Goal: Information Seeking & Learning: Compare options

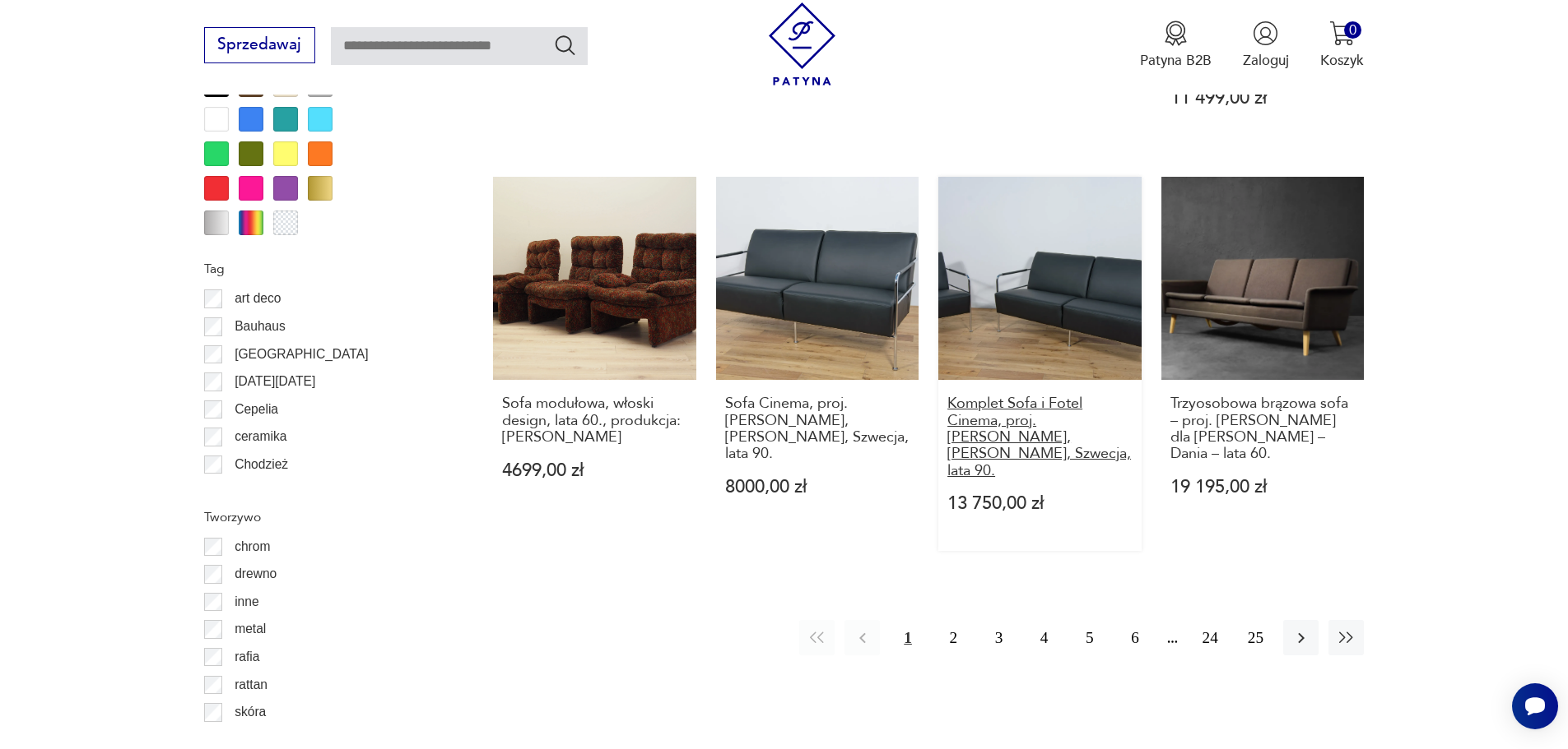
scroll to position [1946, 0]
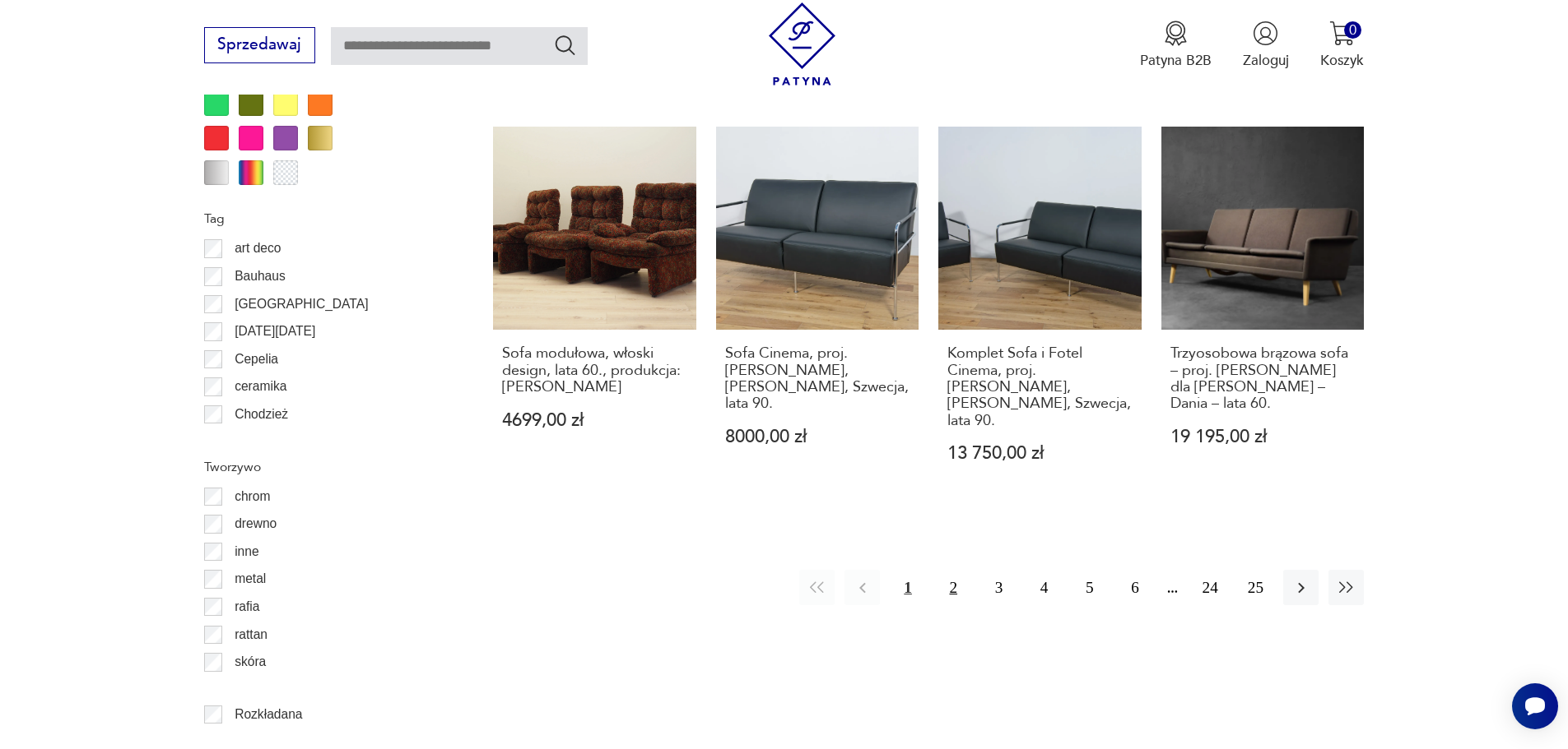
click at [959, 570] on button "2" at bounding box center [953, 587] width 35 height 35
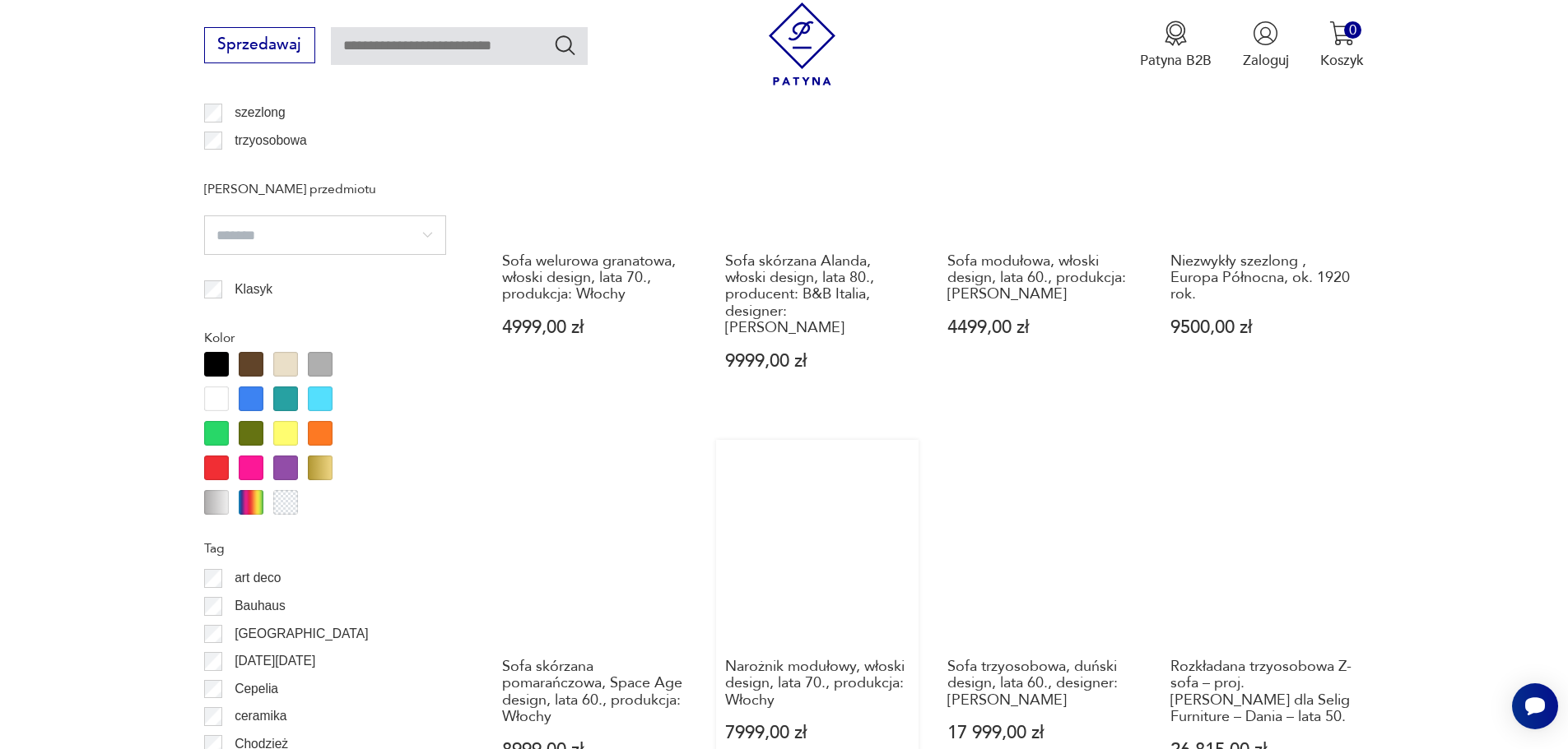
scroll to position [1782, 0]
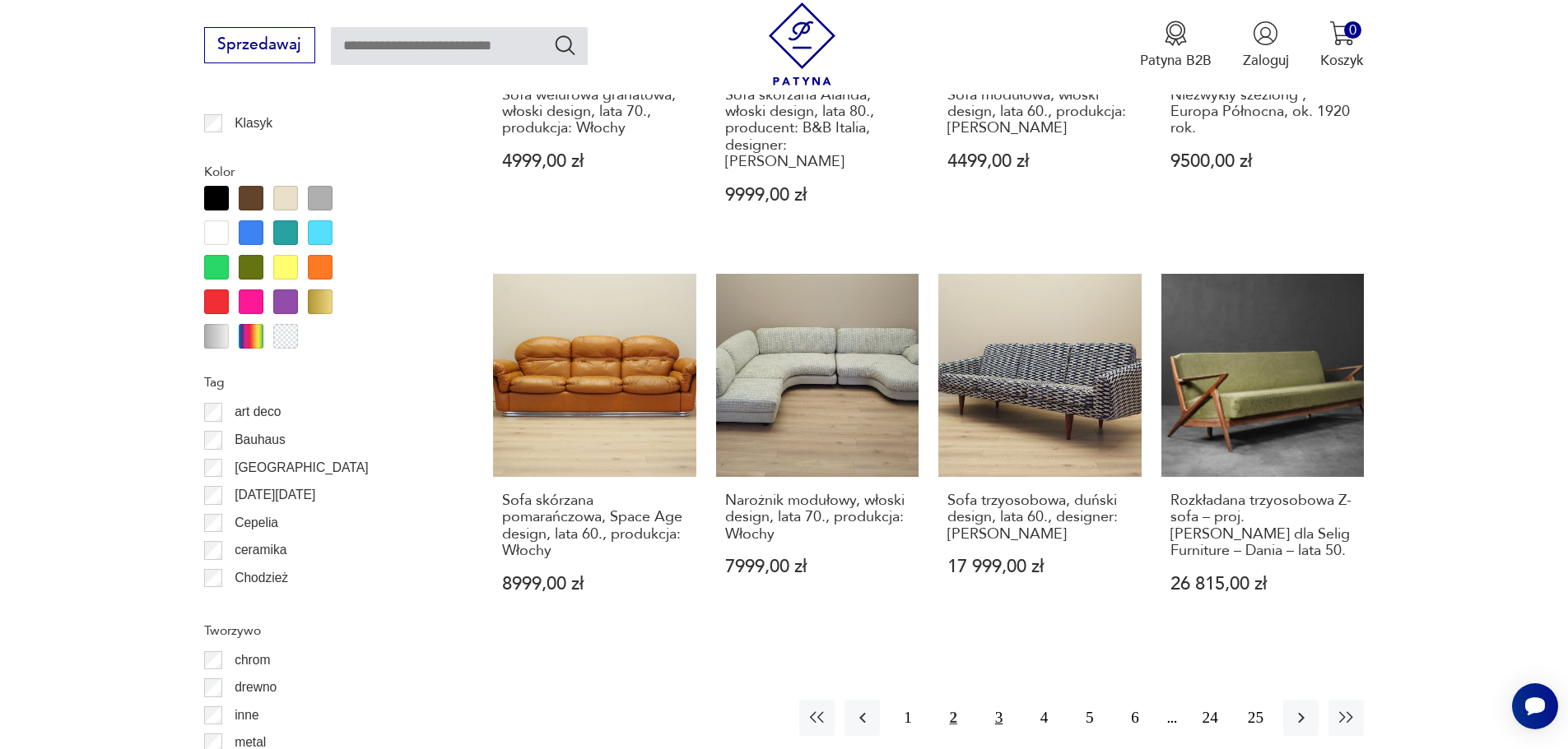
click at [997, 700] on button "3" at bounding box center [999, 717] width 35 height 35
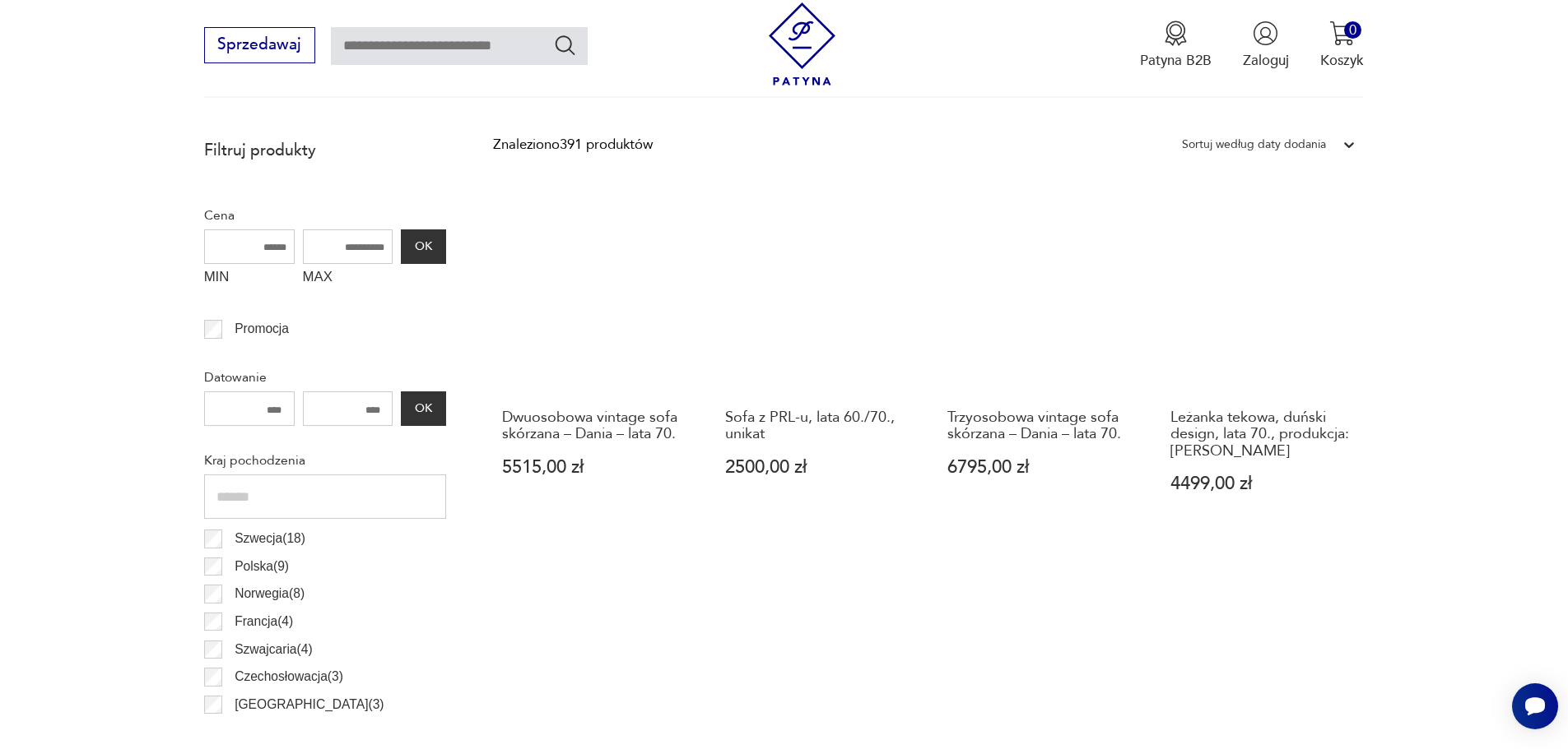
scroll to position [712, 0]
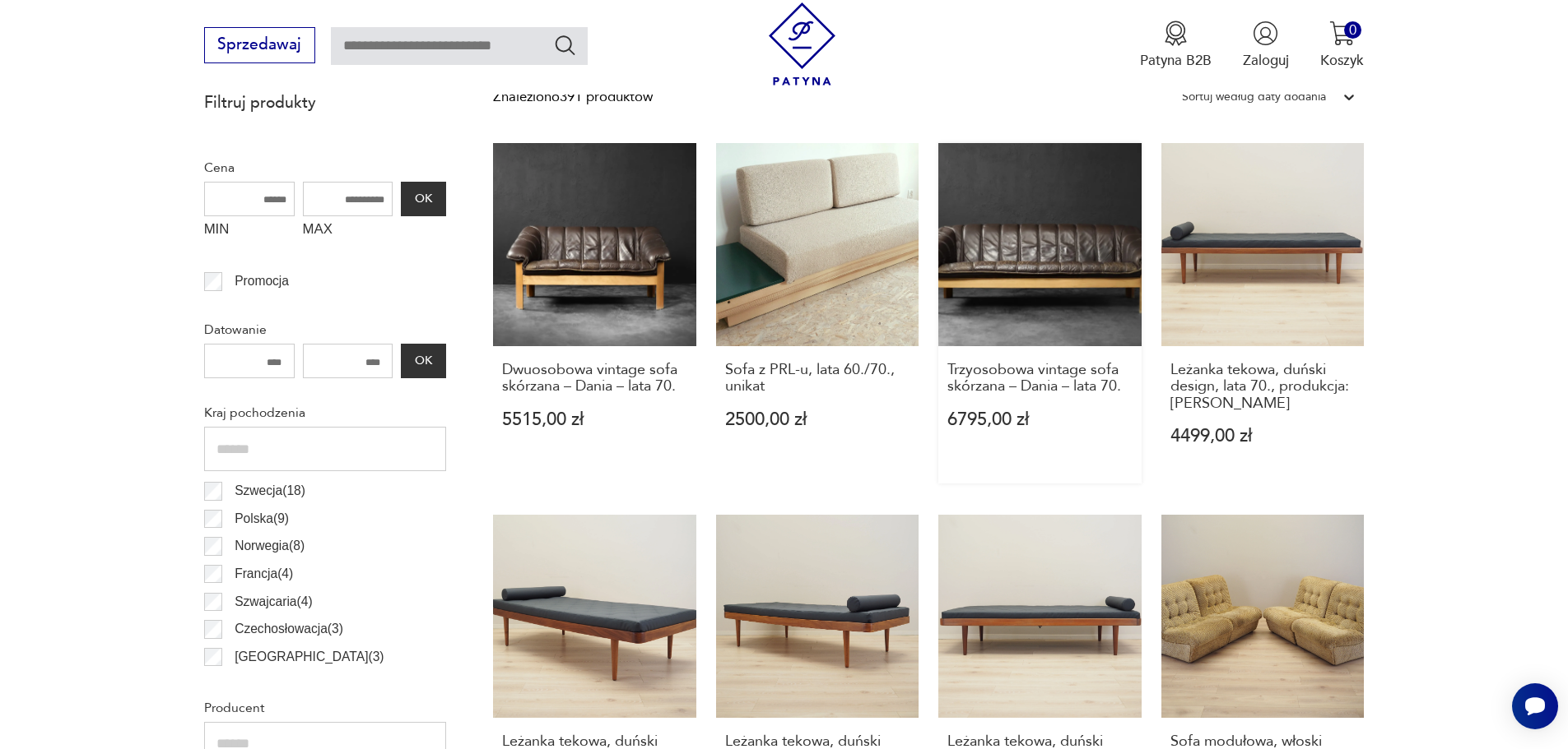
drag, startPoint x: 957, startPoint y: 226, endPoint x: 1030, endPoint y: 167, distance: 93.9
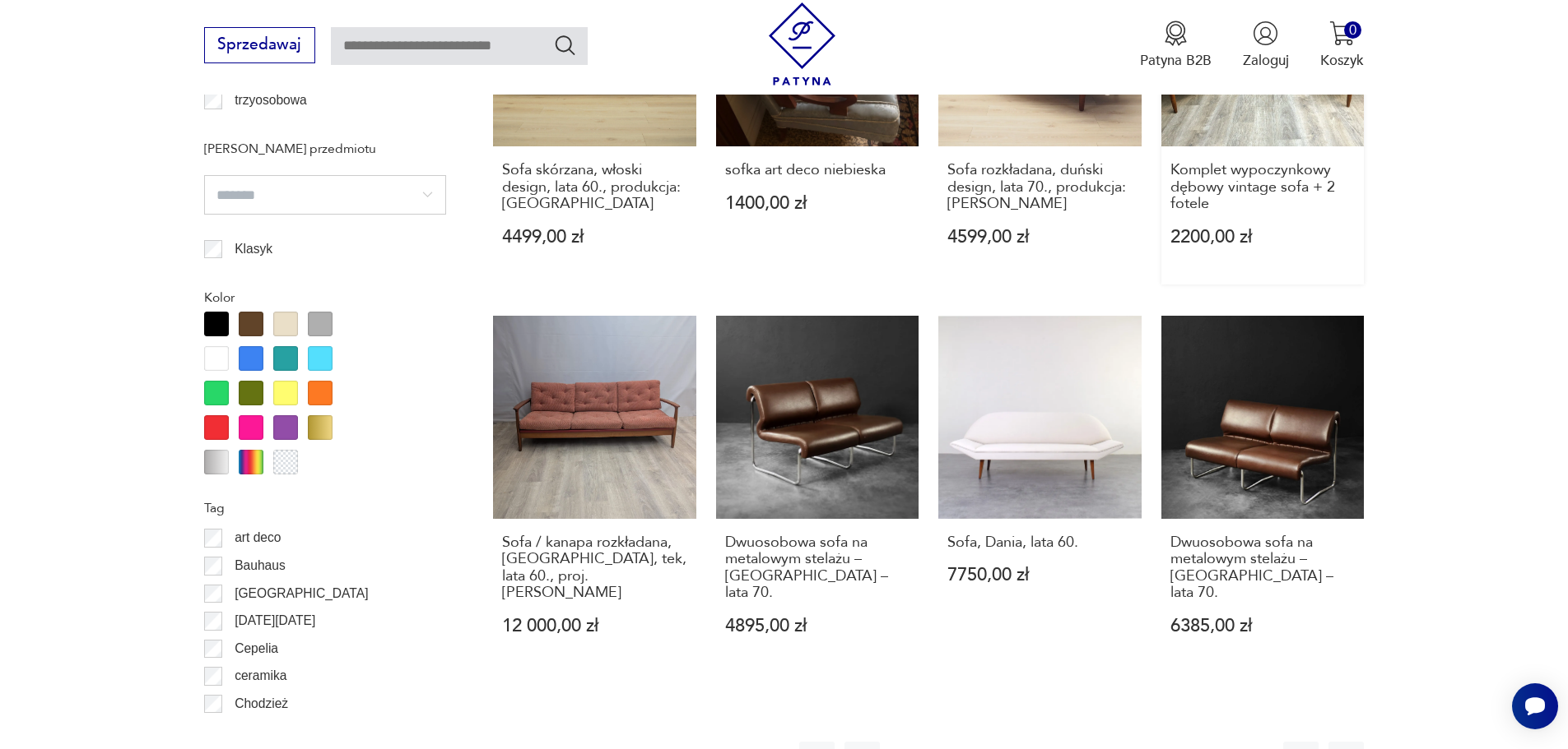
scroll to position [1700, 0]
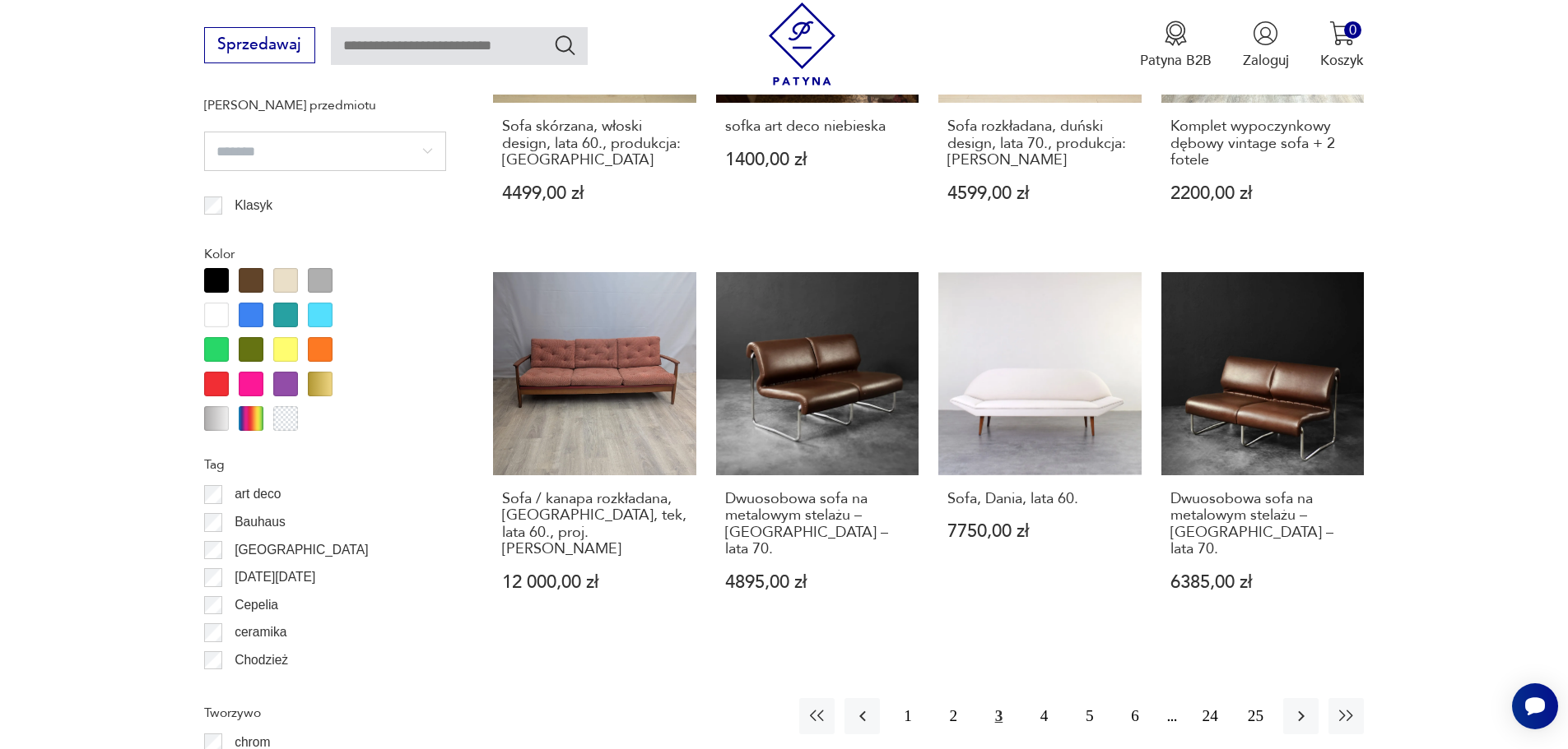
click at [997, 704] on button "3" at bounding box center [999, 716] width 35 height 35
click at [1042, 701] on button "4" at bounding box center [1044, 716] width 35 height 35
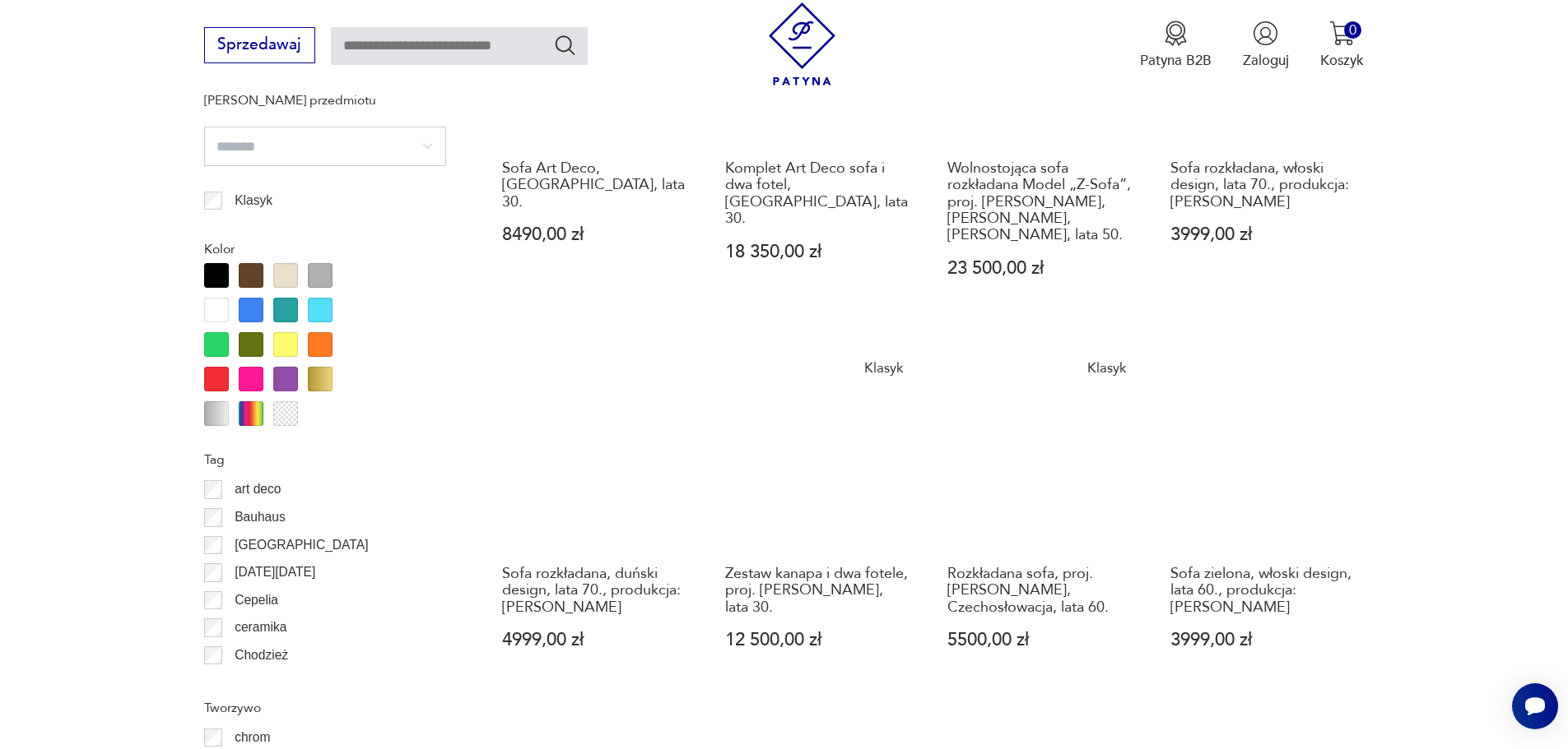
scroll to position [1864, 0]
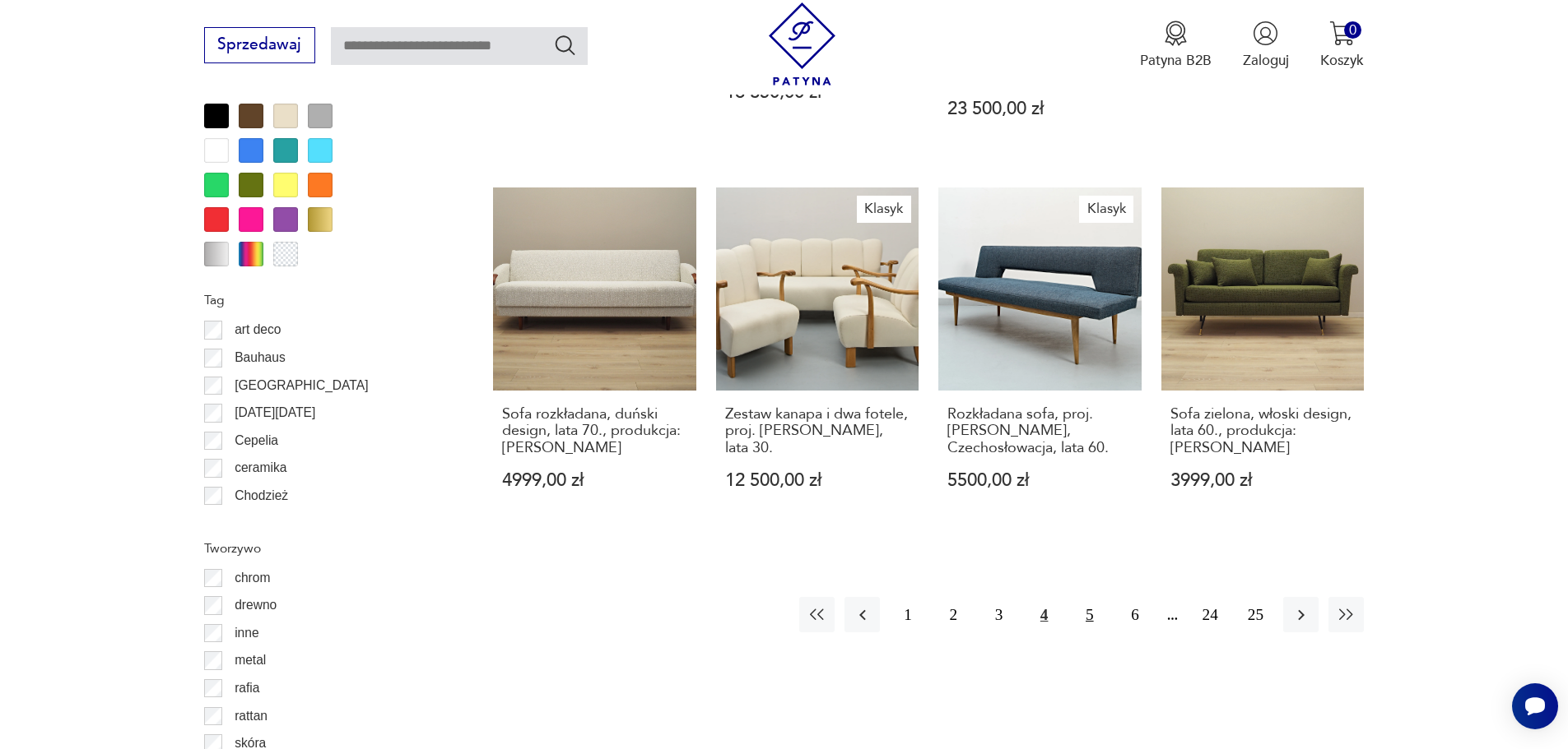
click at [1094, 597] on button "5" at bounding box center [1089, 615] width 35 height 35
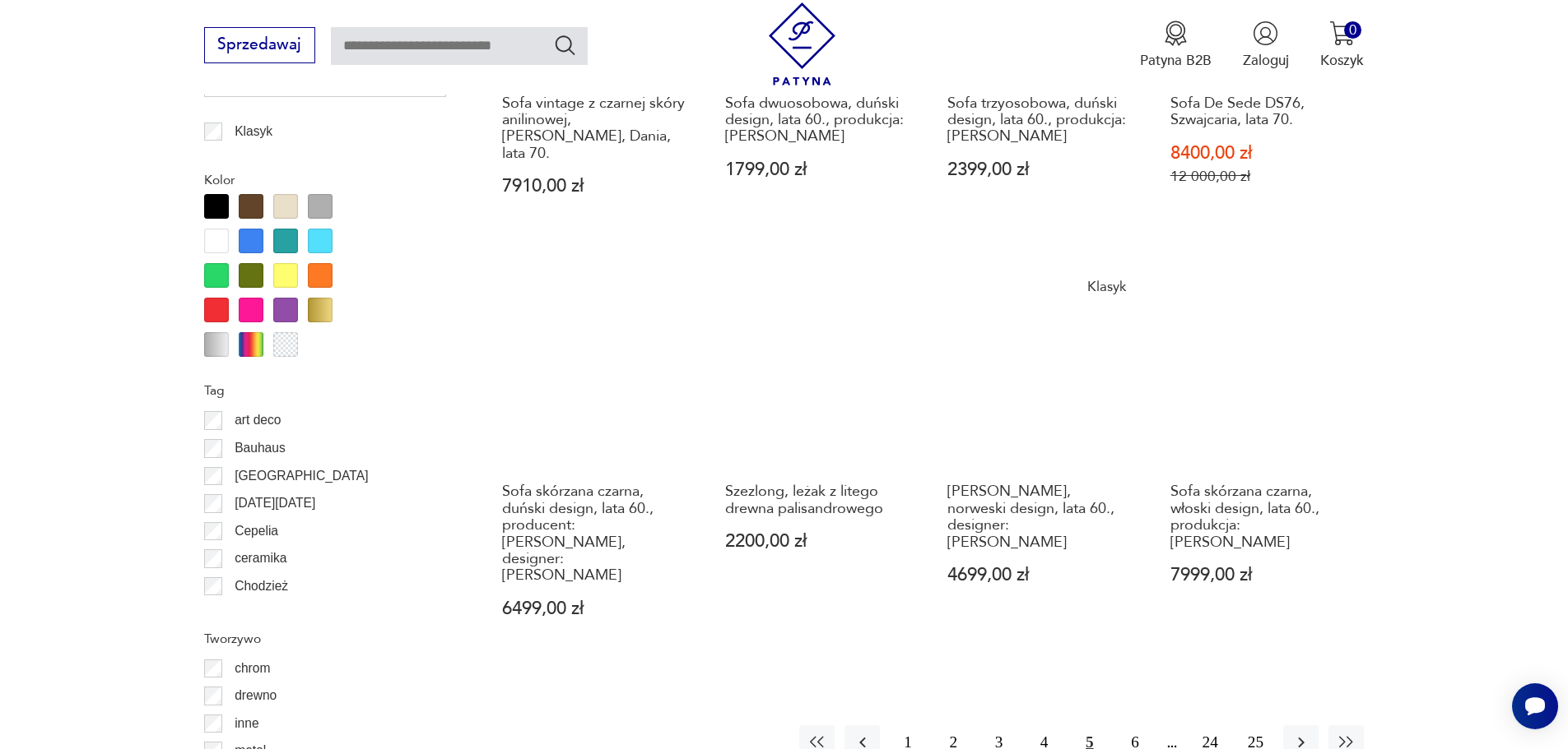
scroll to position [1782, 0]
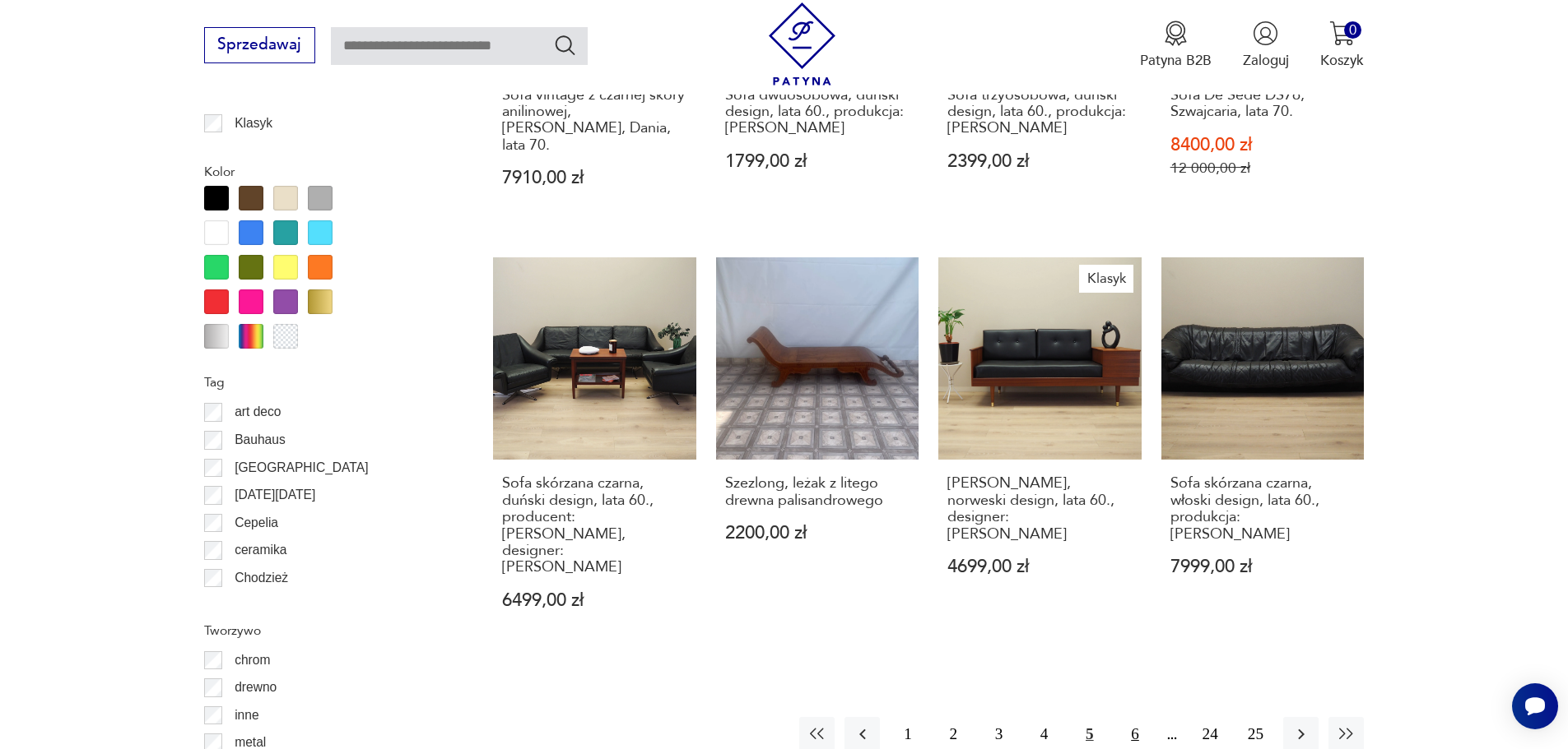
click at [1134, 717] on button "6" at bounding box center [1134, 735] width 35 height 35
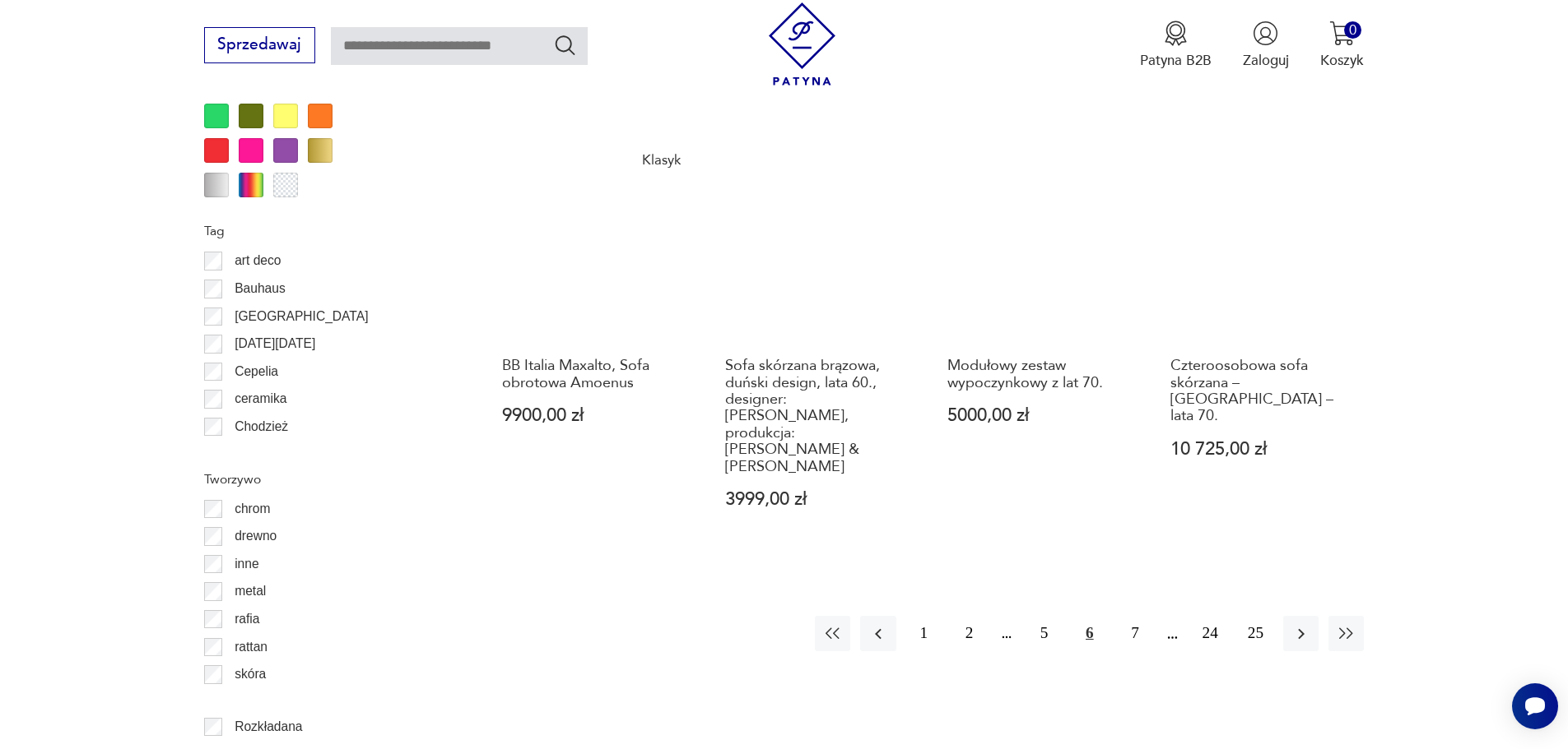
scroll to position [1947, 0]
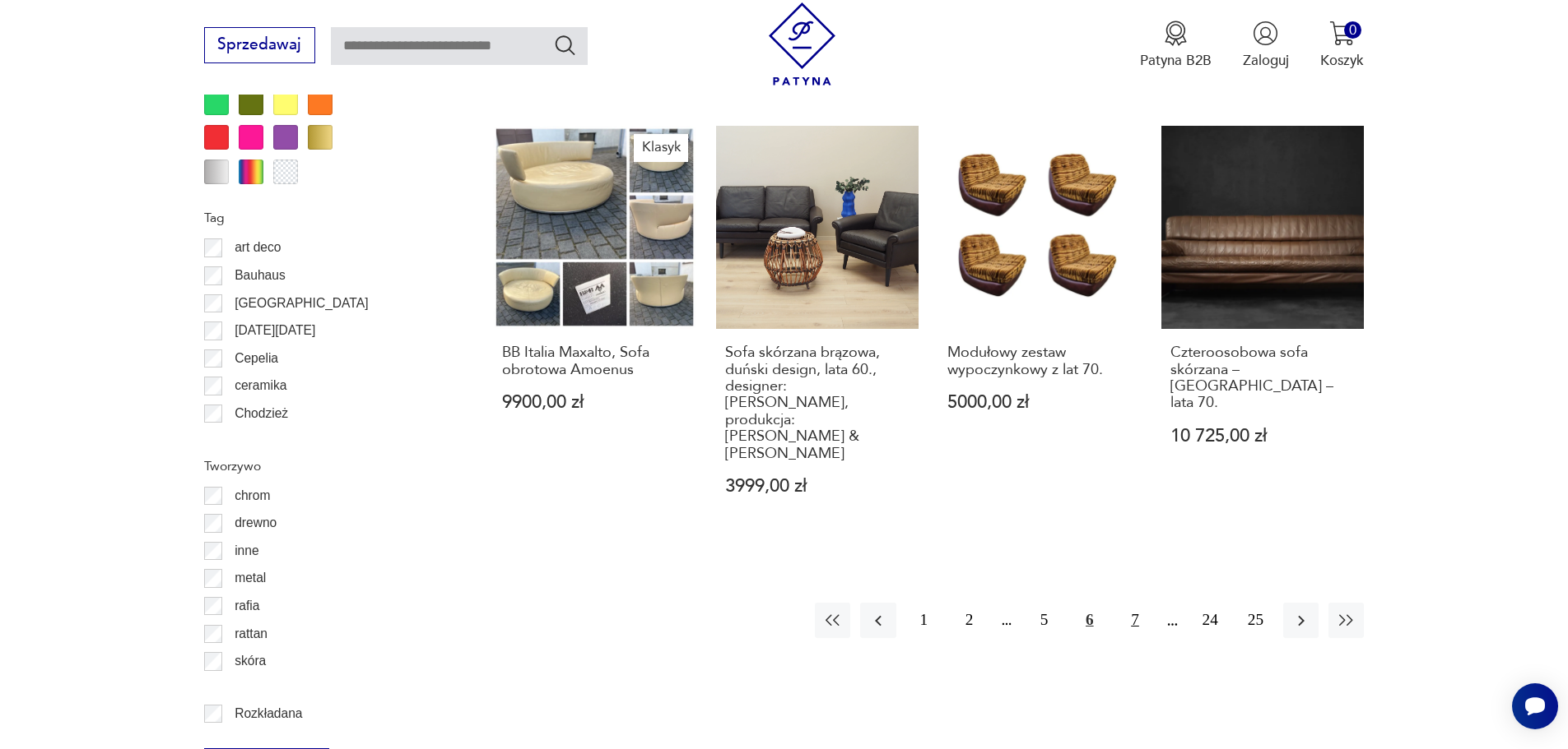
click at [1136, 603] on button "7" at bounding box center [1134, 621] width 35 height 35
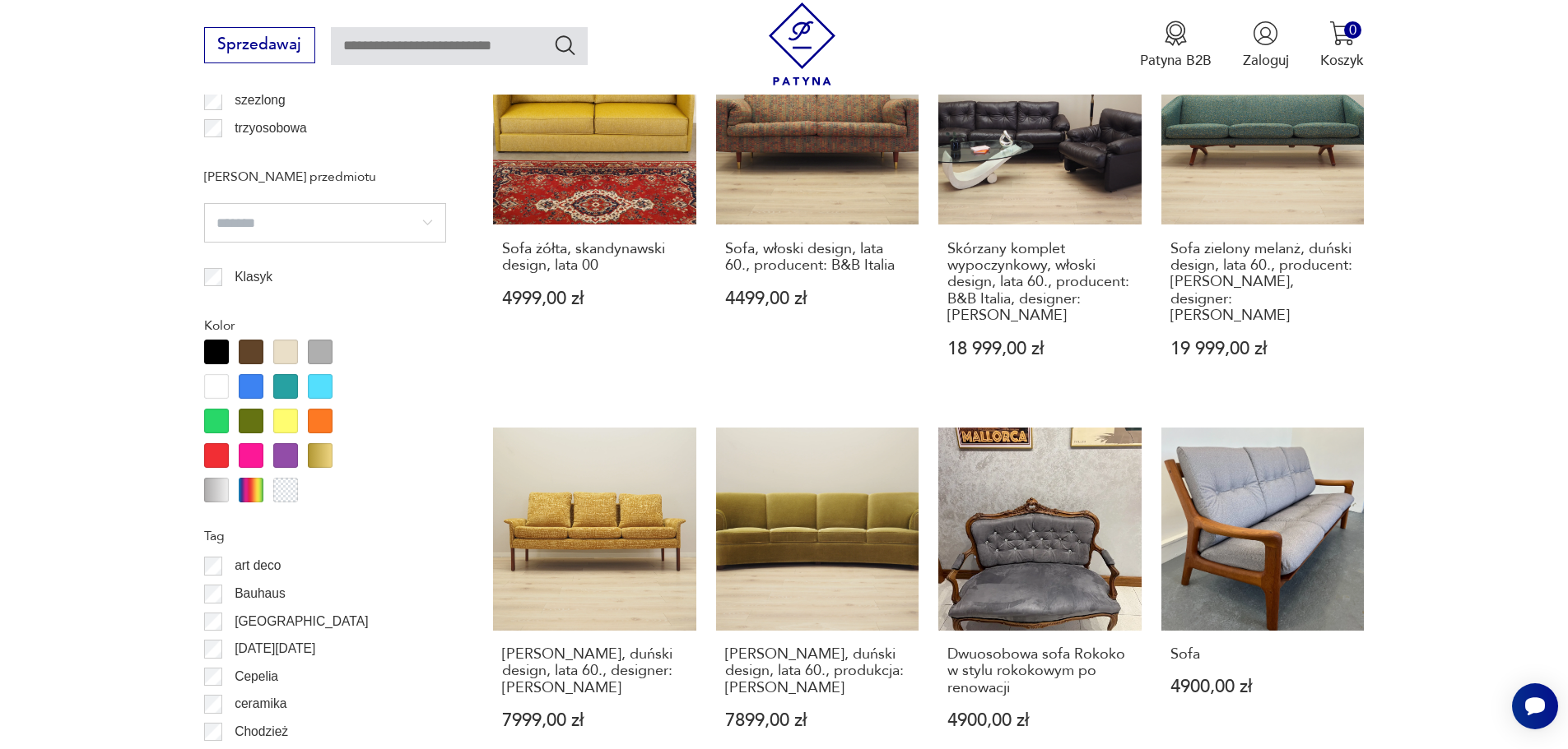
scroll to position [1864, 0]
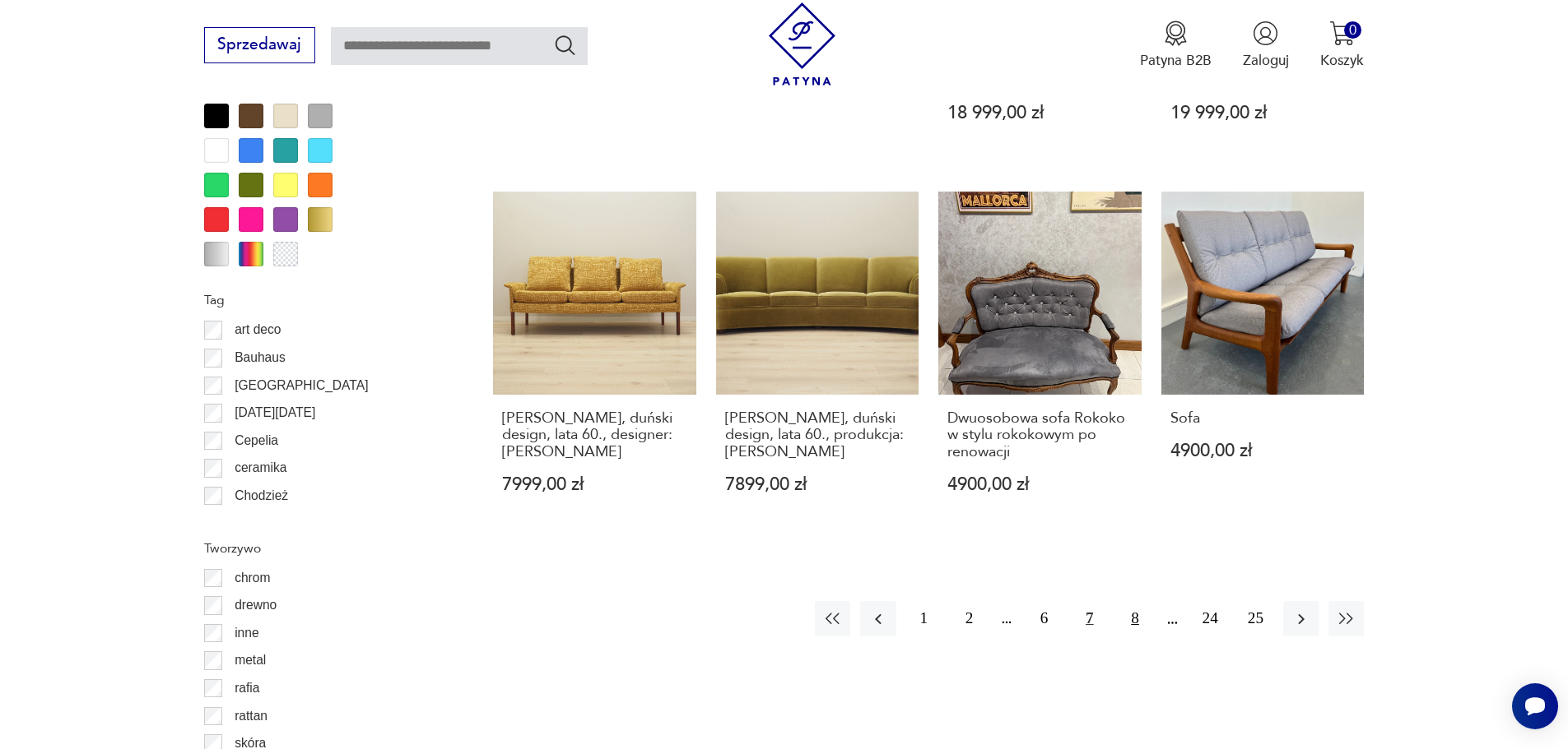
click at [1130, 604] on button "8" at bounding box center [1134, 619] width 35 height 35
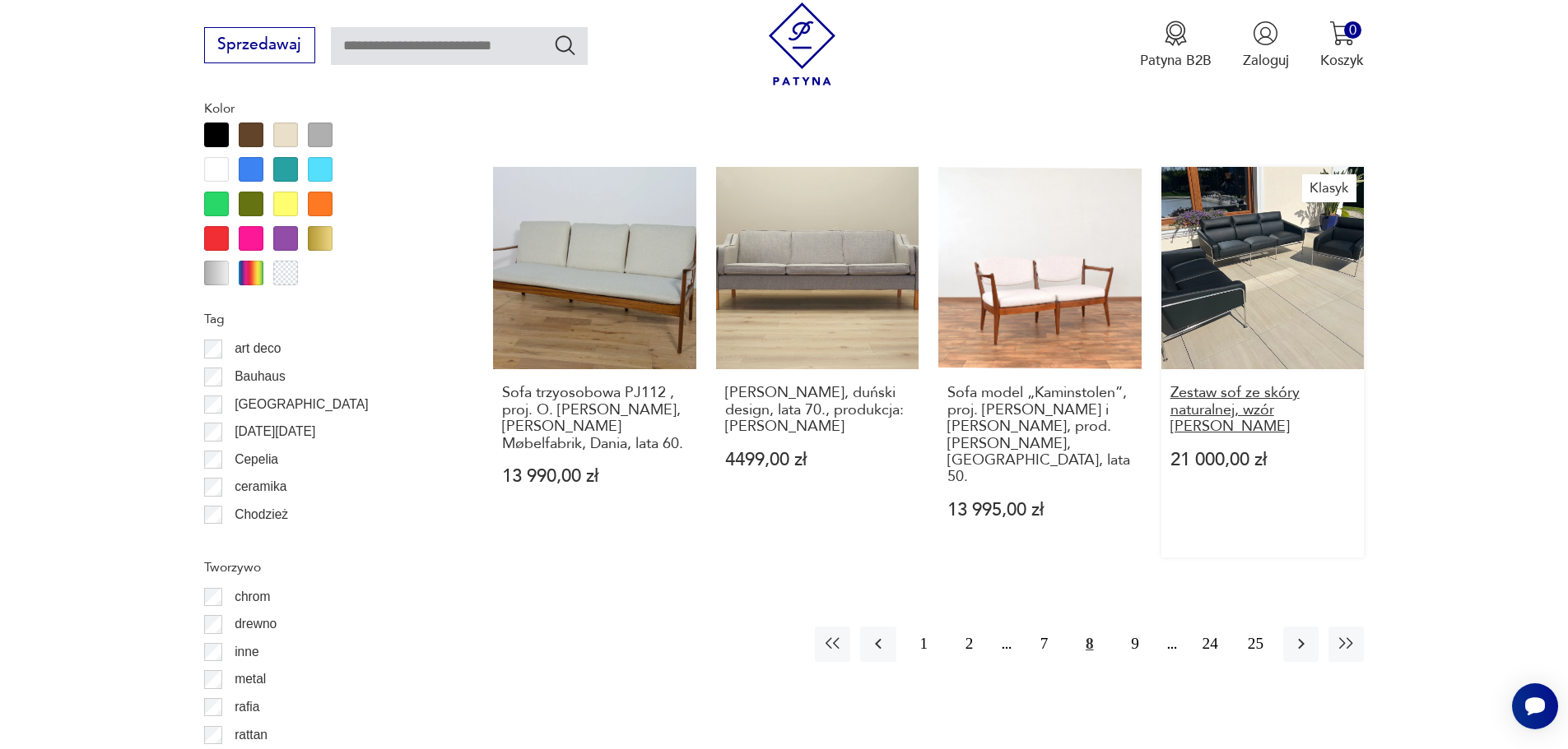
scroll to position [1864, 0]
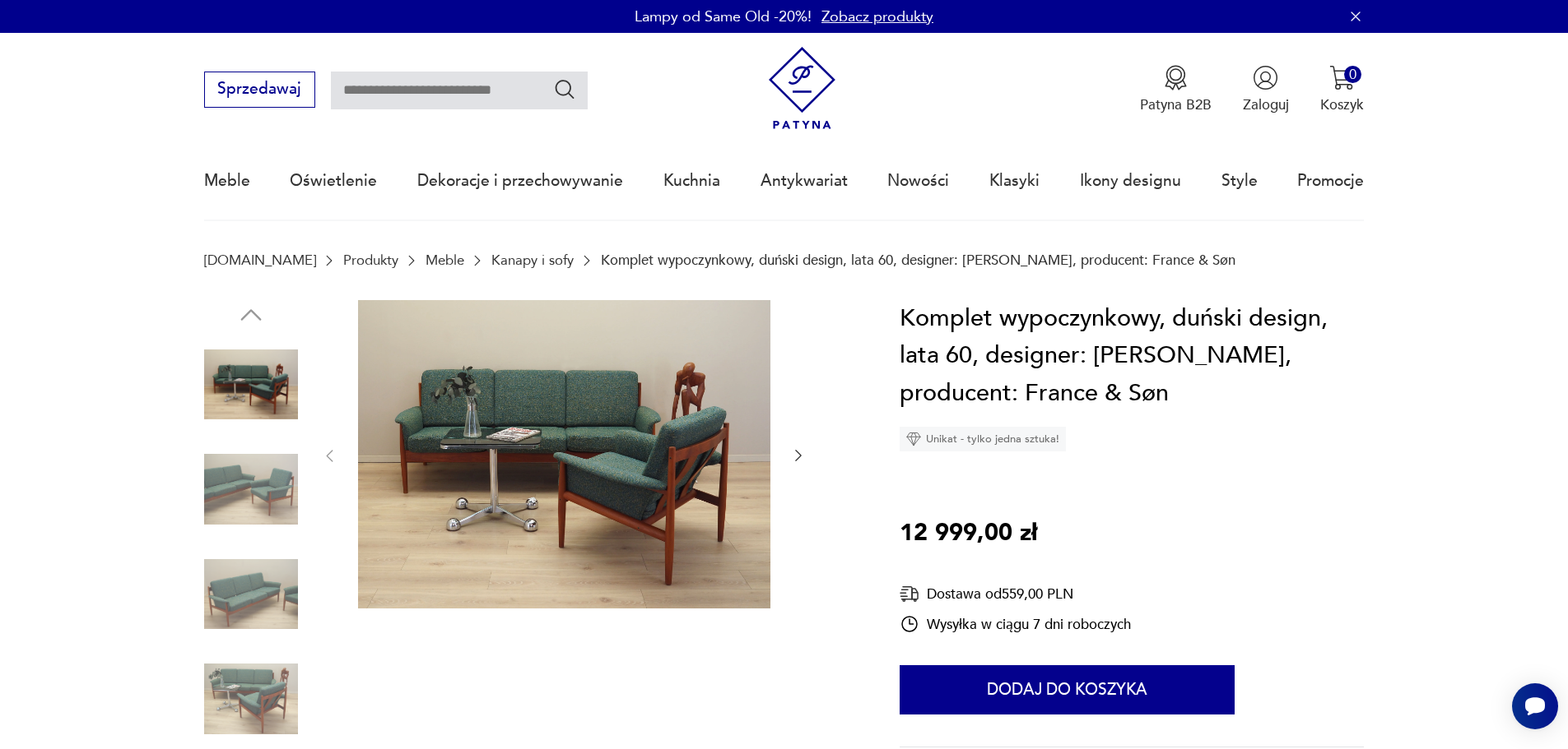
click at [213, 501] on img at bounding box center [250, 489] width 94 height 94
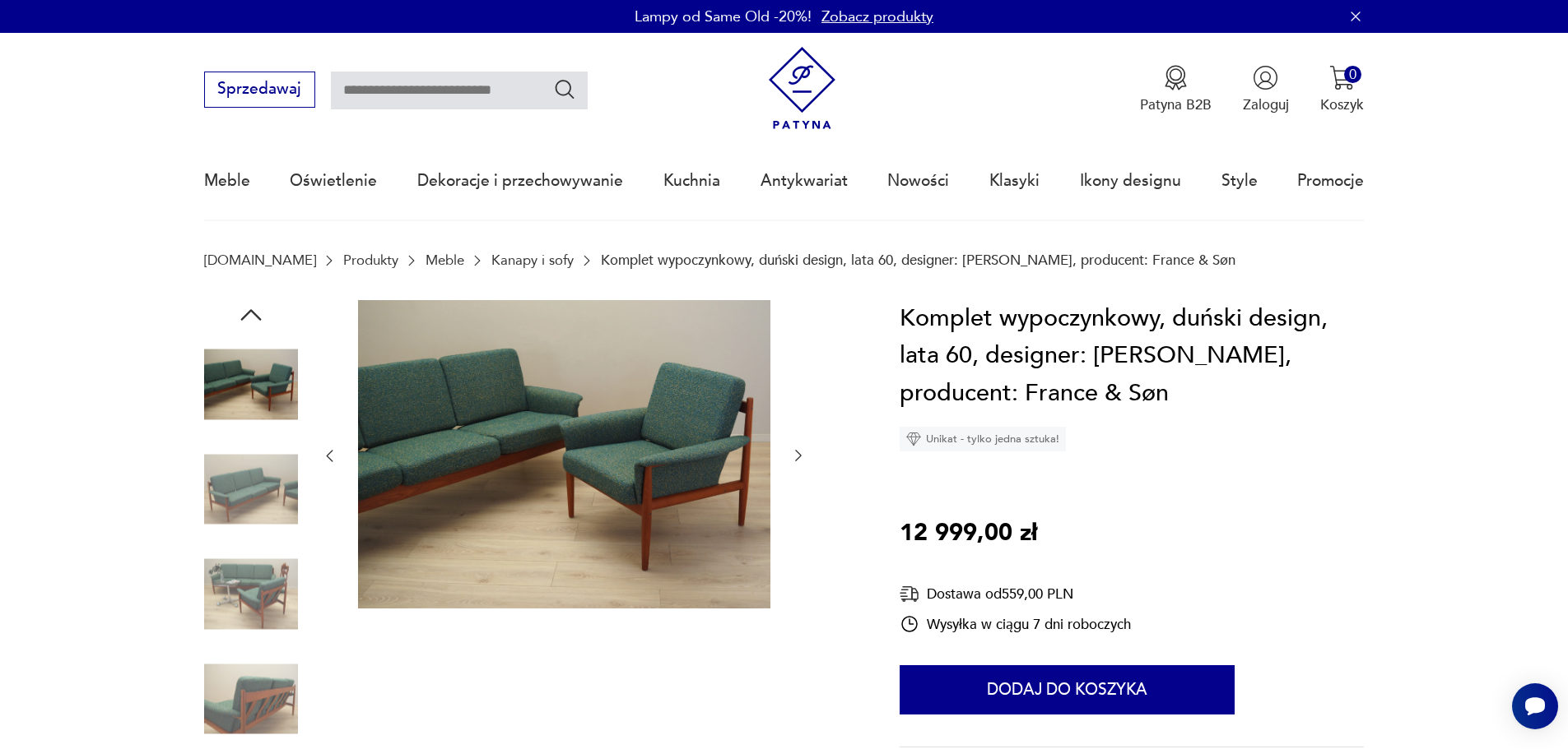
click at [258, 539] on div at bounding box center [250, 491] width 94 height 97
click at [238, 621] on img at bounding box center [250, 594] width 94 height 94
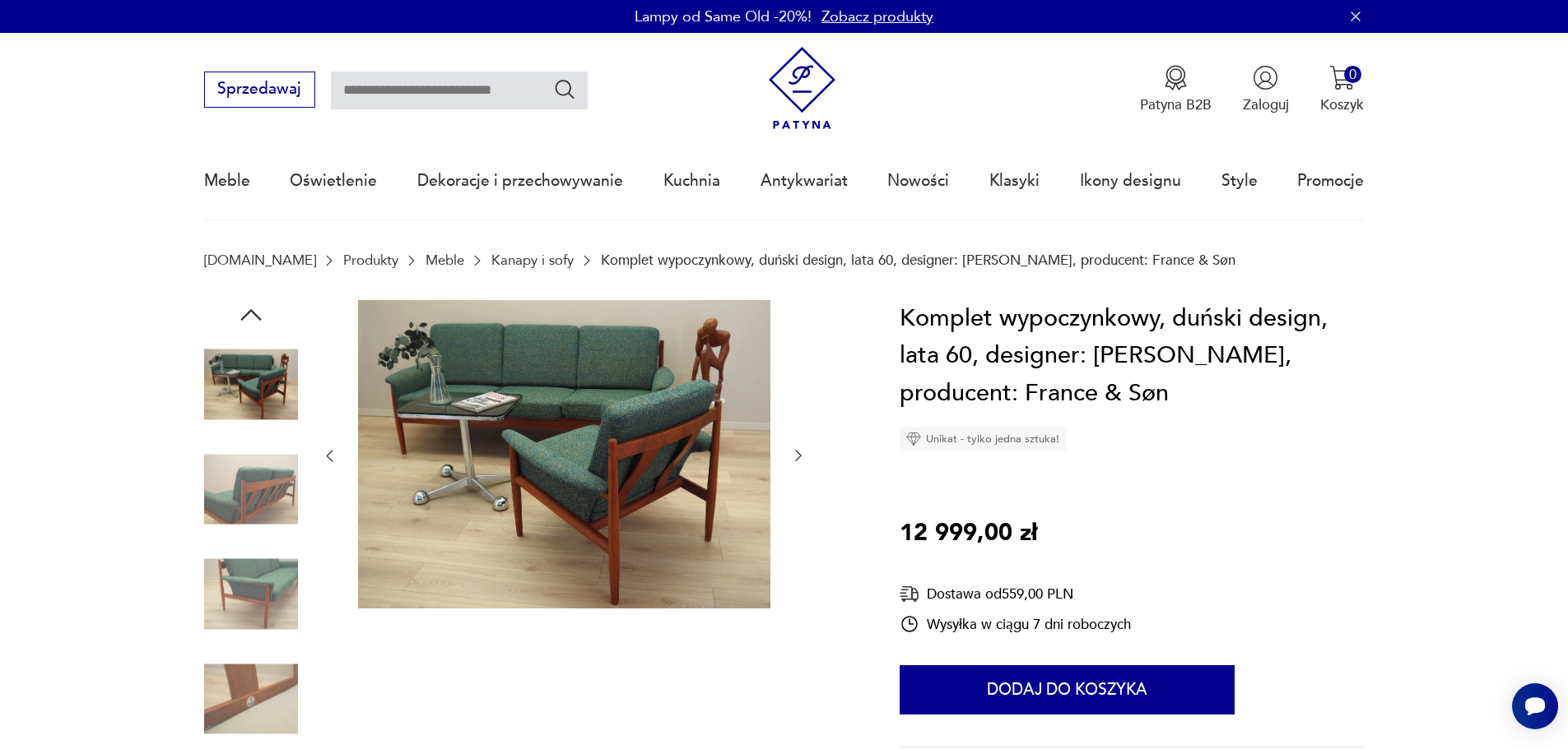
click at [238, 631] on img at bounding box center [250, 594] width 94 height 94
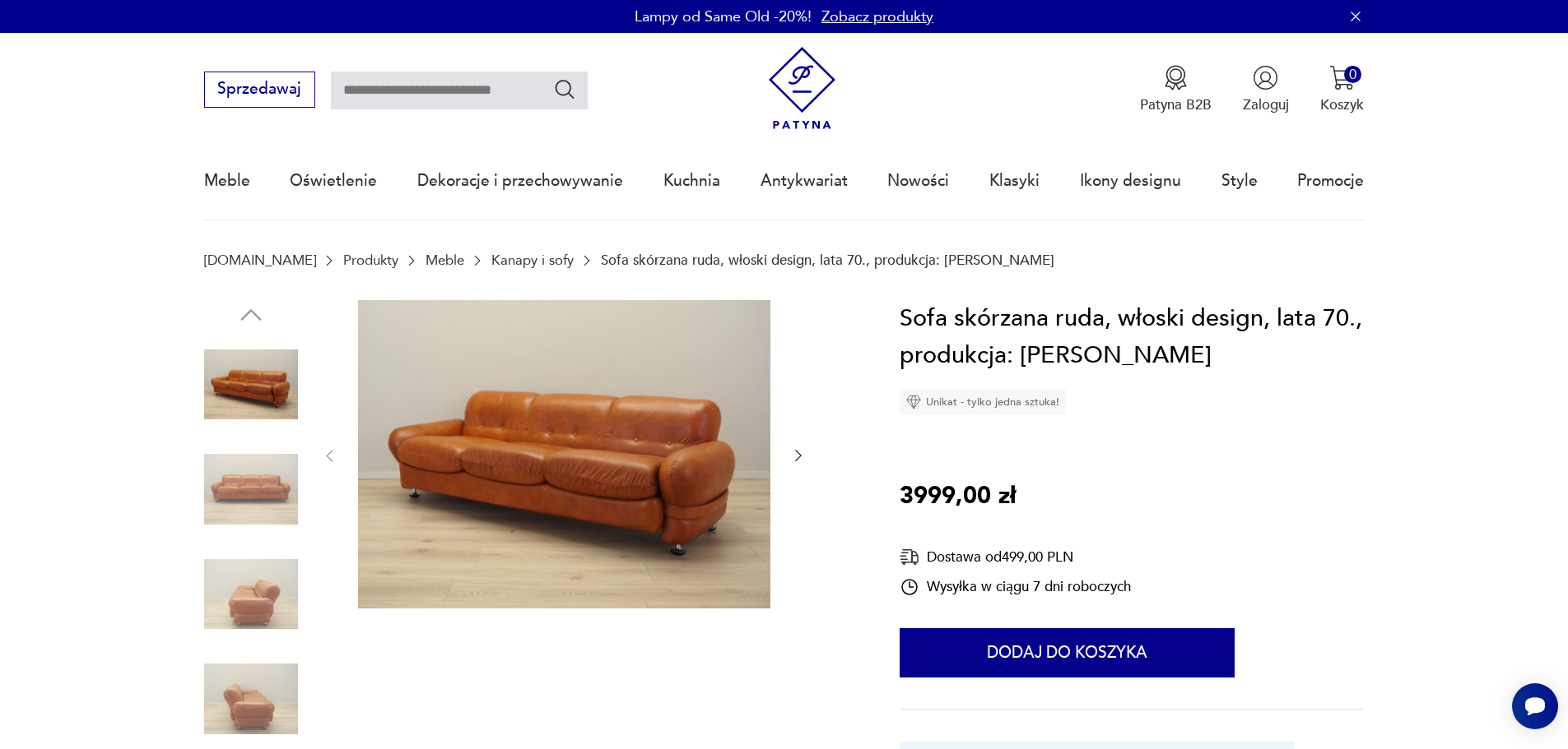
click at [271, 488] on img at bounding box center [250, 489] width 94 height 94
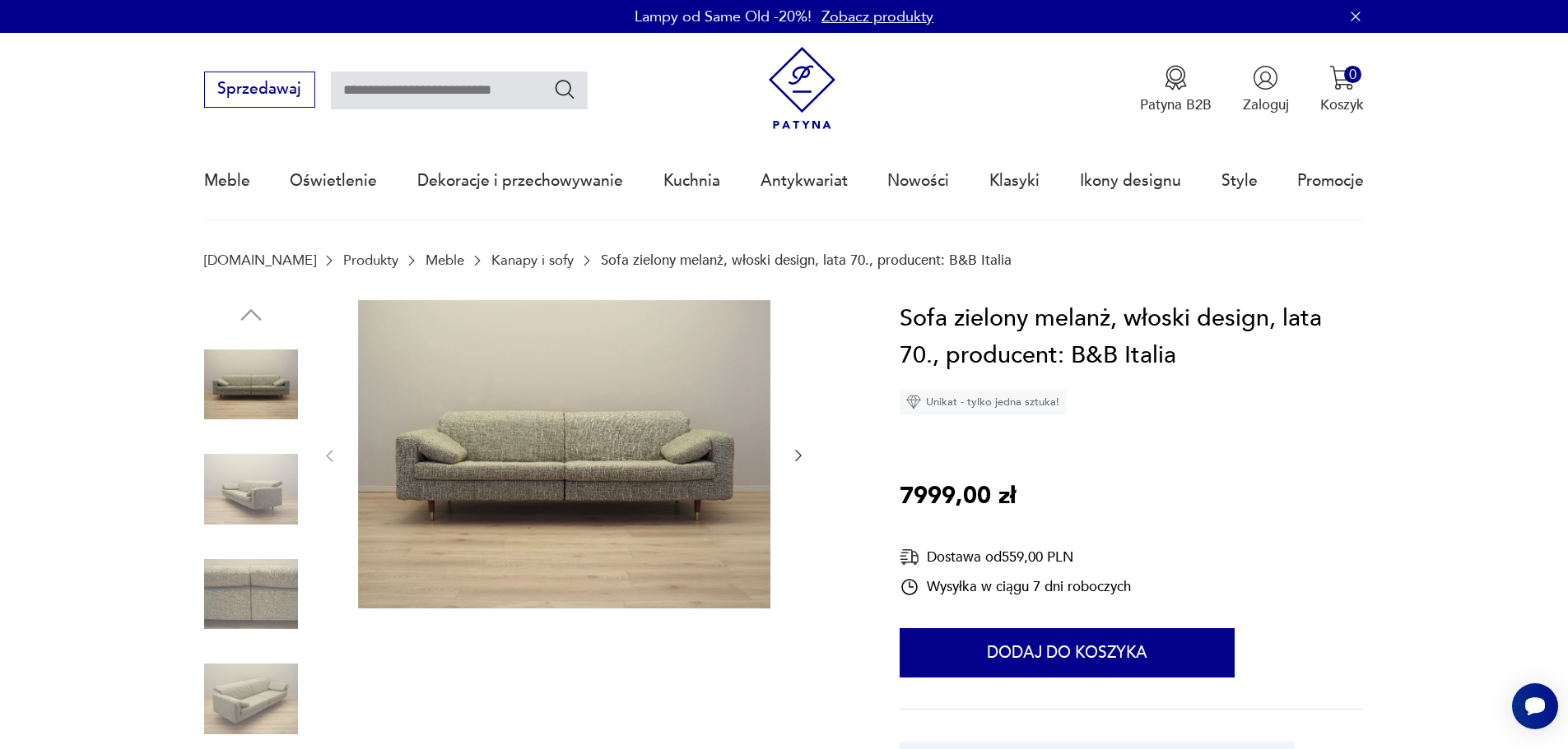
click at [242, 475] on img at bounding box center [250, 489] width 94 height 94
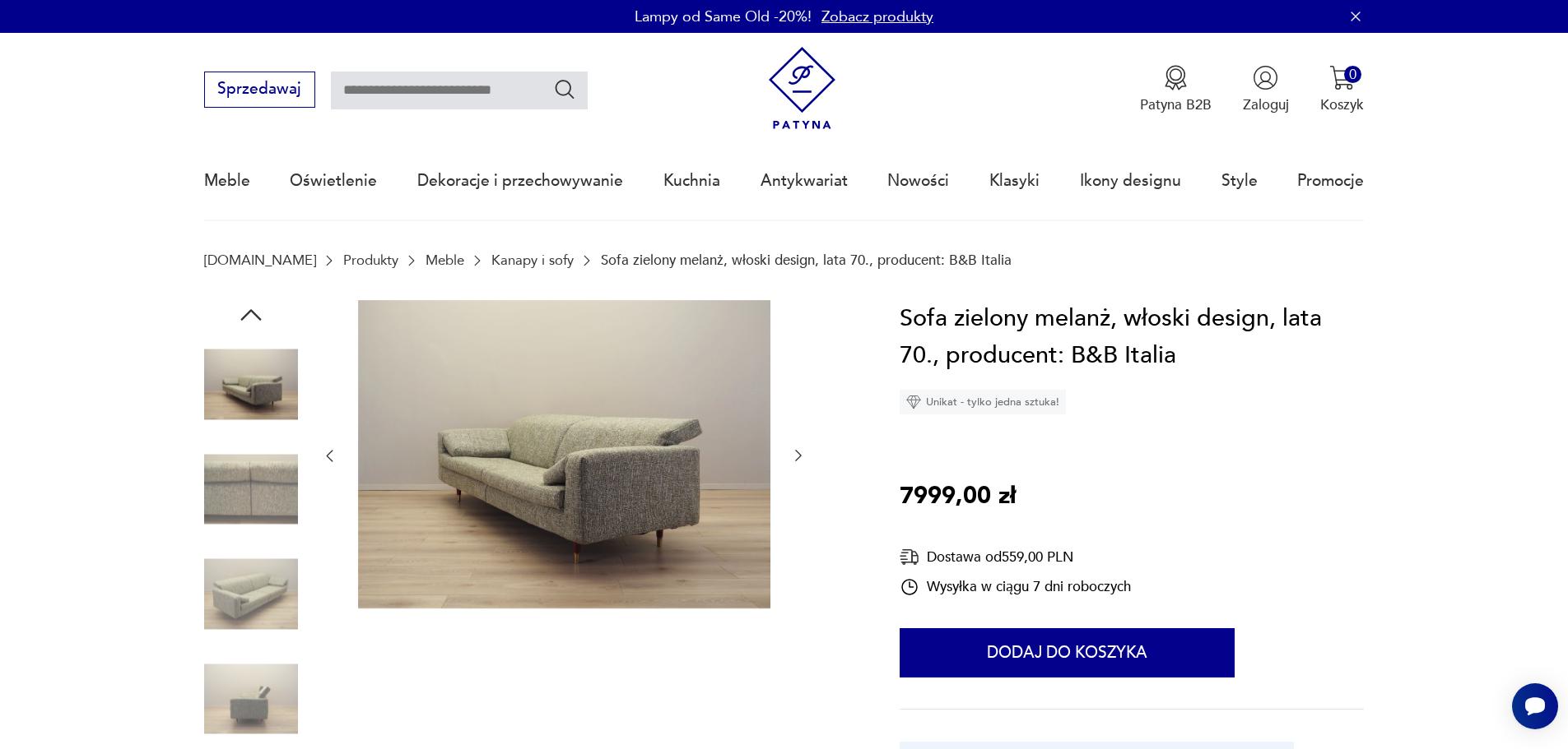
click at [263, 550] on img at bounding box center [250, 594] width 94 height 94
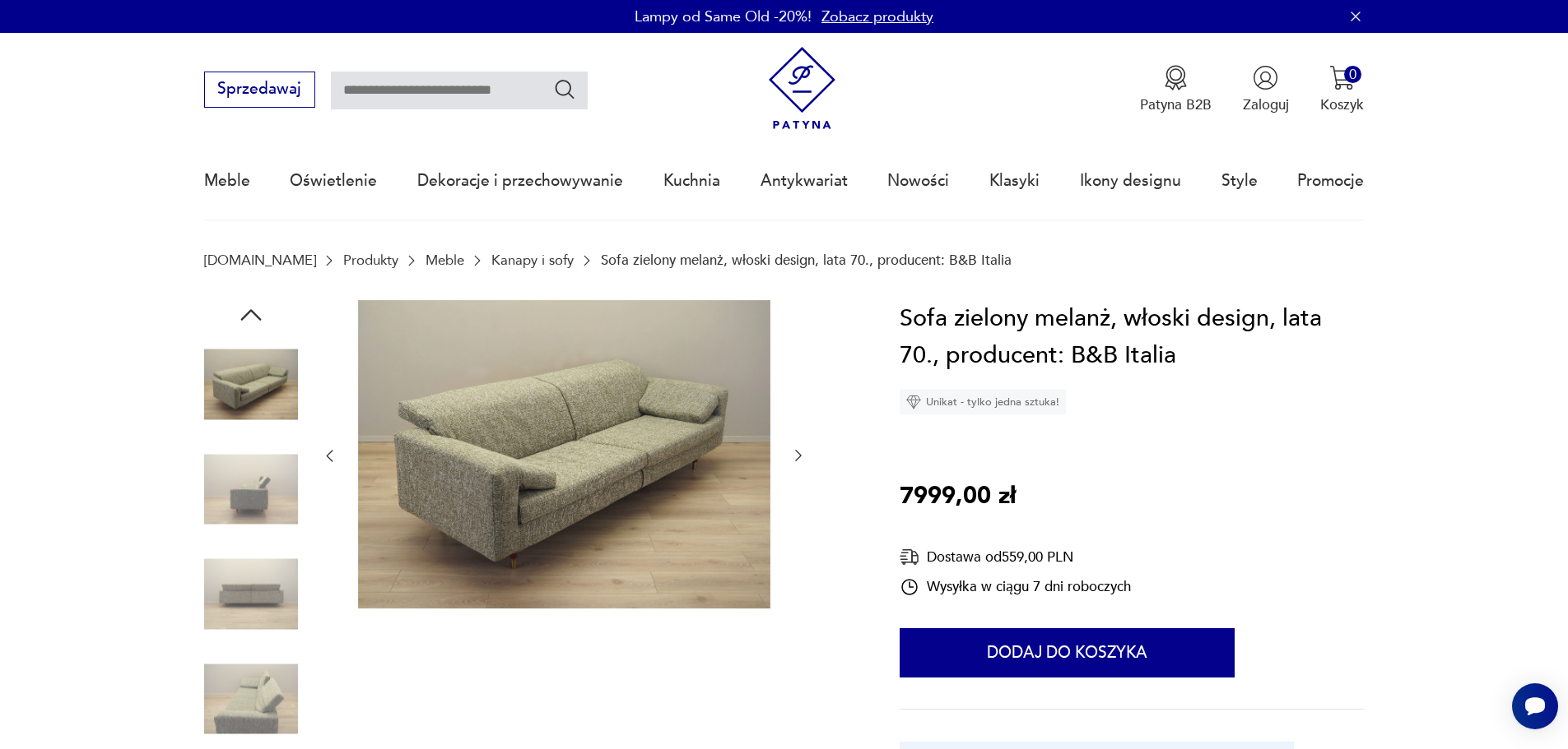
click at [279, 619] on img at bounding box center [250, 594] width 94 height 94
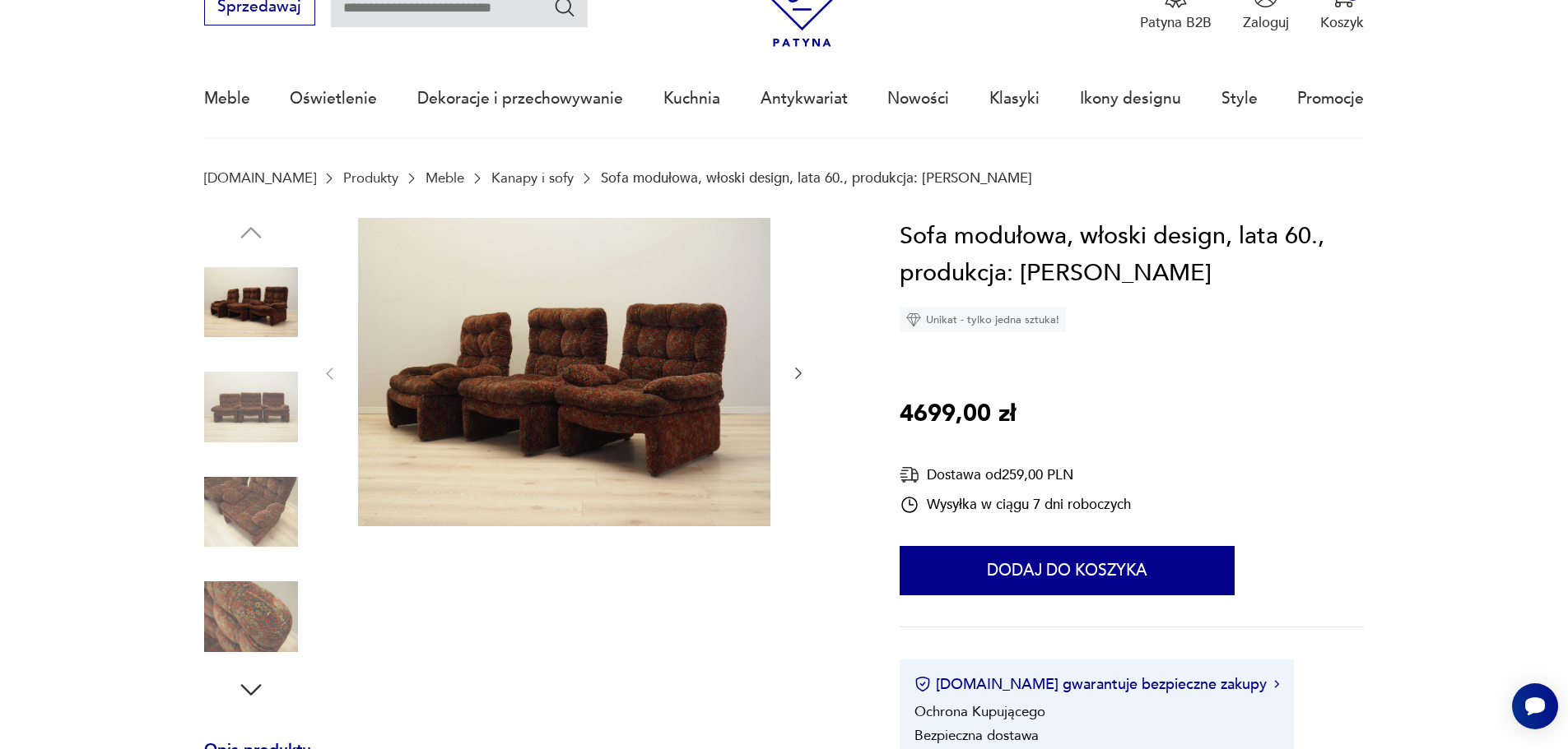
click at [225, 414] on img at bounding box center [250, 407] width 94 height 94
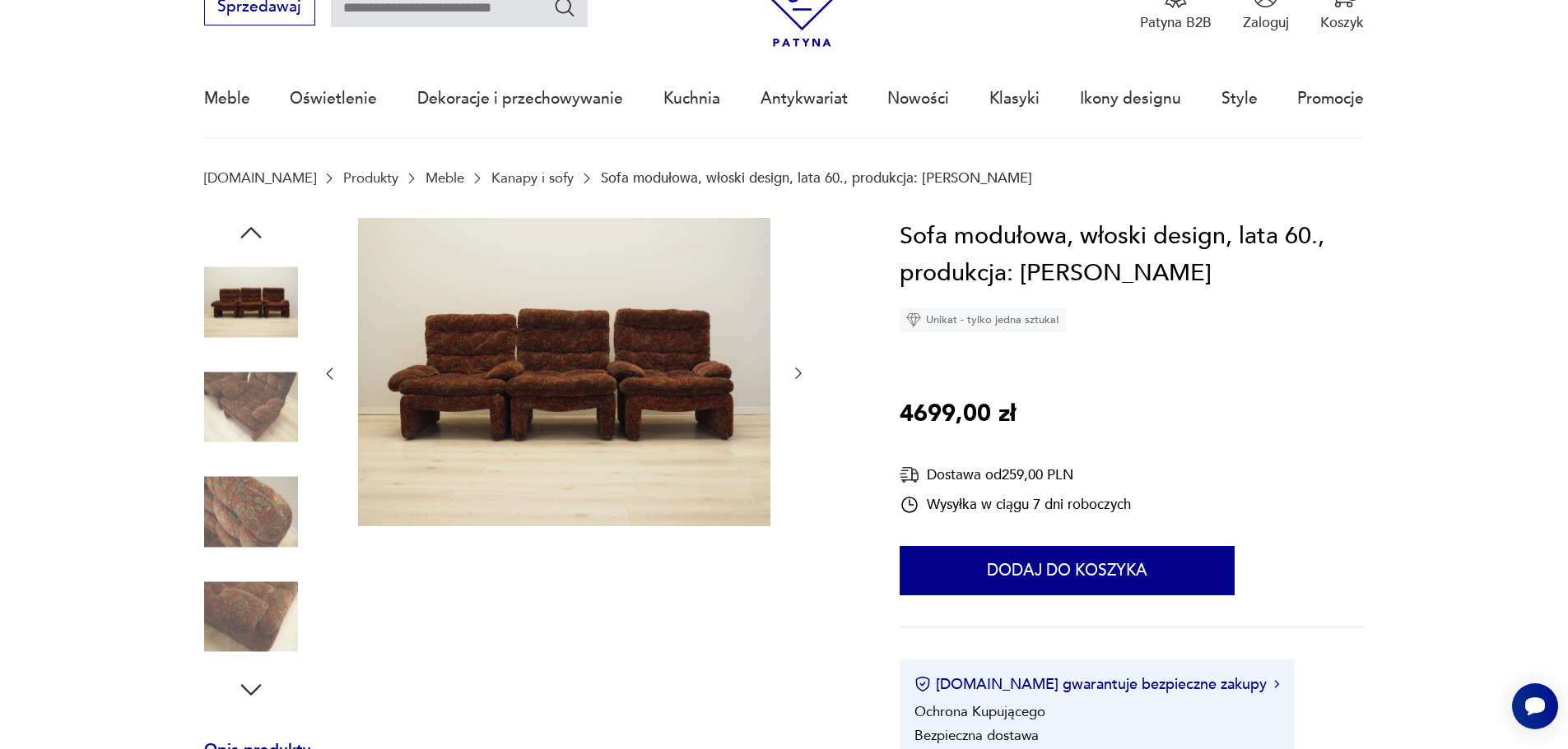
click at [238, 448] on img at bounding box center [250, 407] width 94 height 94
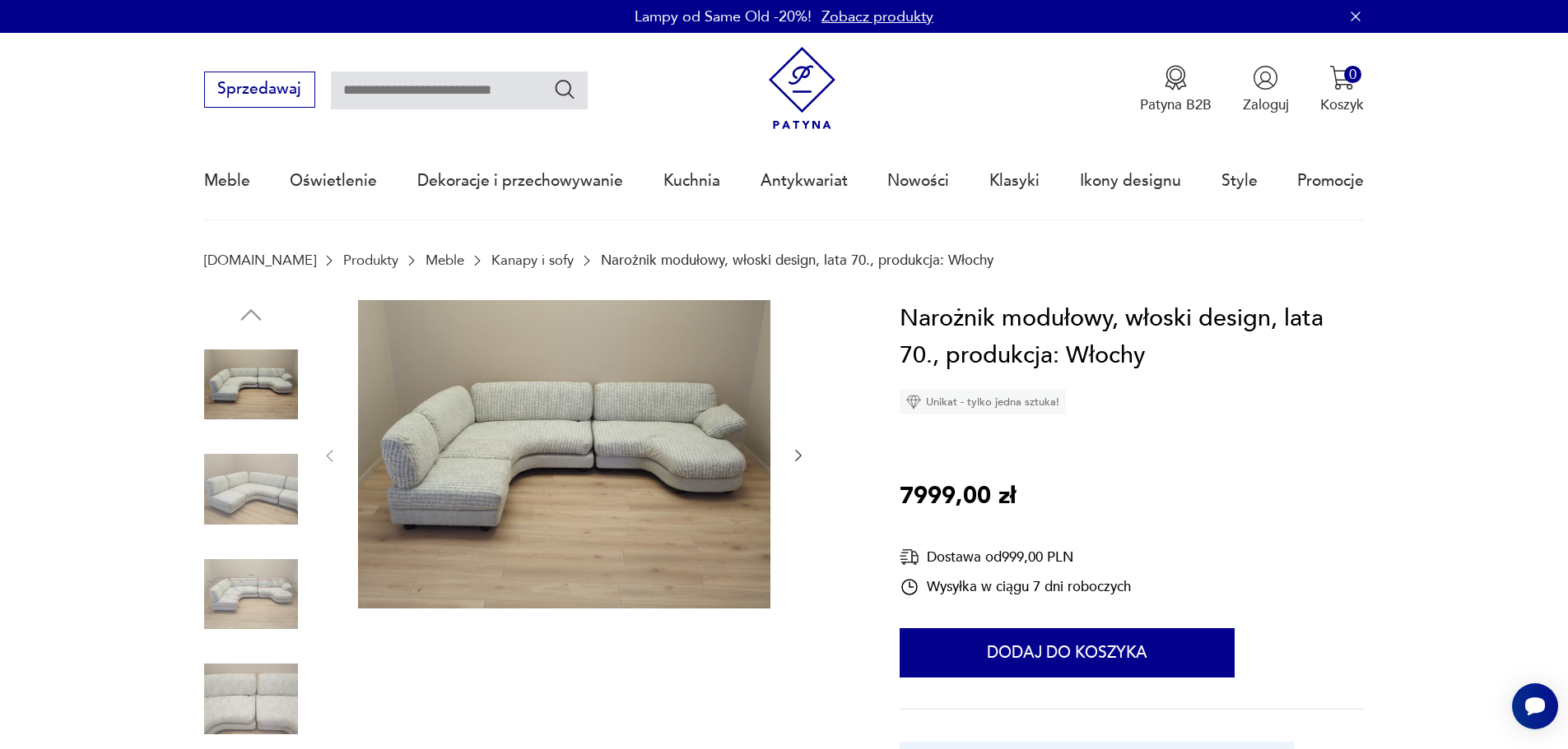
click at [205, 493] on img at bounding box center [250, 489] width 94 height 94
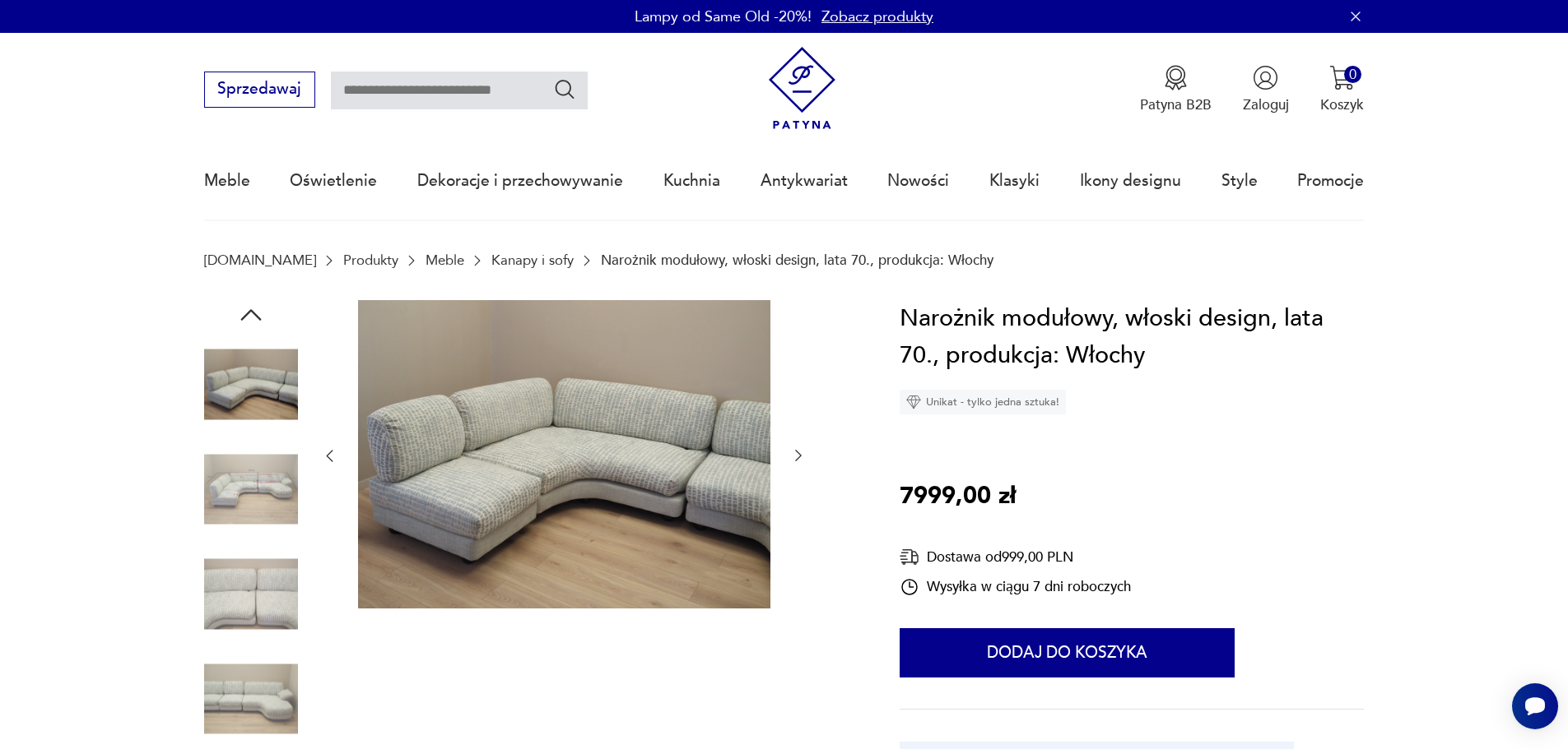
click at [235, 529] on img at bounding box center [250, 489] width 94 height 94
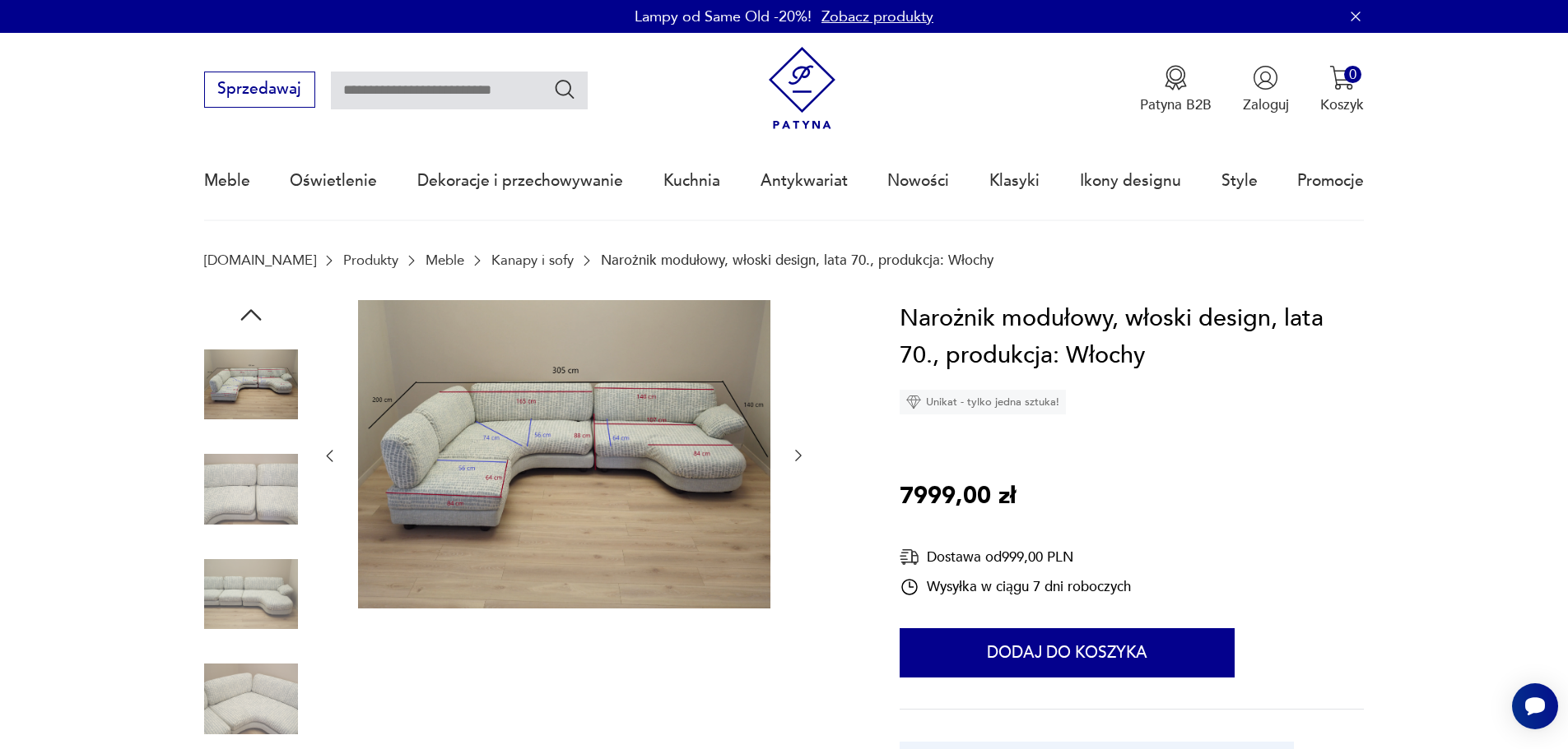
click at [242, 589] on img at bounding box center [250, 594] width 94 height 94
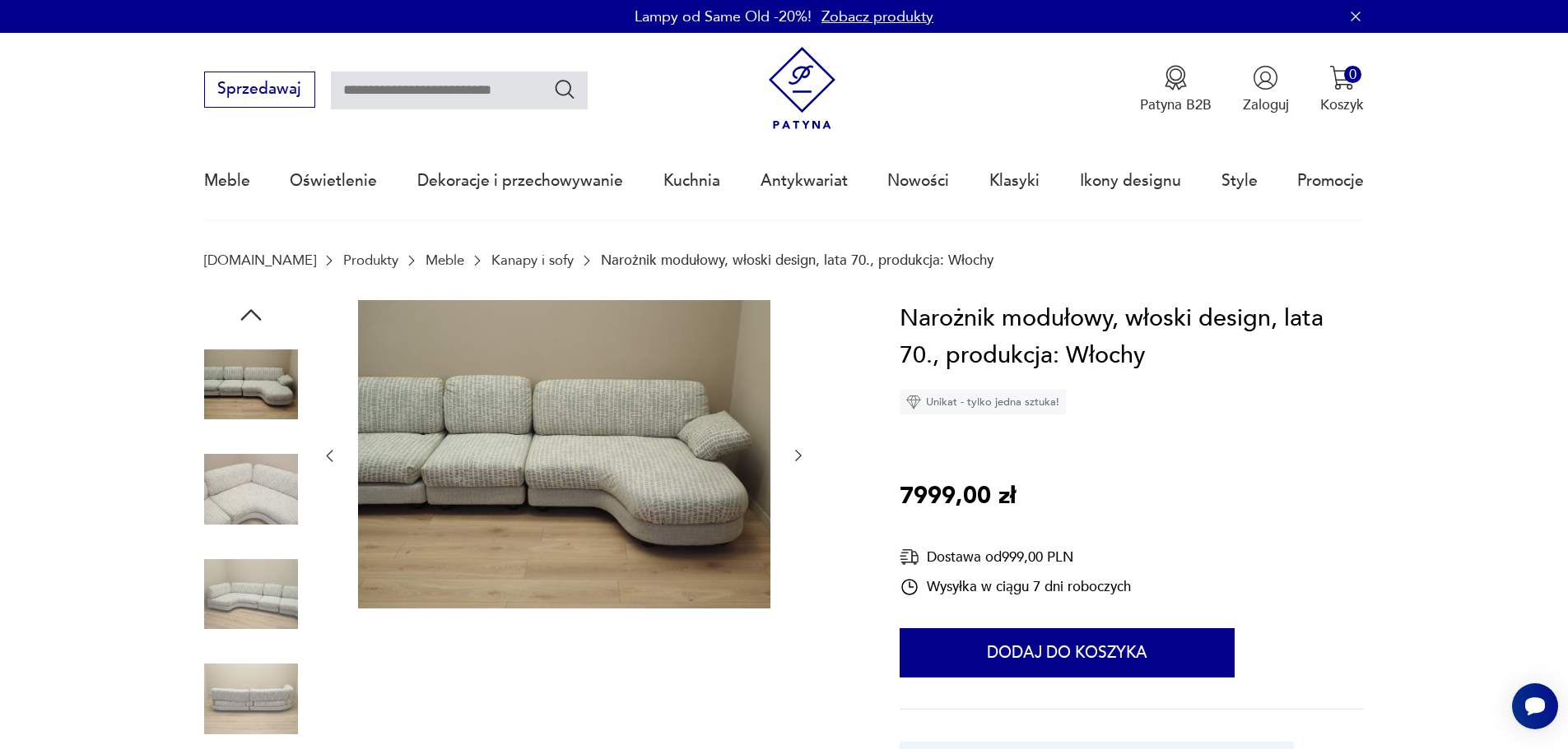
click at [233, 642] on div at bounding box center [250, 596] width 94 height 97
click at [241, 697] on img at bounding box center [250, 699] width 94 height 94
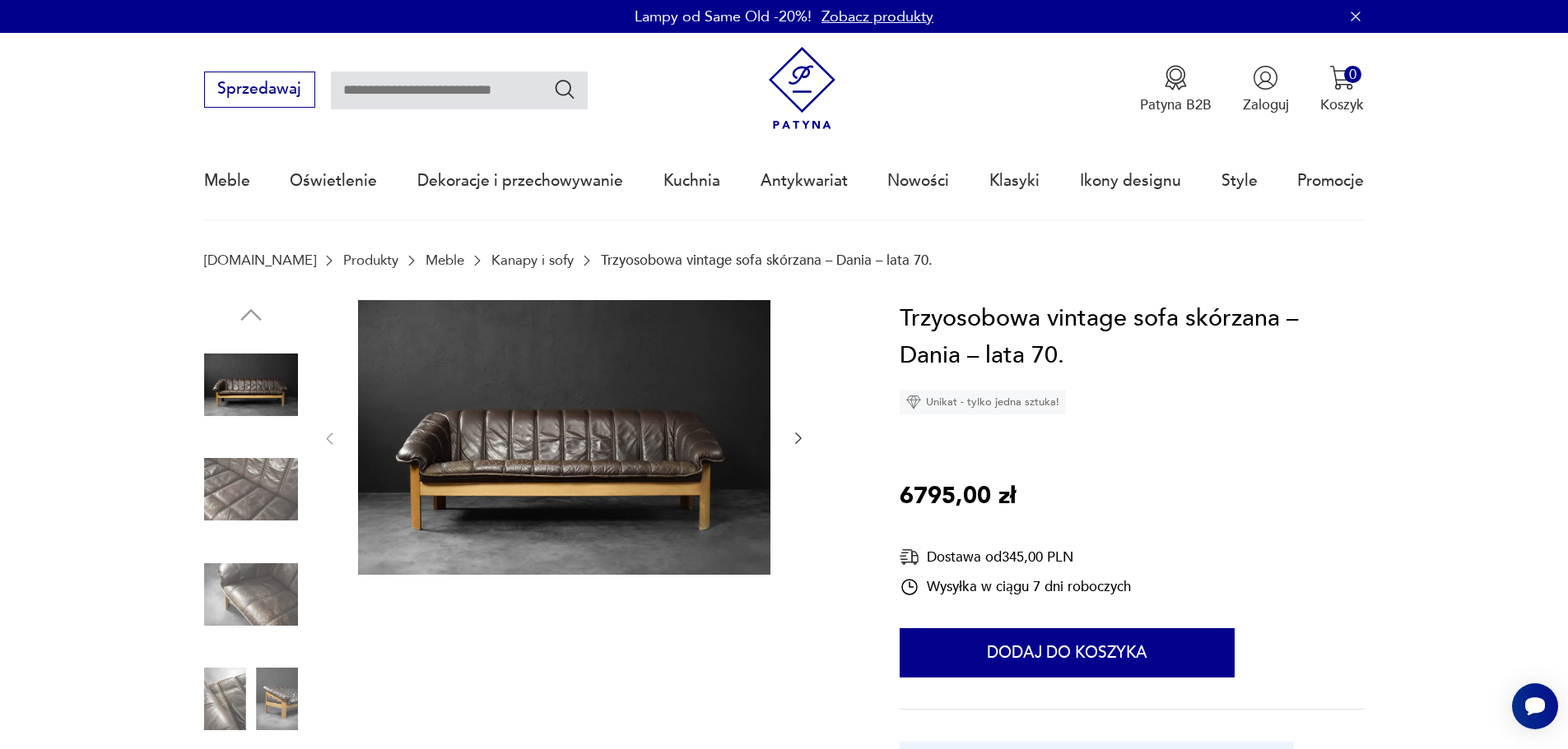
click at [226, 485] on img at bounding box center [250, 489] width 94 height 94
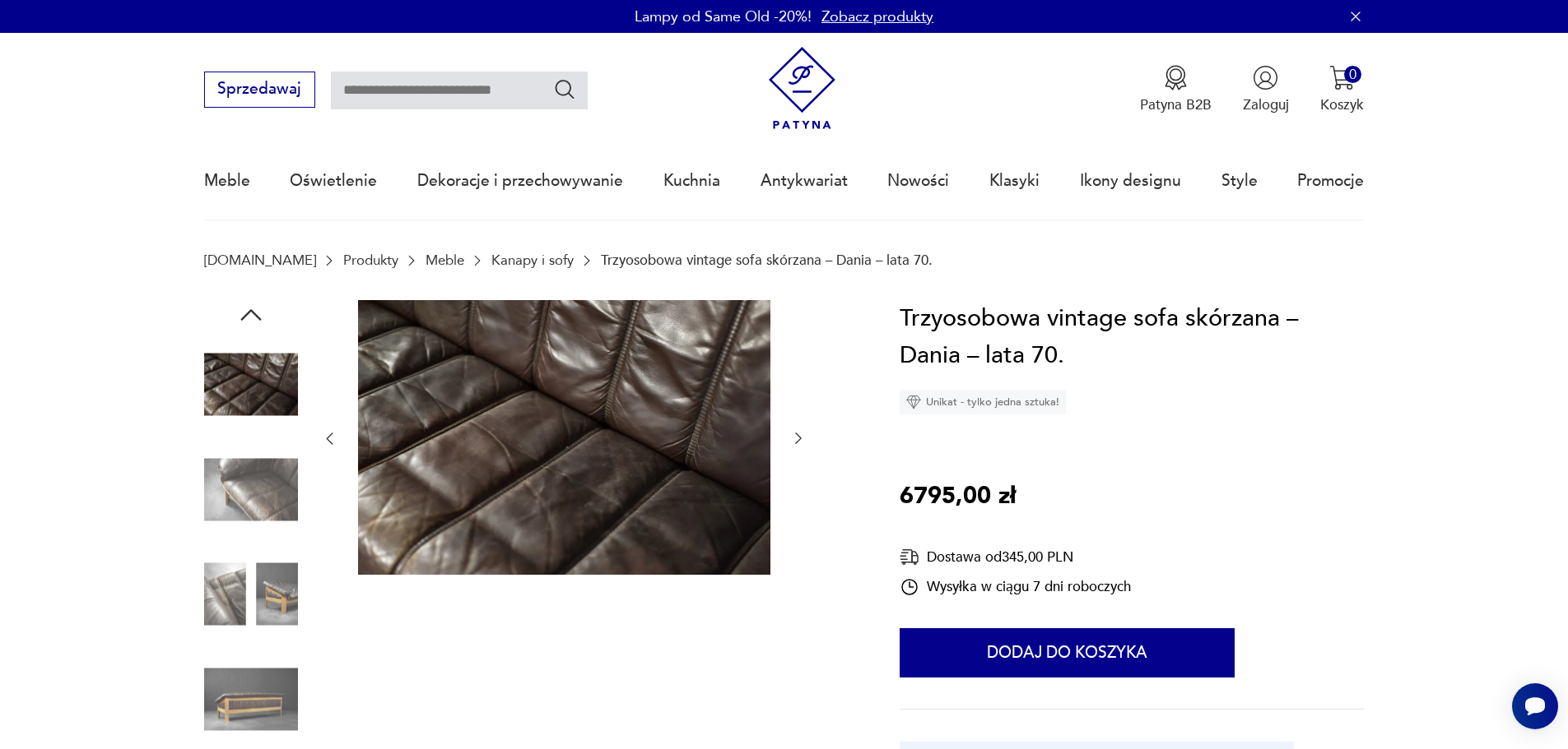
click at [247, 594] on img at bounding box center [250, 594] width 94 height 94
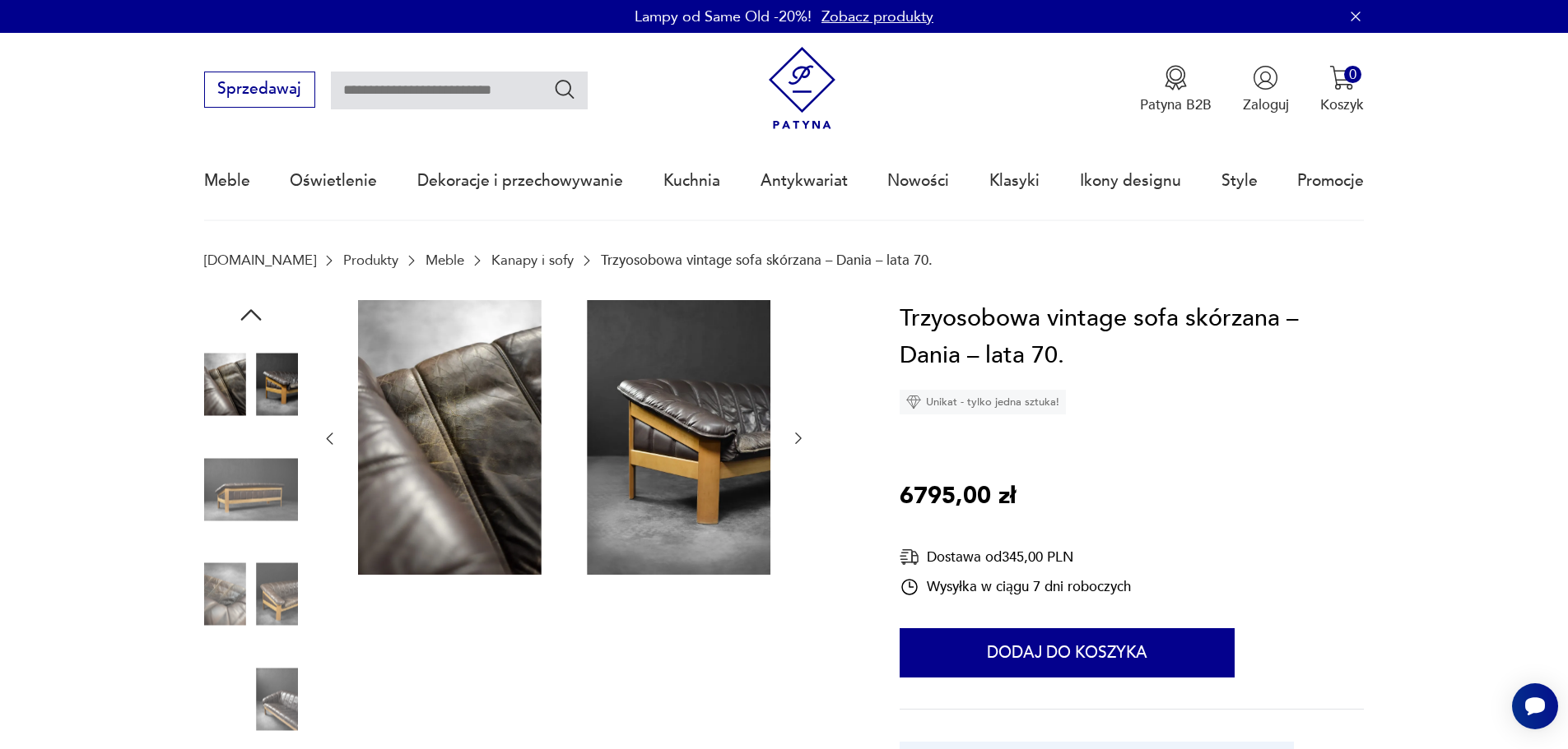
click at [247, 594] on img at bounding box center [250, 594] width 94 height 94
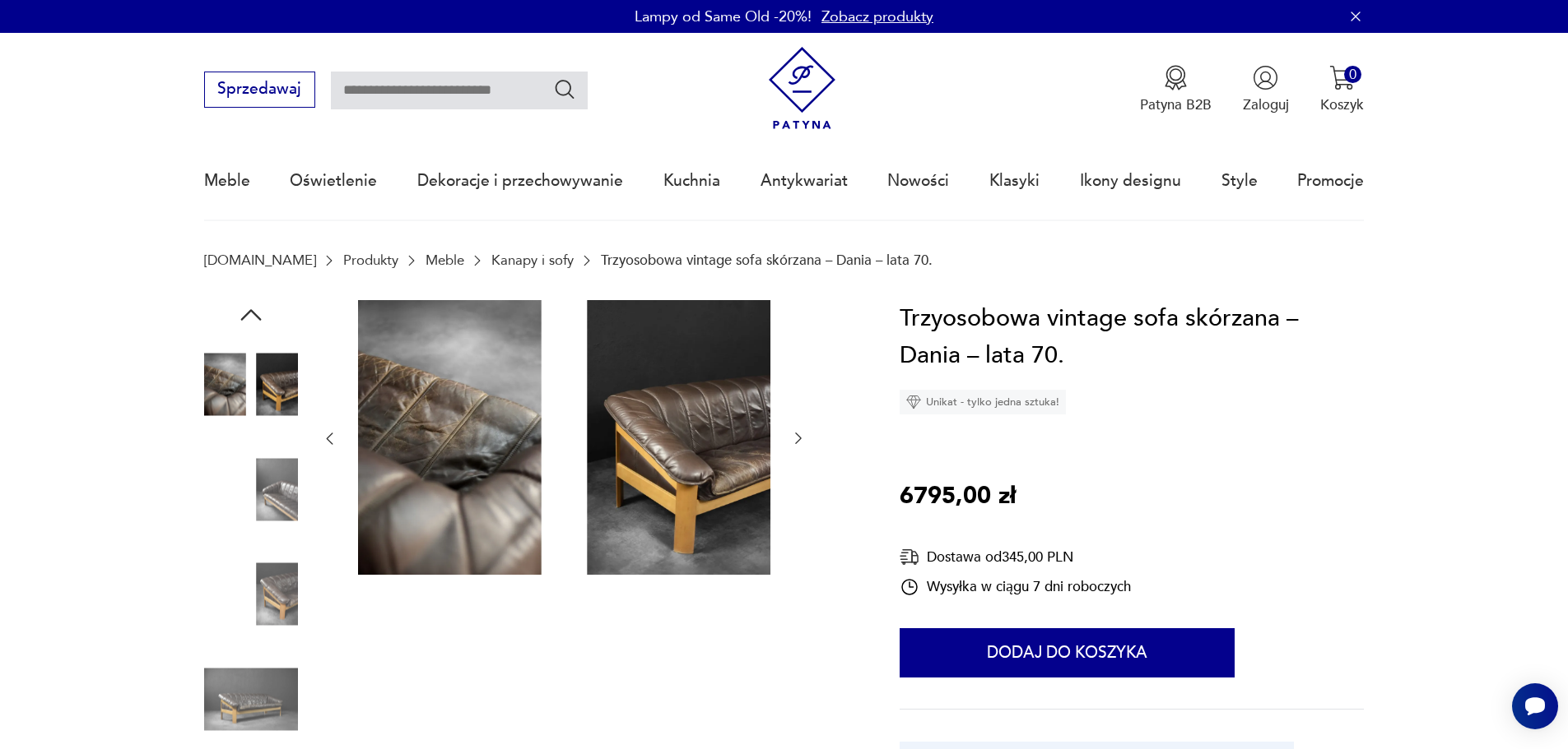
click at [269, 706] on img at bounding box center [250, 699] width 94 height 94
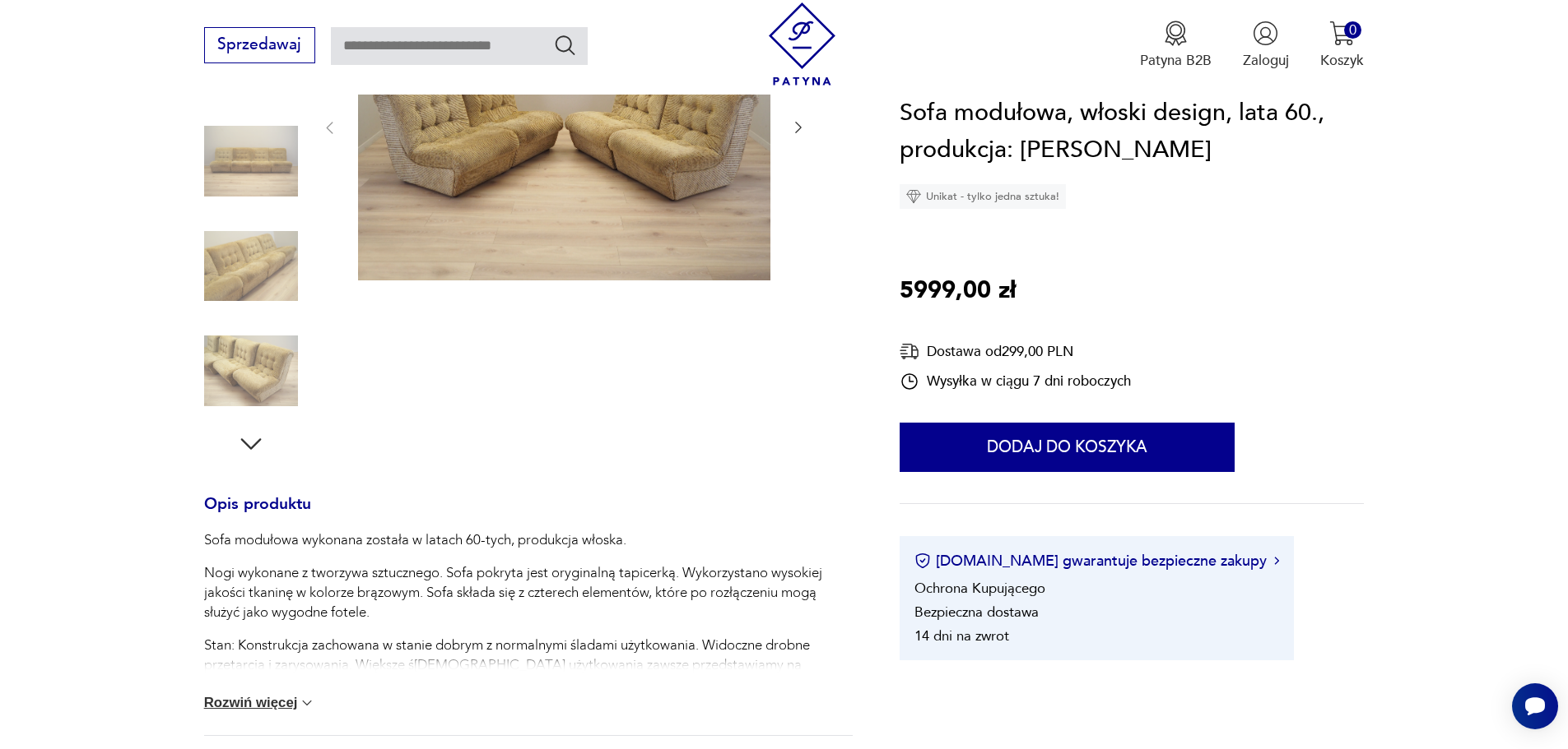
scroll to position [329, 0]
click at [213, 276] on img at bounding box center [250, 265] width 94 height 94
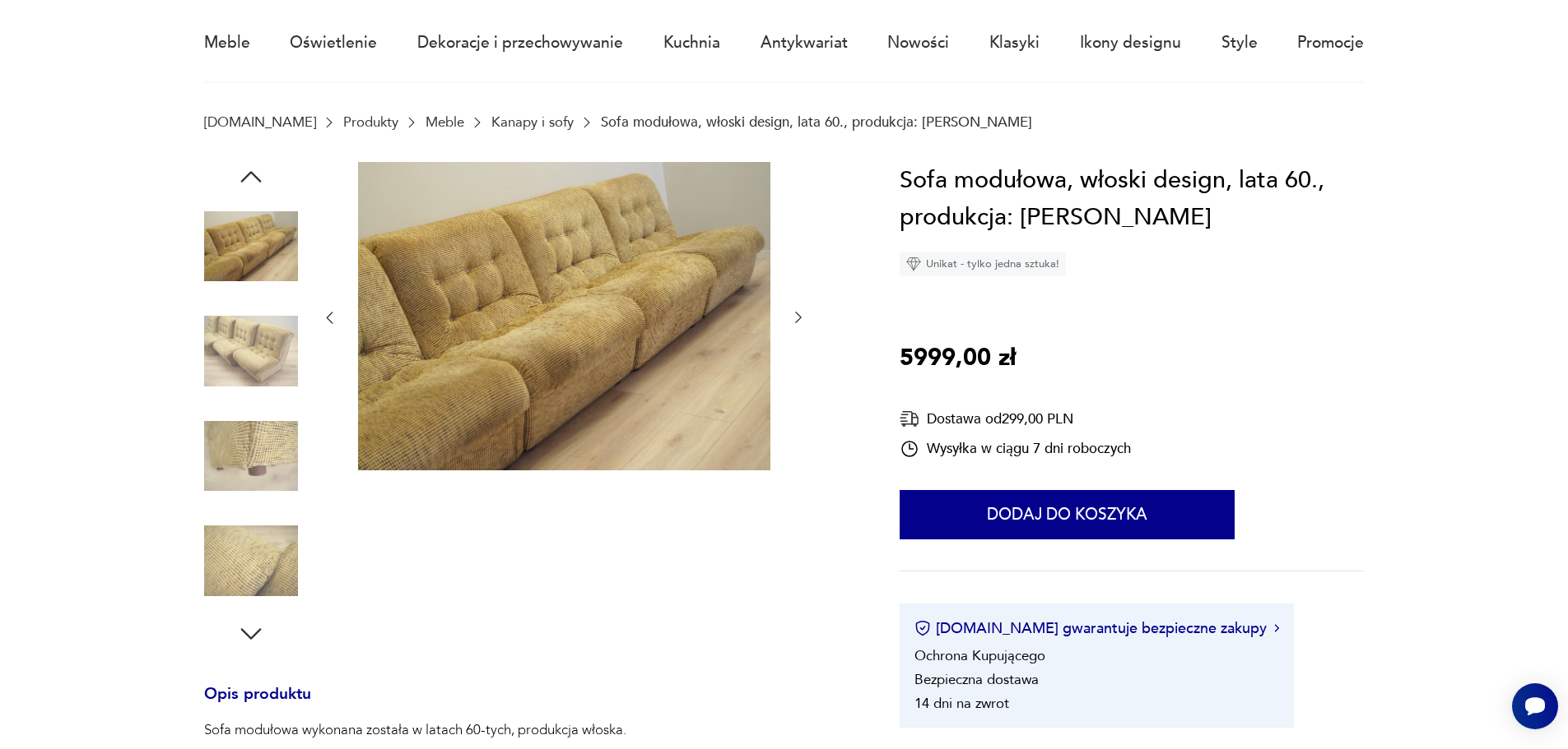
scroll to position [83, 0]
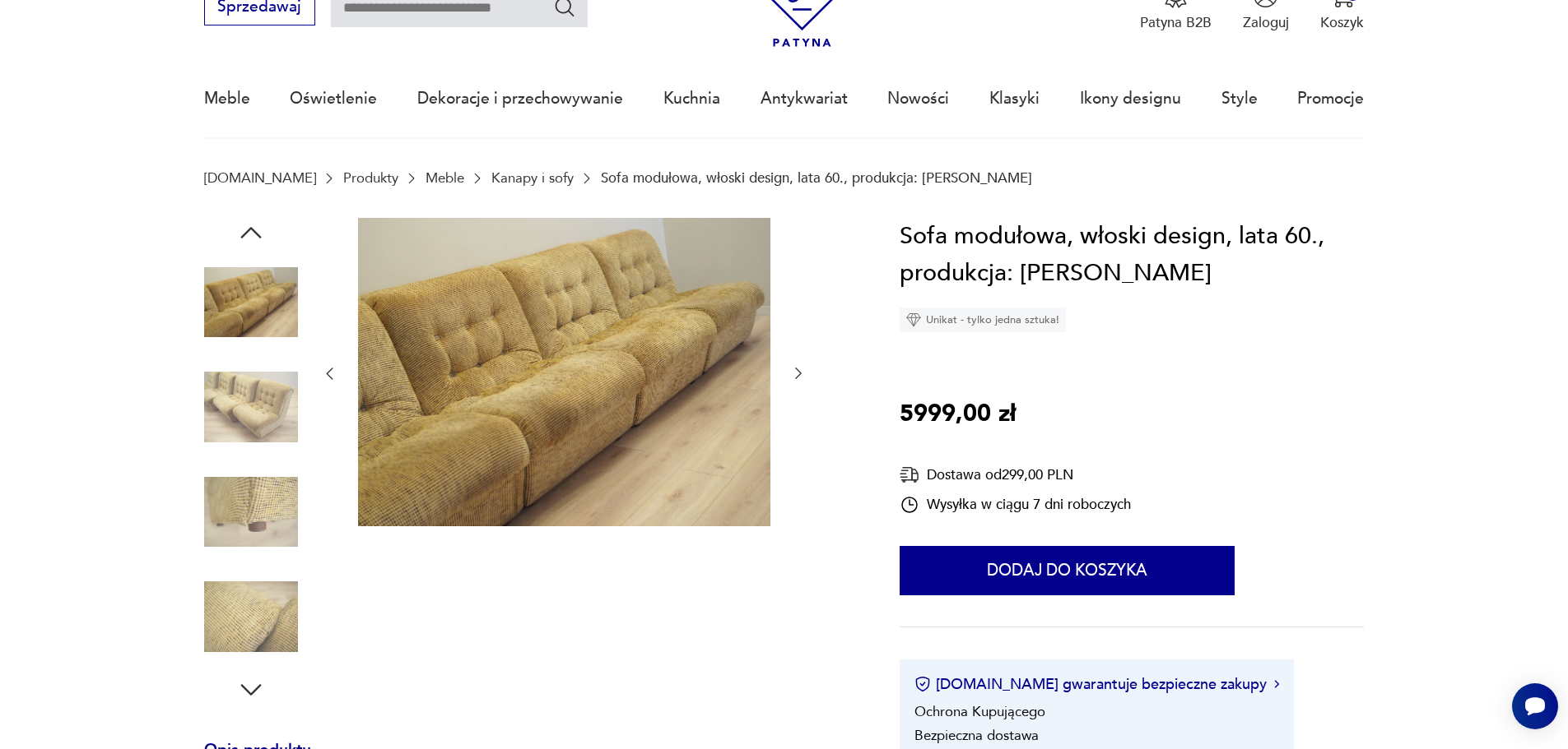
click at [242, 400] on img at bounding box center [250, 407] width 94 height 94
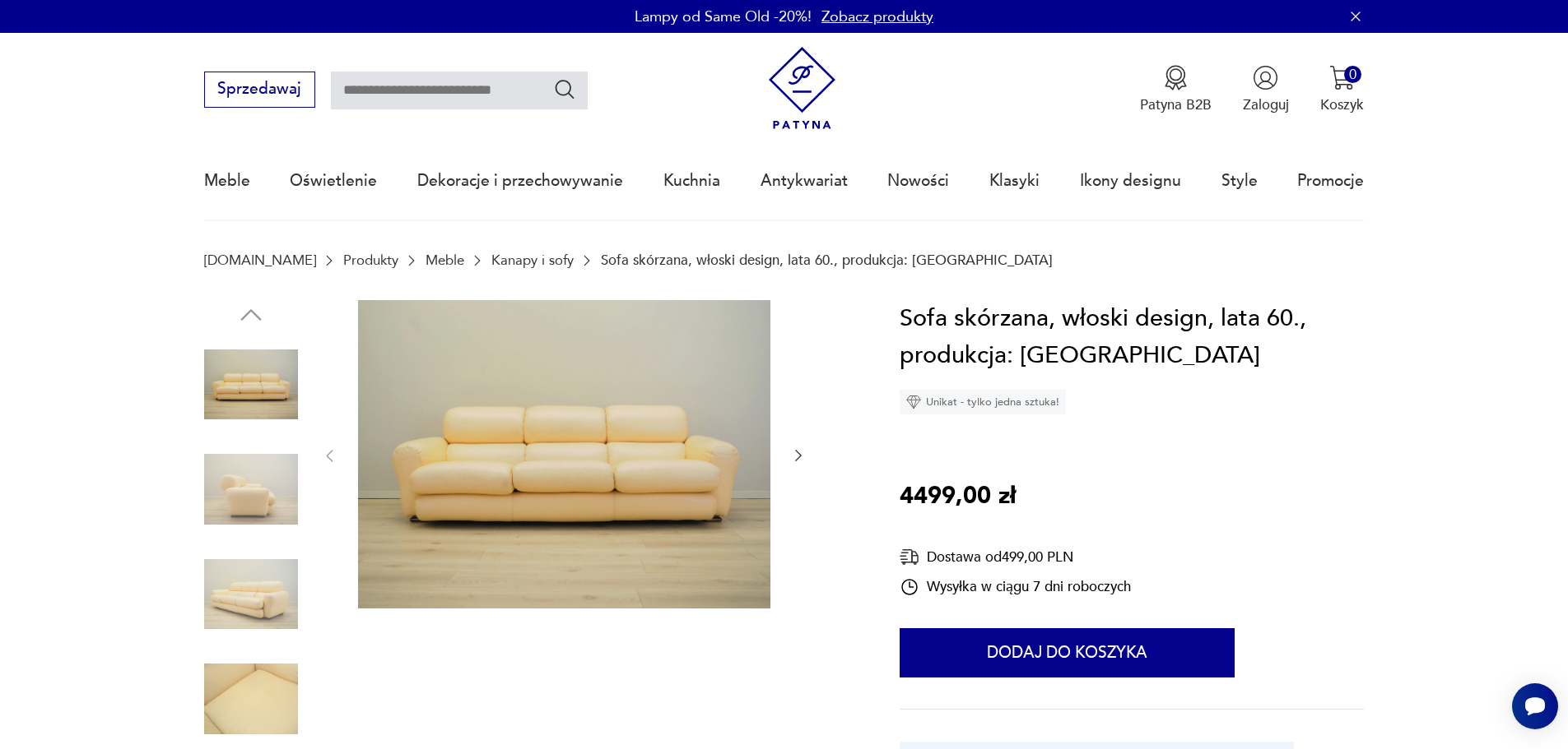
click at [277, 488] on img at bounding box center [250, 489] width 94 height 94
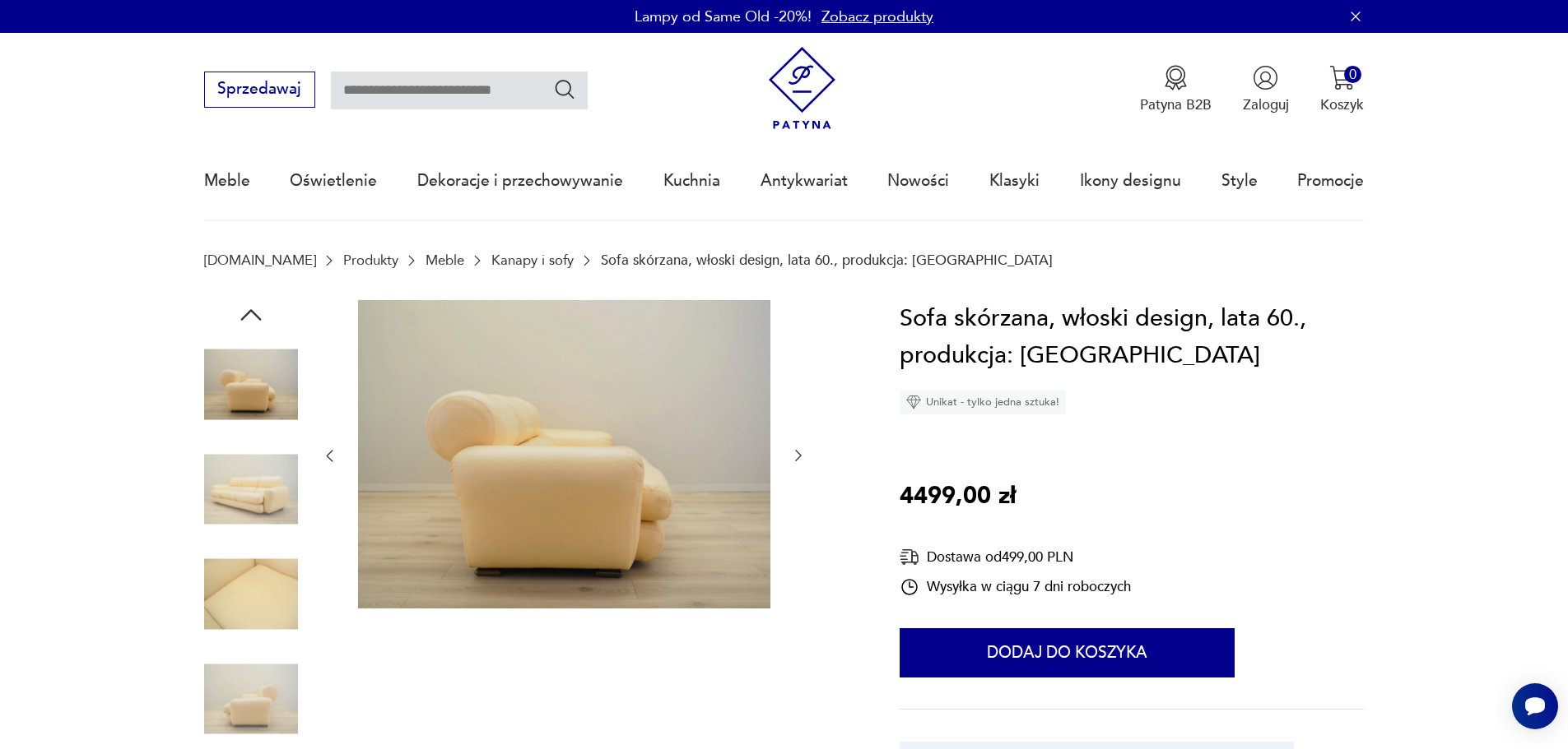
click at [266, 580] on img at bounding box center [250, 594] width 94 height 94
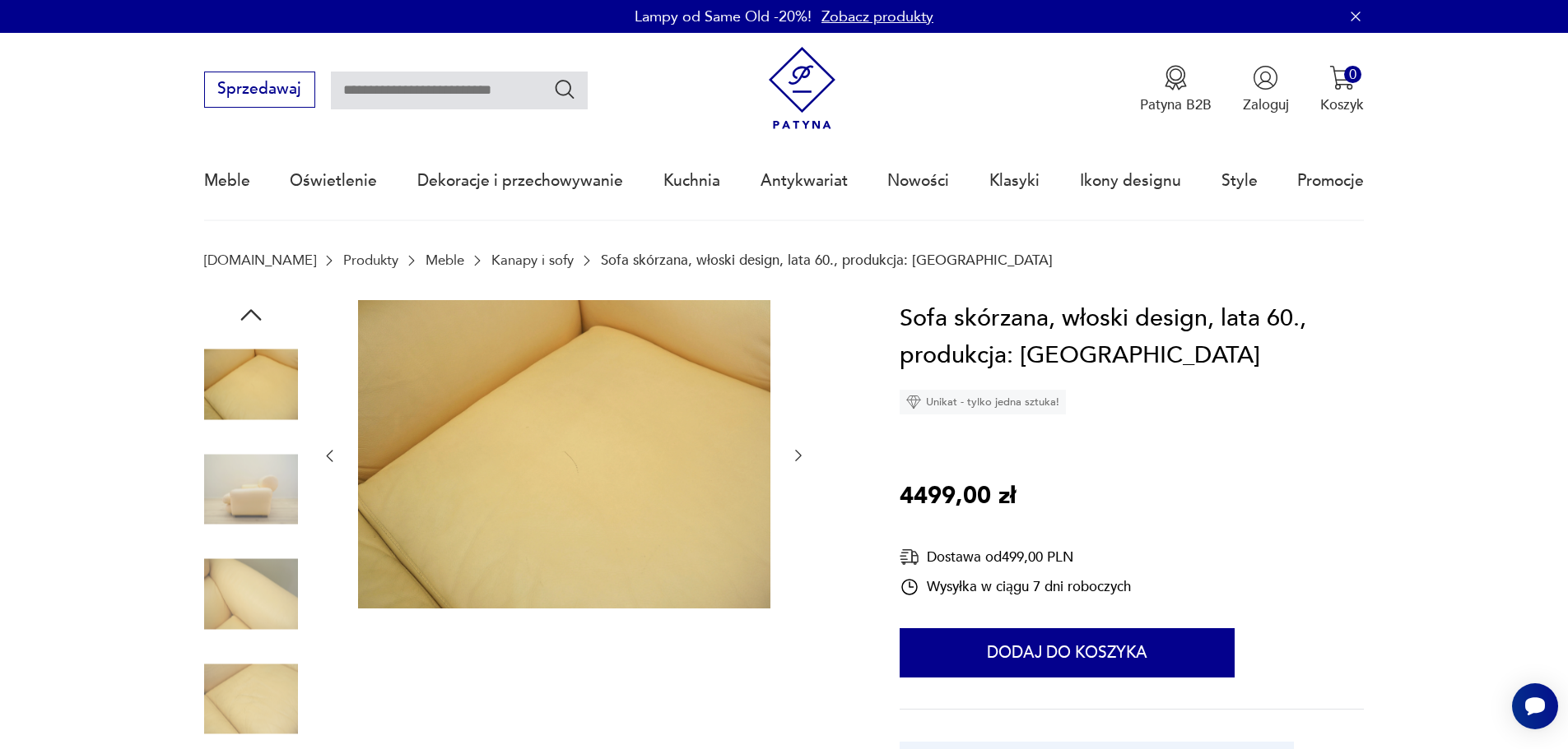
click at [273, 629] on img at bounding box center [250, 594] width 94 height 94
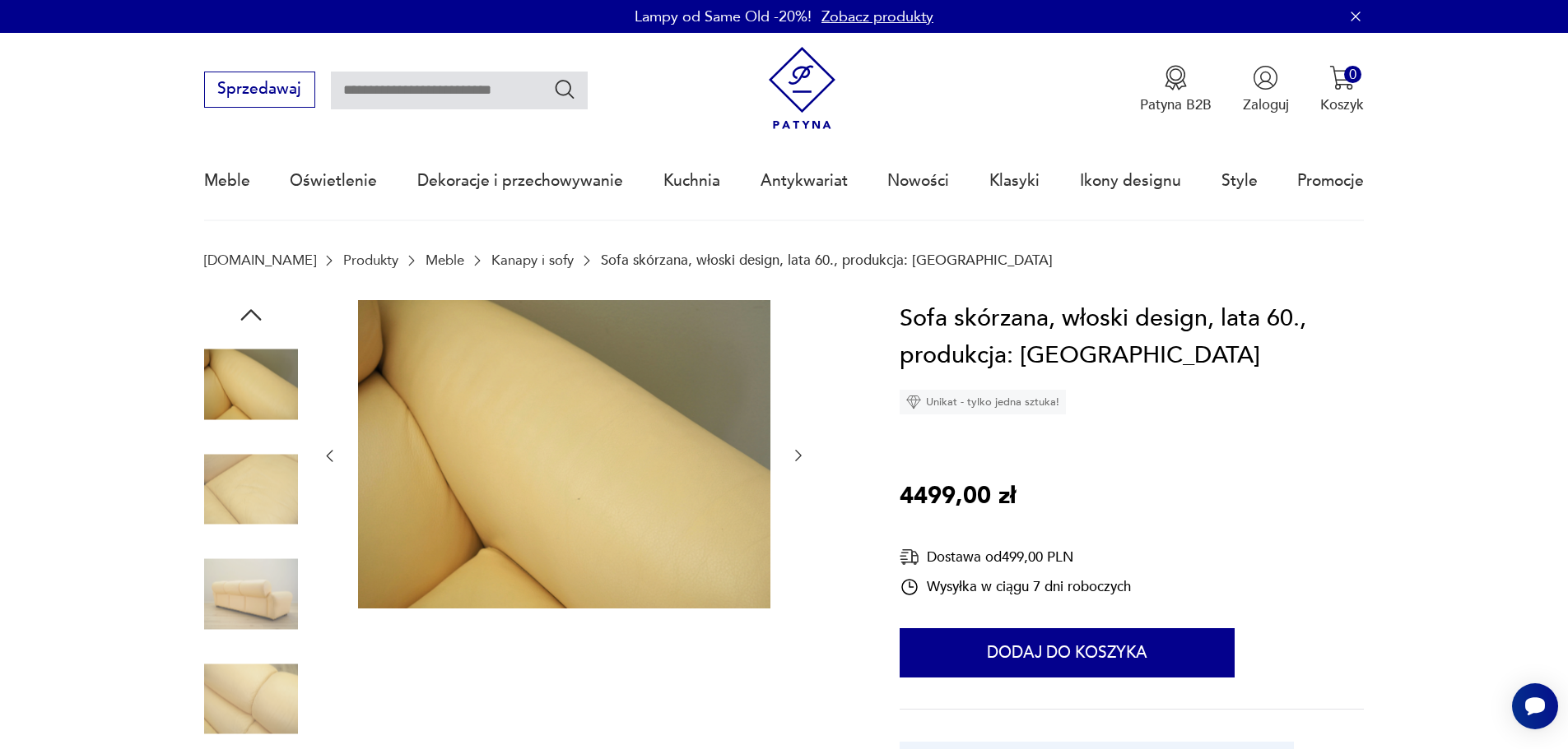
click at [275, 703] on img at bounding box center [250, 699] width 94 height 94
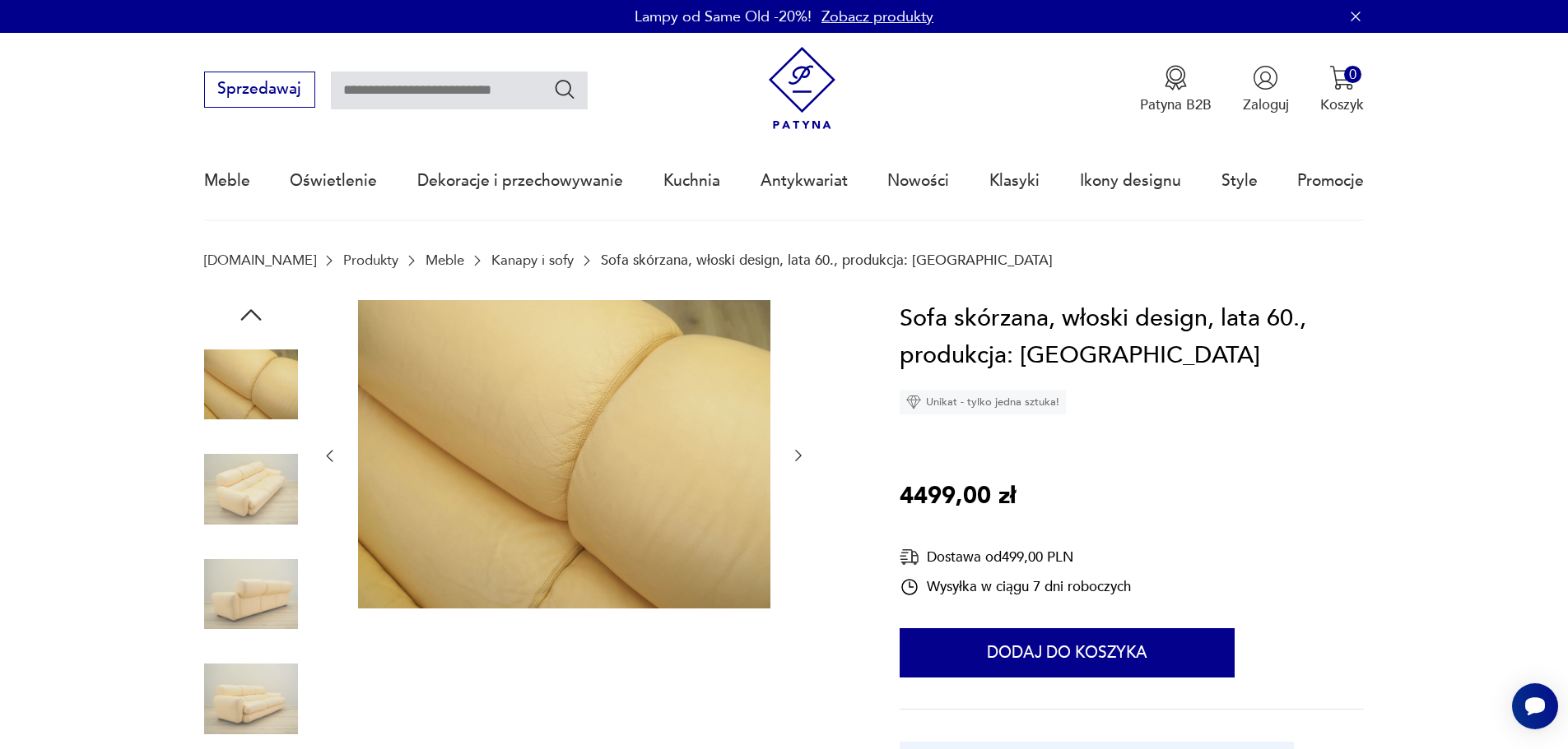
click at [261, 681] on img at bounding box center [250, 699] width 94 height 94
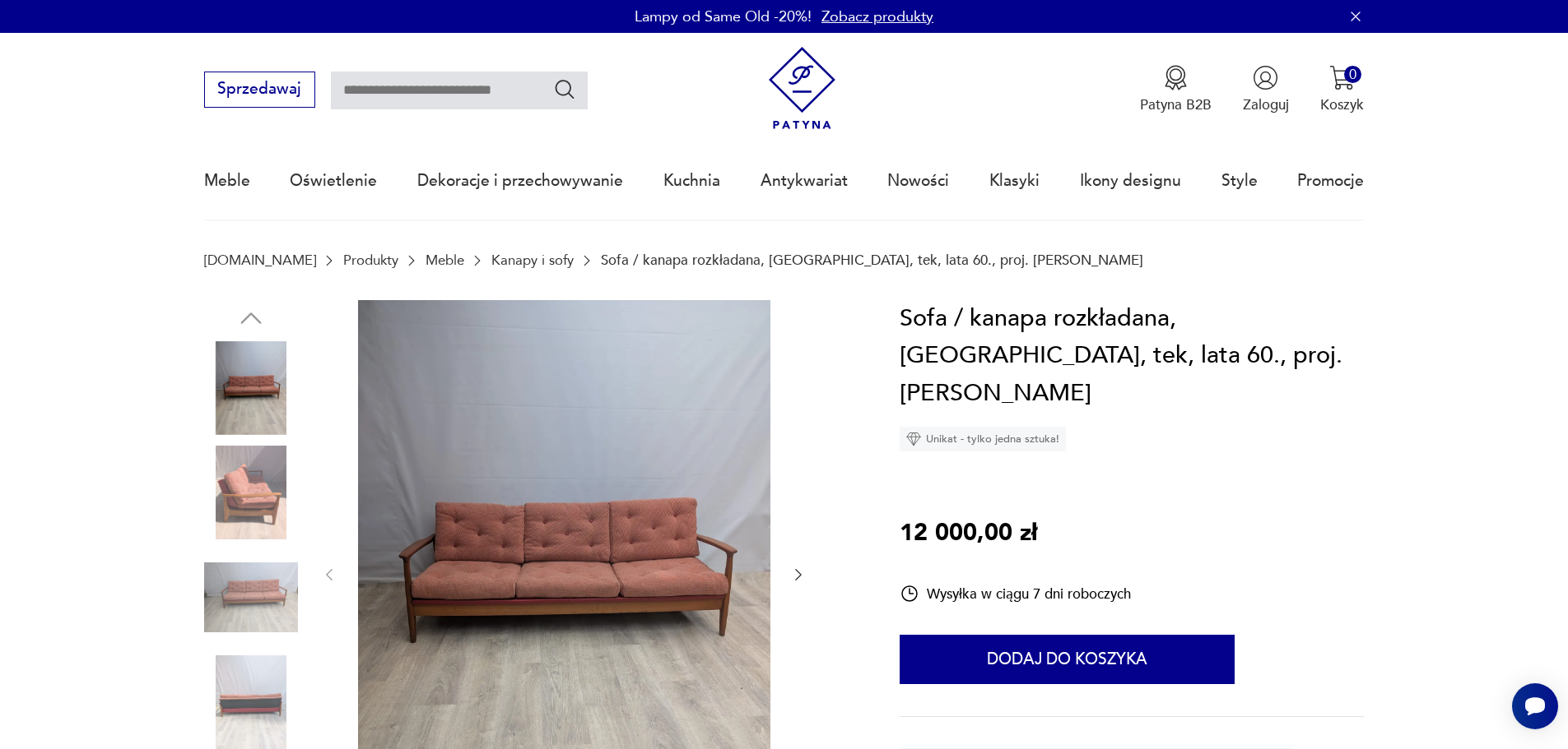
click at [254, 501] on img at bounding box center [250, 493] width 94 height 94
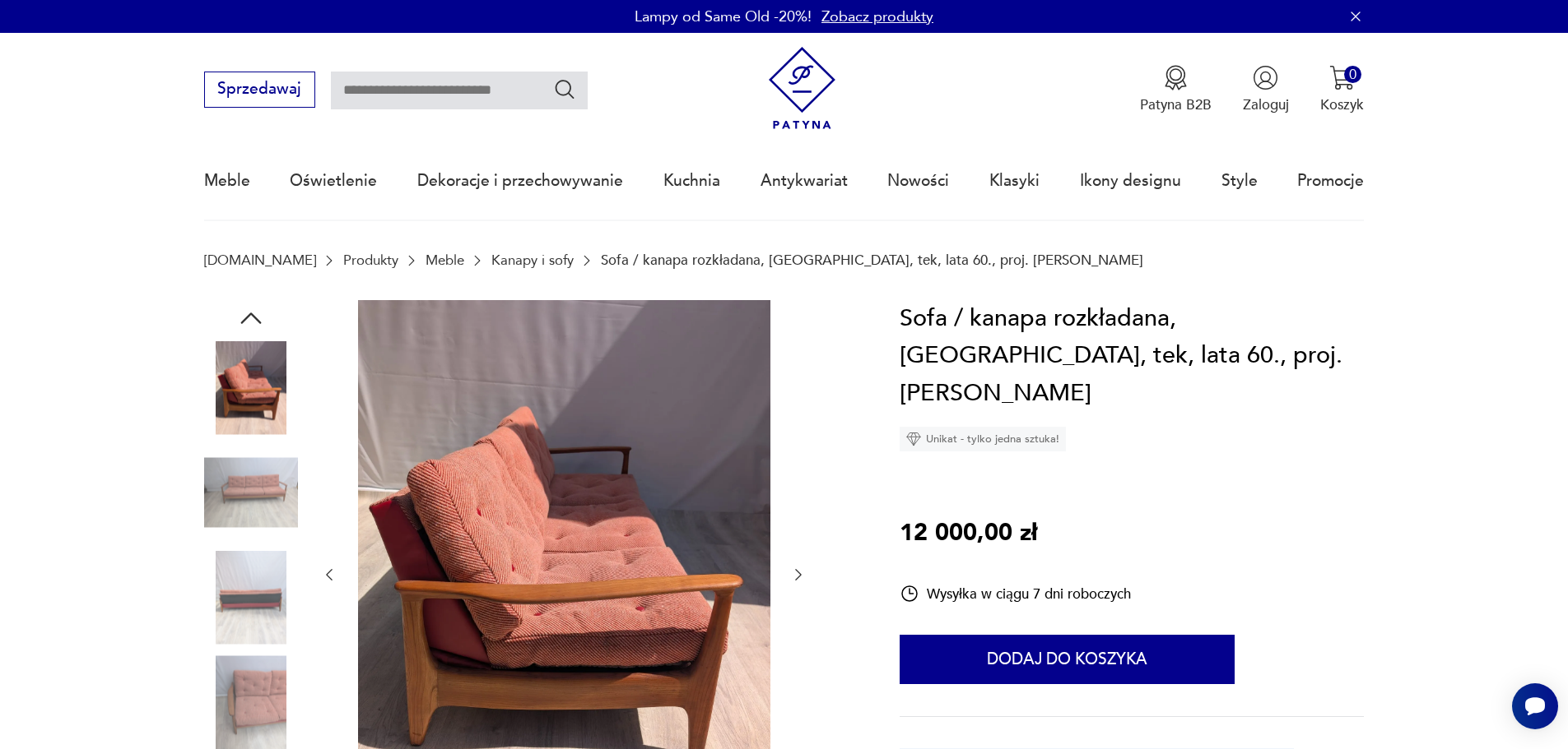
click at [243, 384] on img at bounding box center [250, 388] width 94 height 94
click at [257, 498] on img at bounding box center [250, 493] width 94 height 94
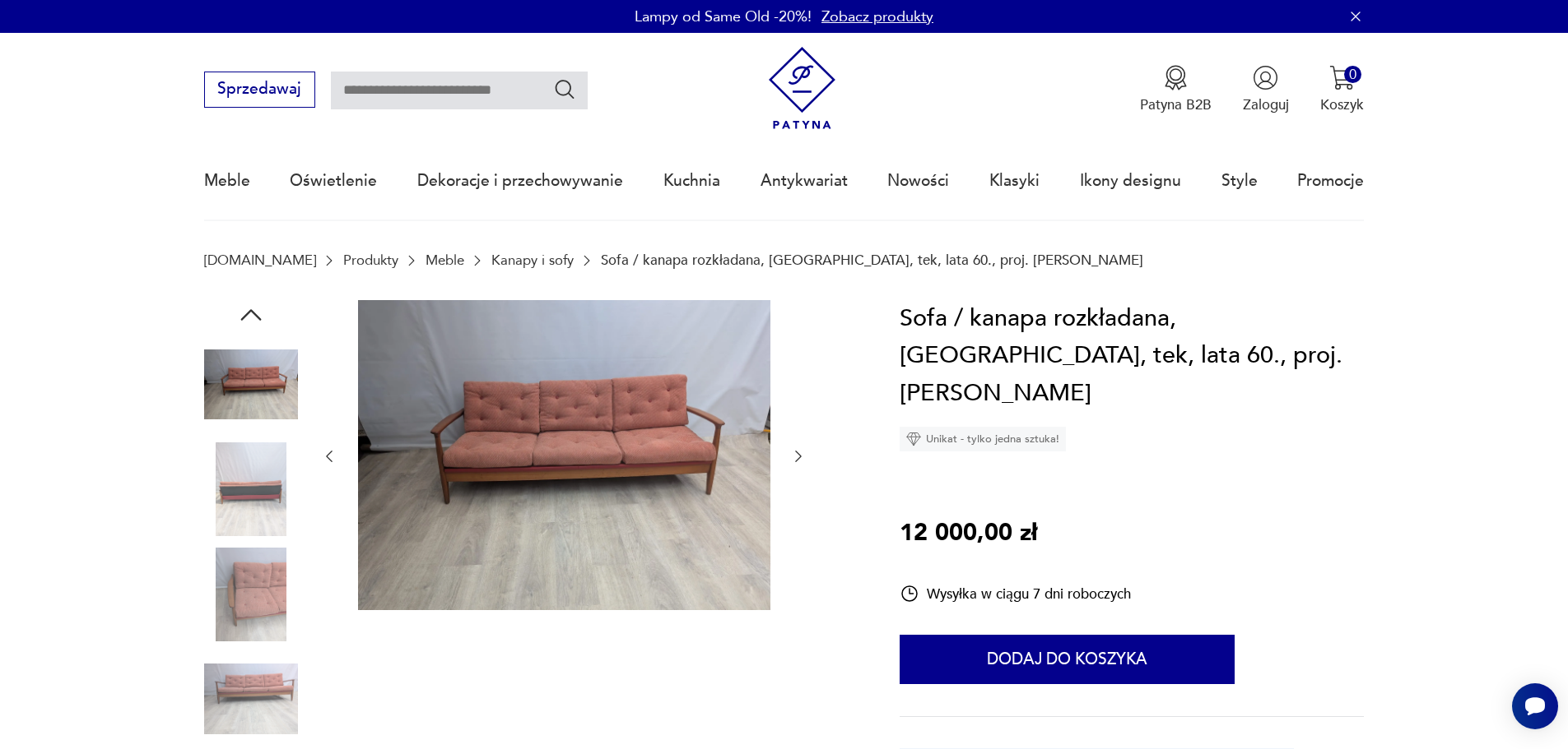
click at [263, 531] on img at bounding box center [250, 489] width 94 height 94
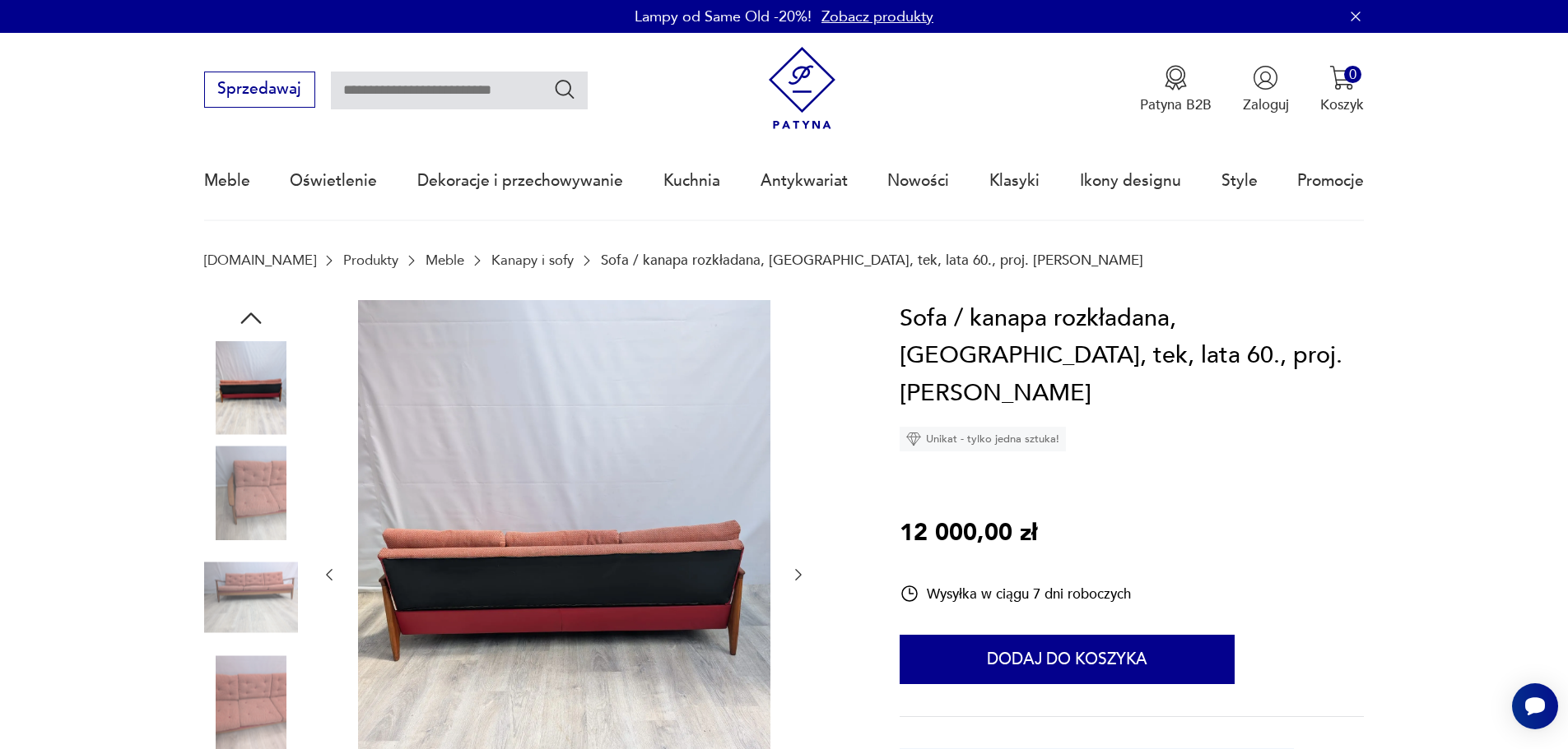
click at [263, 590] on img at bounding box center [250, 598] width 94 height 94
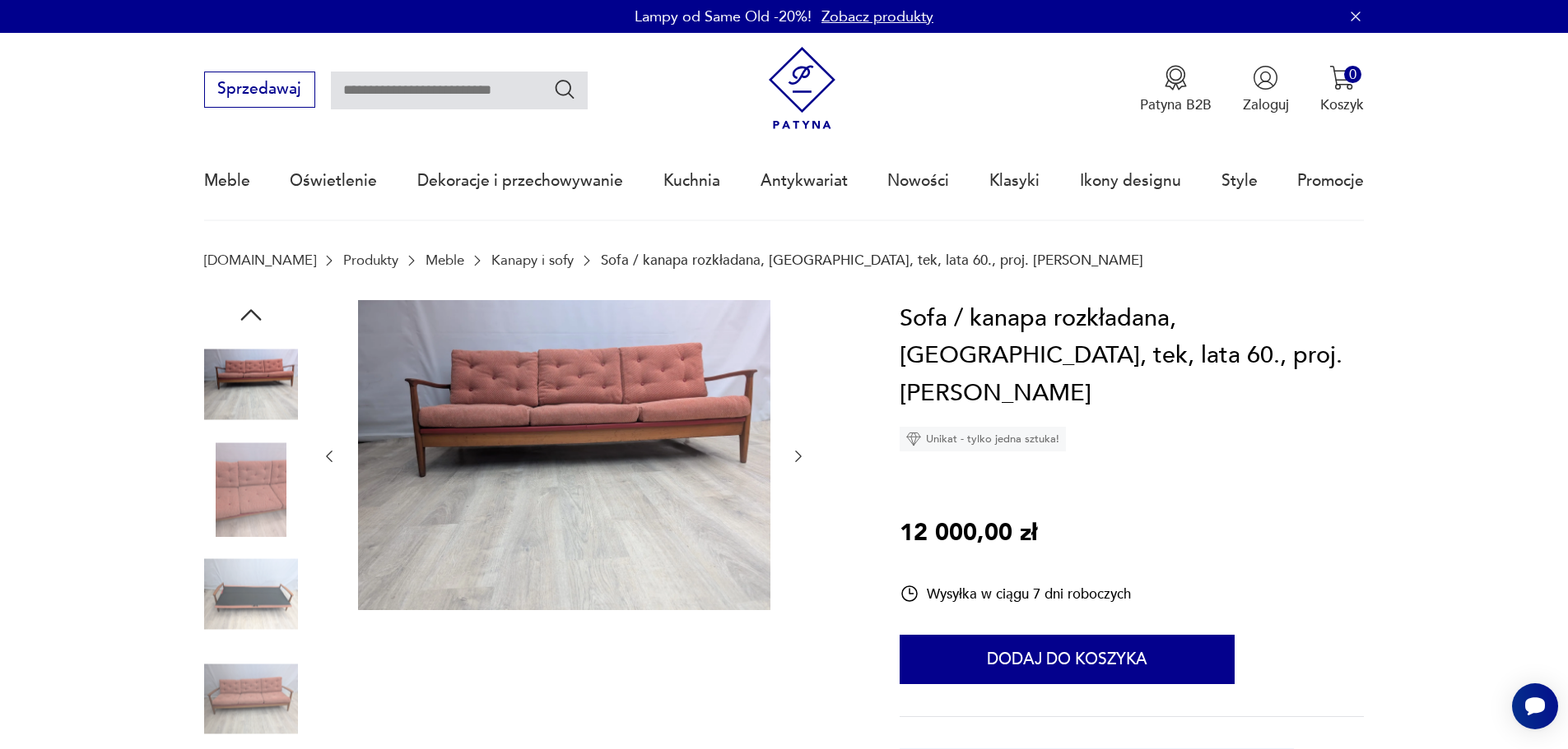
click at [255, 659] on img at bounding box center [250, 699] width 94 height 94
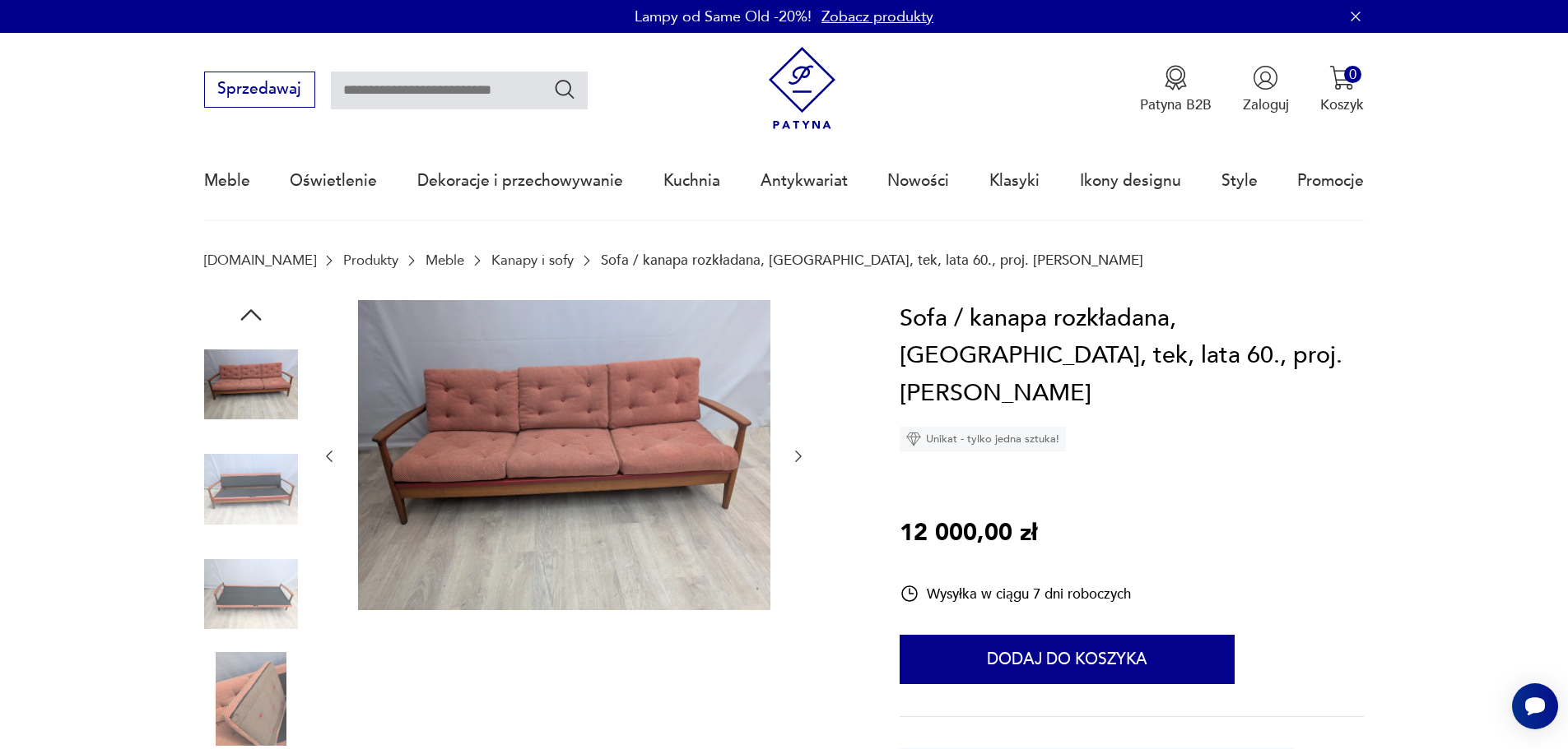
click at [255, 659] on img at bounding box center [250, 699] width 94 height 94
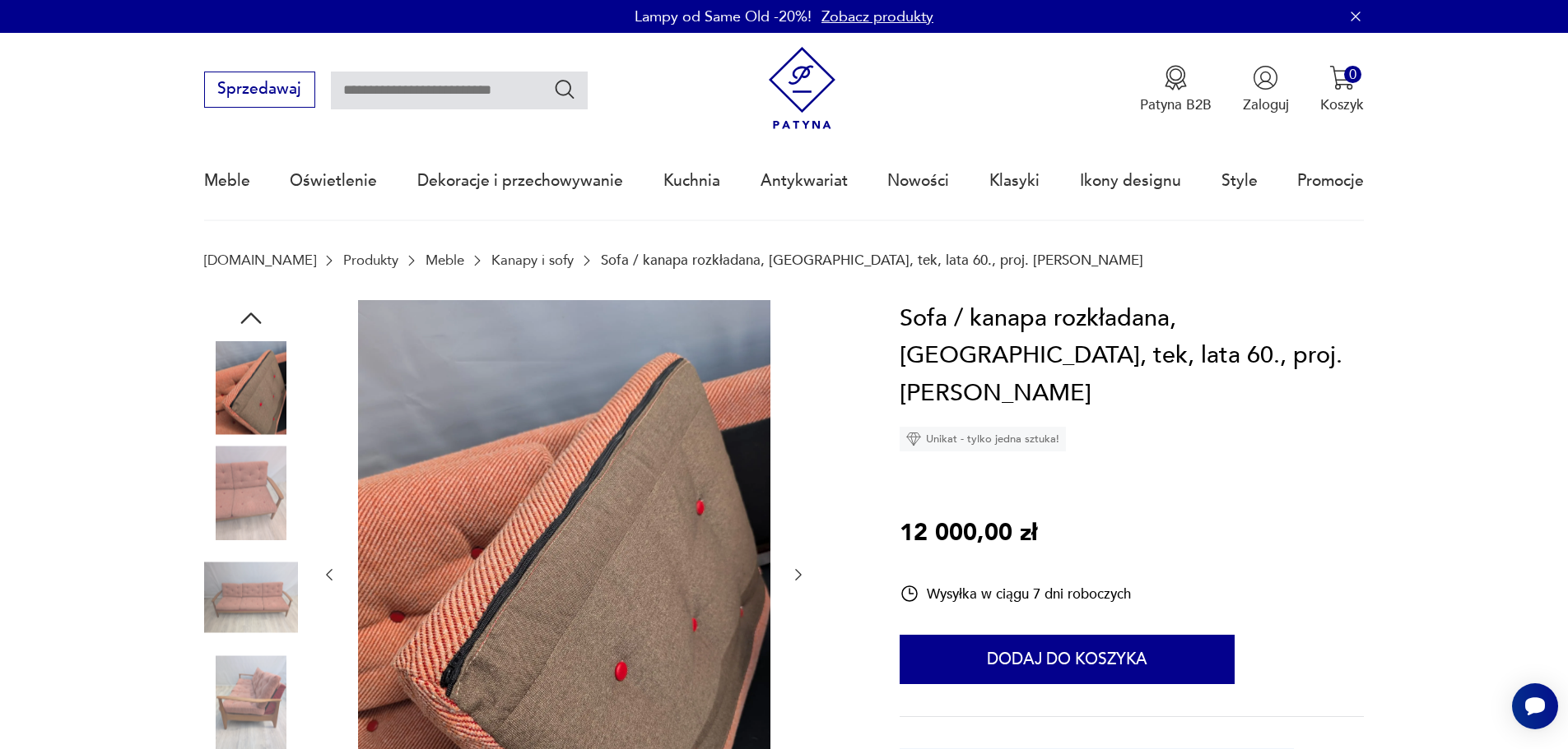
click at [258, 515] on img at bounding box center [250, 493] width 94 height 94
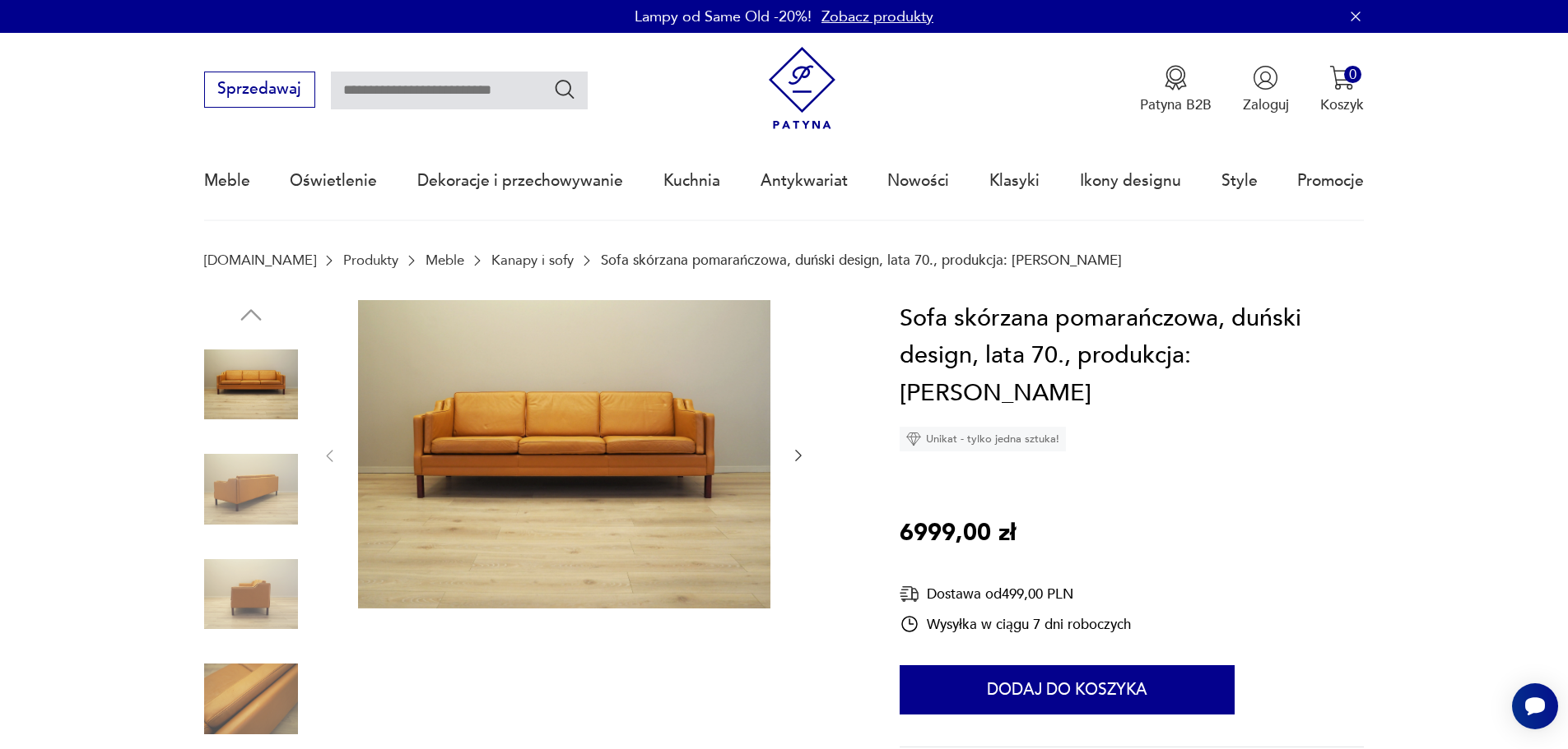
click at [263, 590] on img at bounding box center [250, 594] width 94 height 94
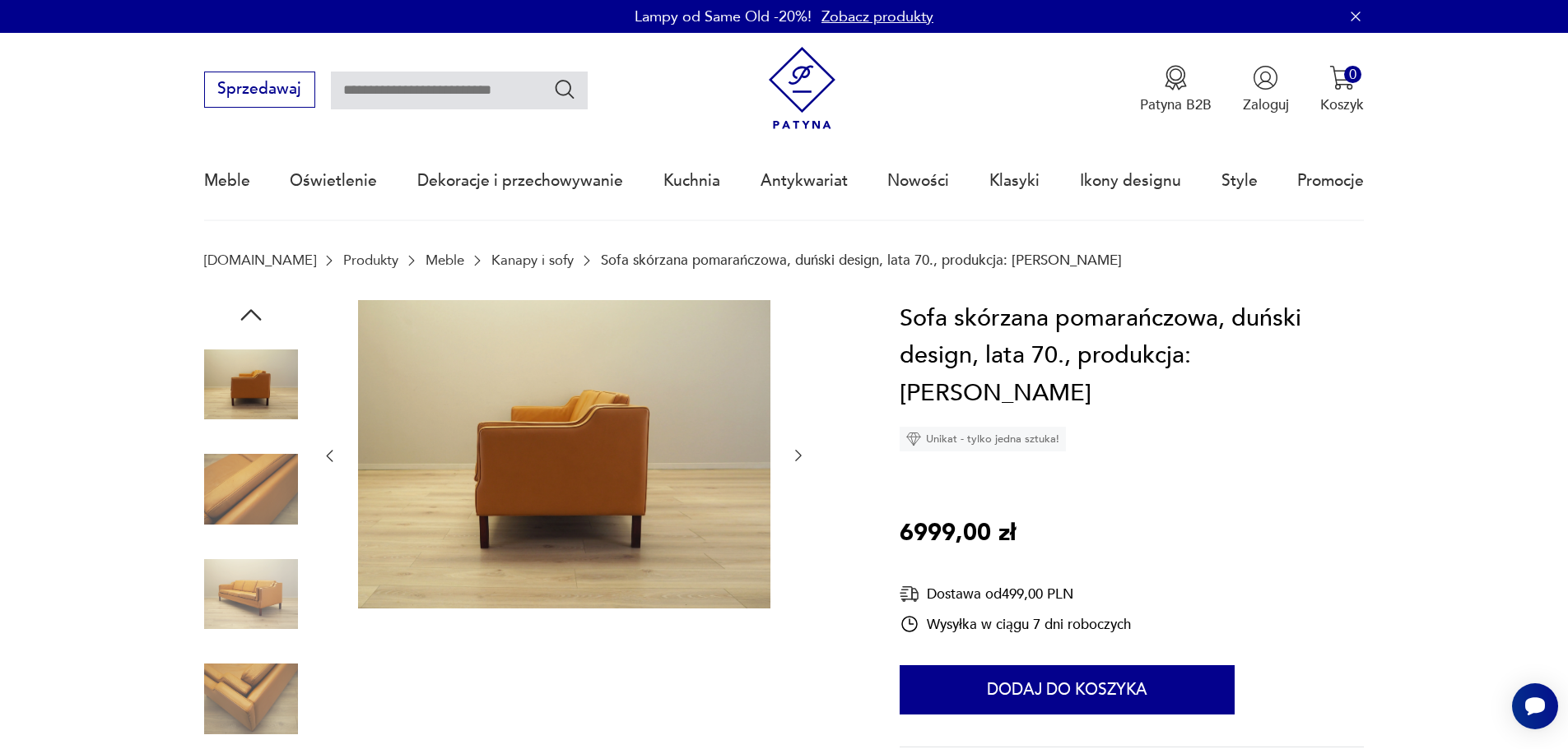
click at [278, 488] on img at bounding box center [250, 489] width 94 height 94
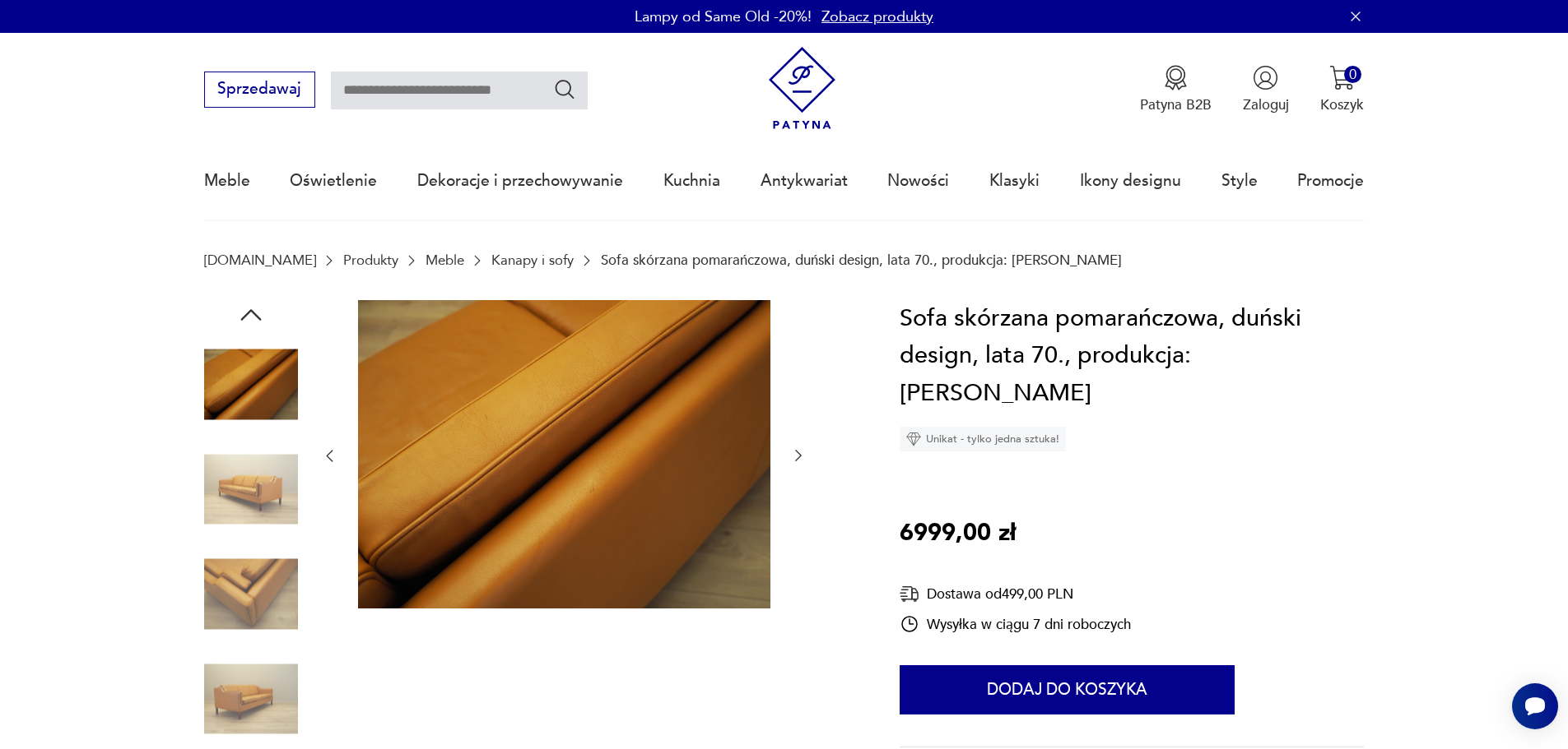
click at [277, 694] on img at bounding box center [250, 699] width 94 height 94
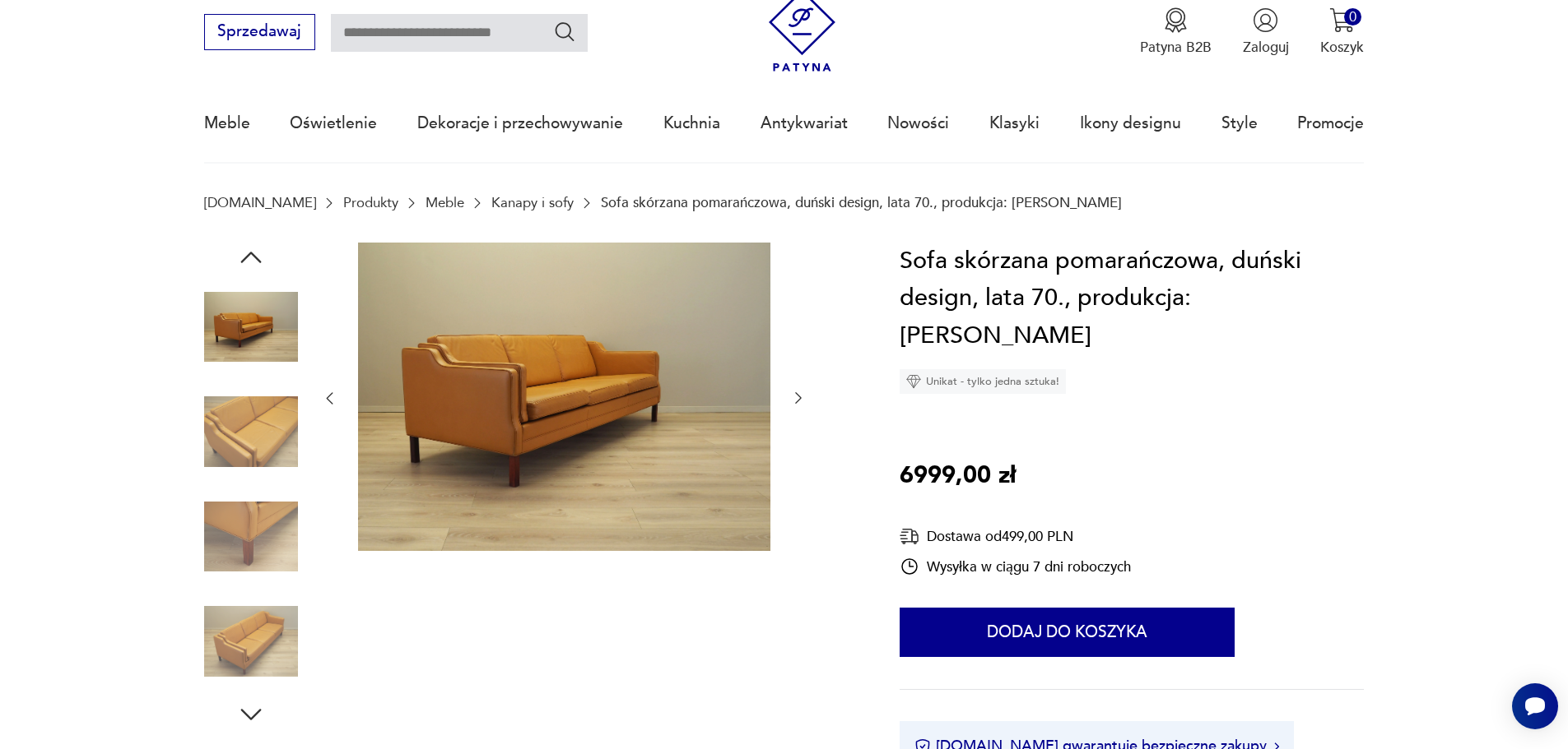
scroll to position [164, 0]
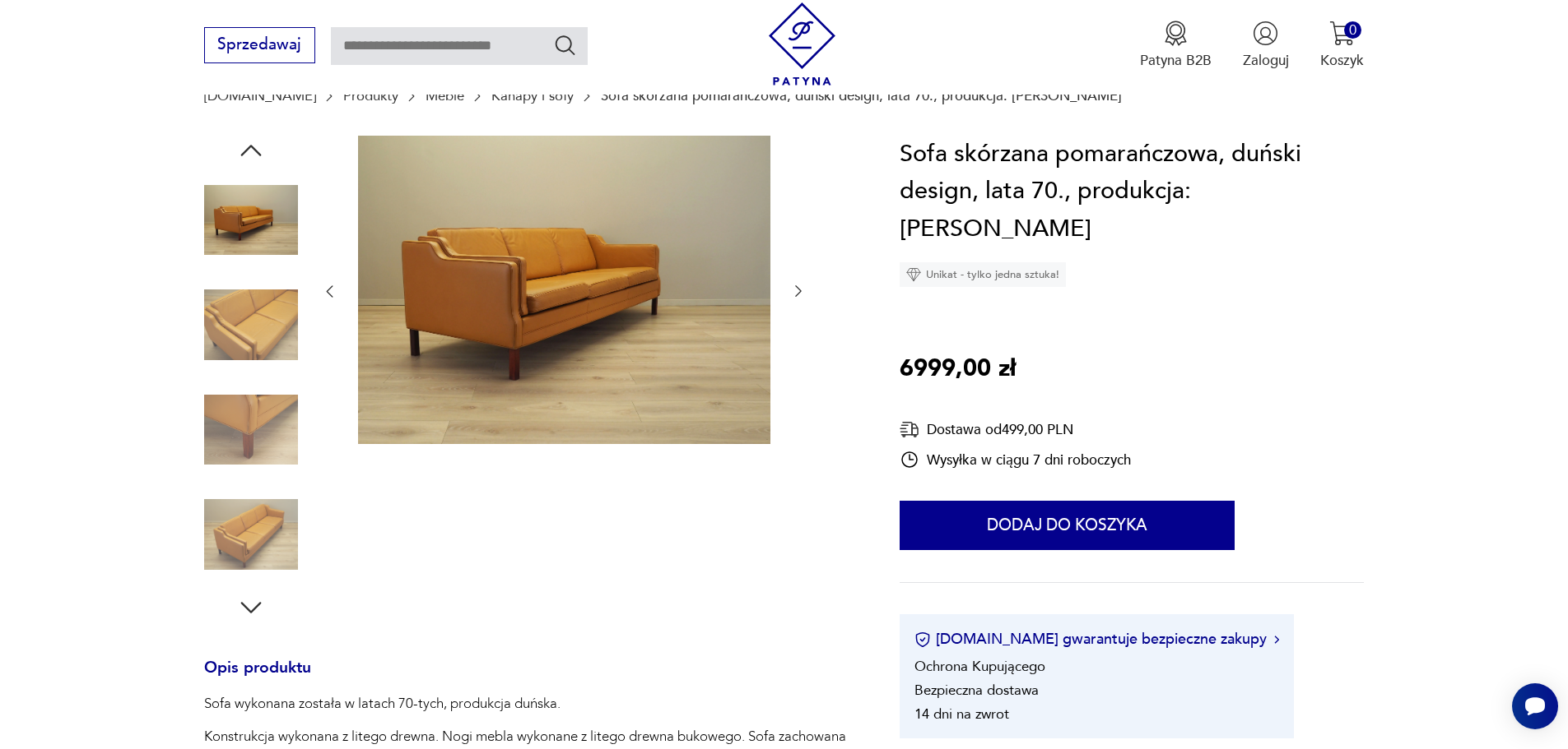
click at [254, 606] on icon "button" at bounding box center [251, 608] width 30 height 30
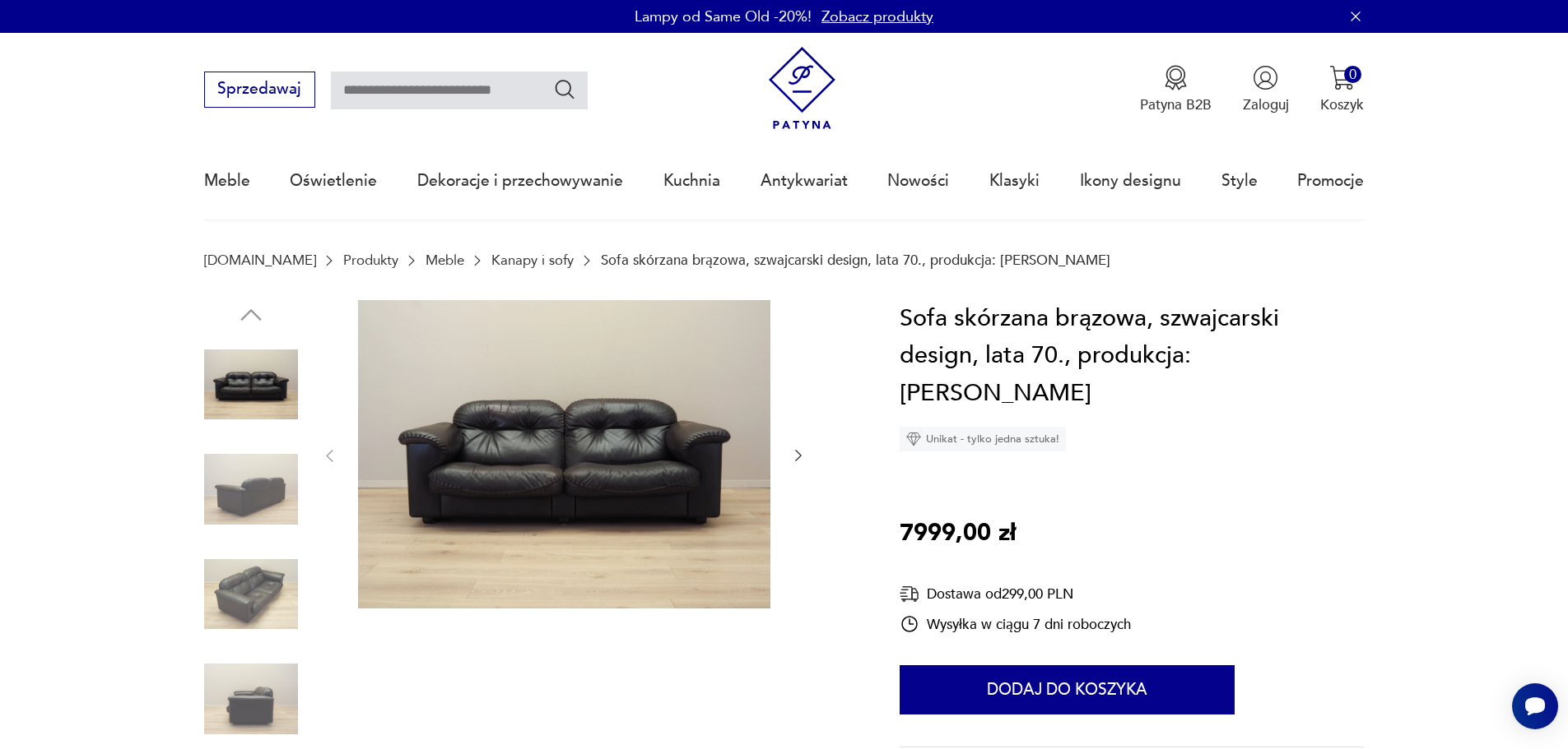
click at [213, 595] on img at bounding box center [250, 594] width 94 height 94
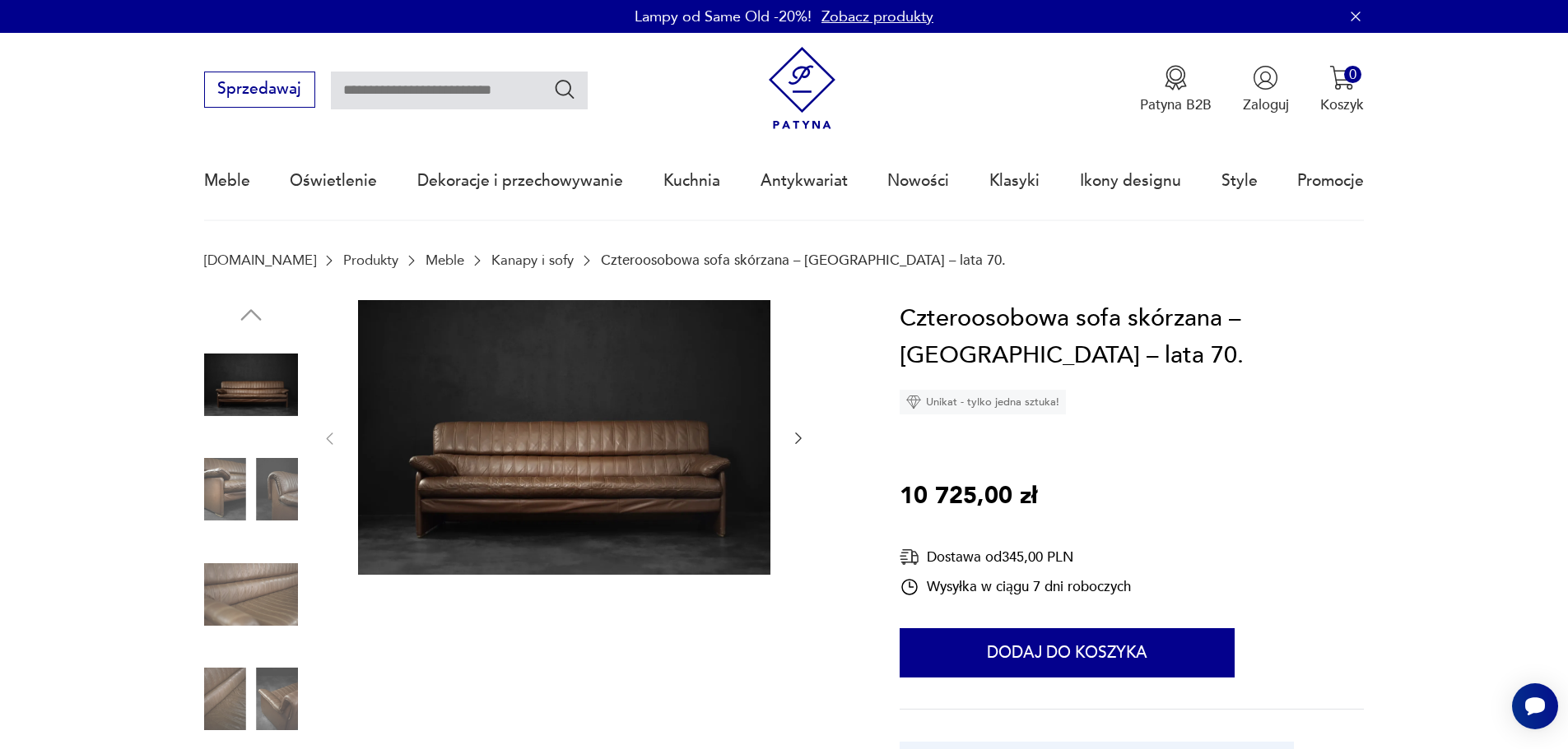
click at [246, 492] on img at bounding box center [250, 489] width 94 height 94
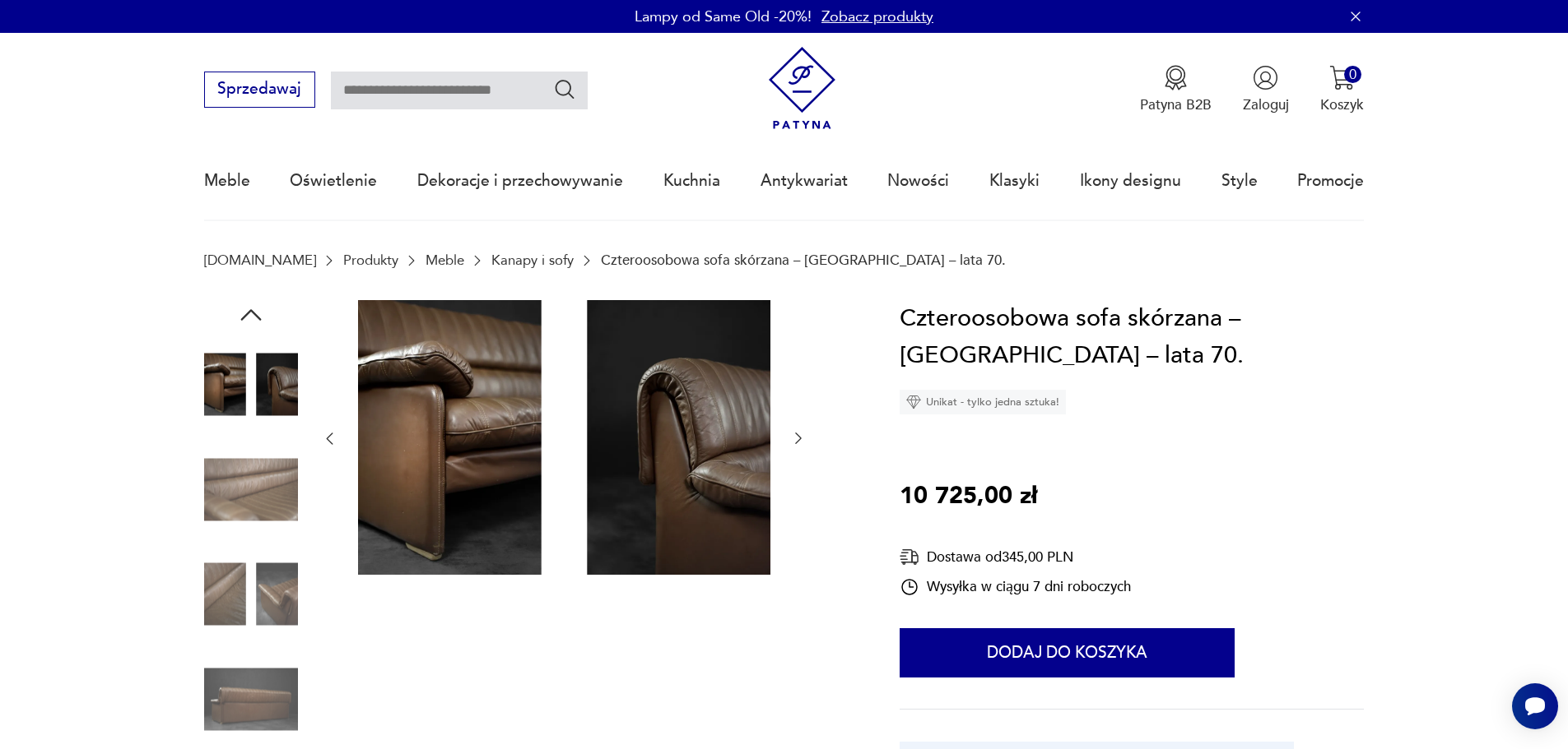
click at [259, 613] on img at bounding box center [250, 594] width 94 height 94
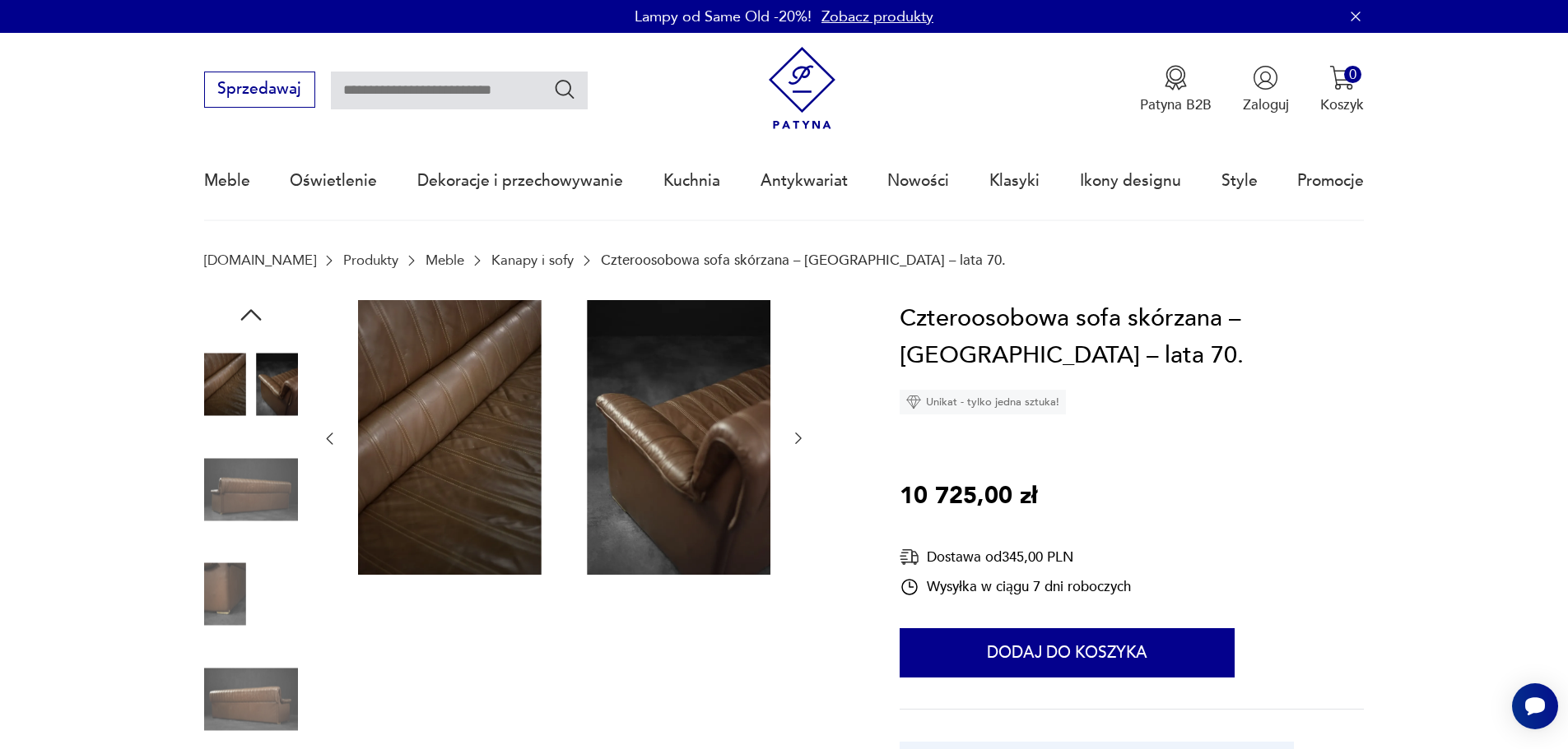
click at [253, 695] on img at bounding box center [250, 699] width 94 height 94
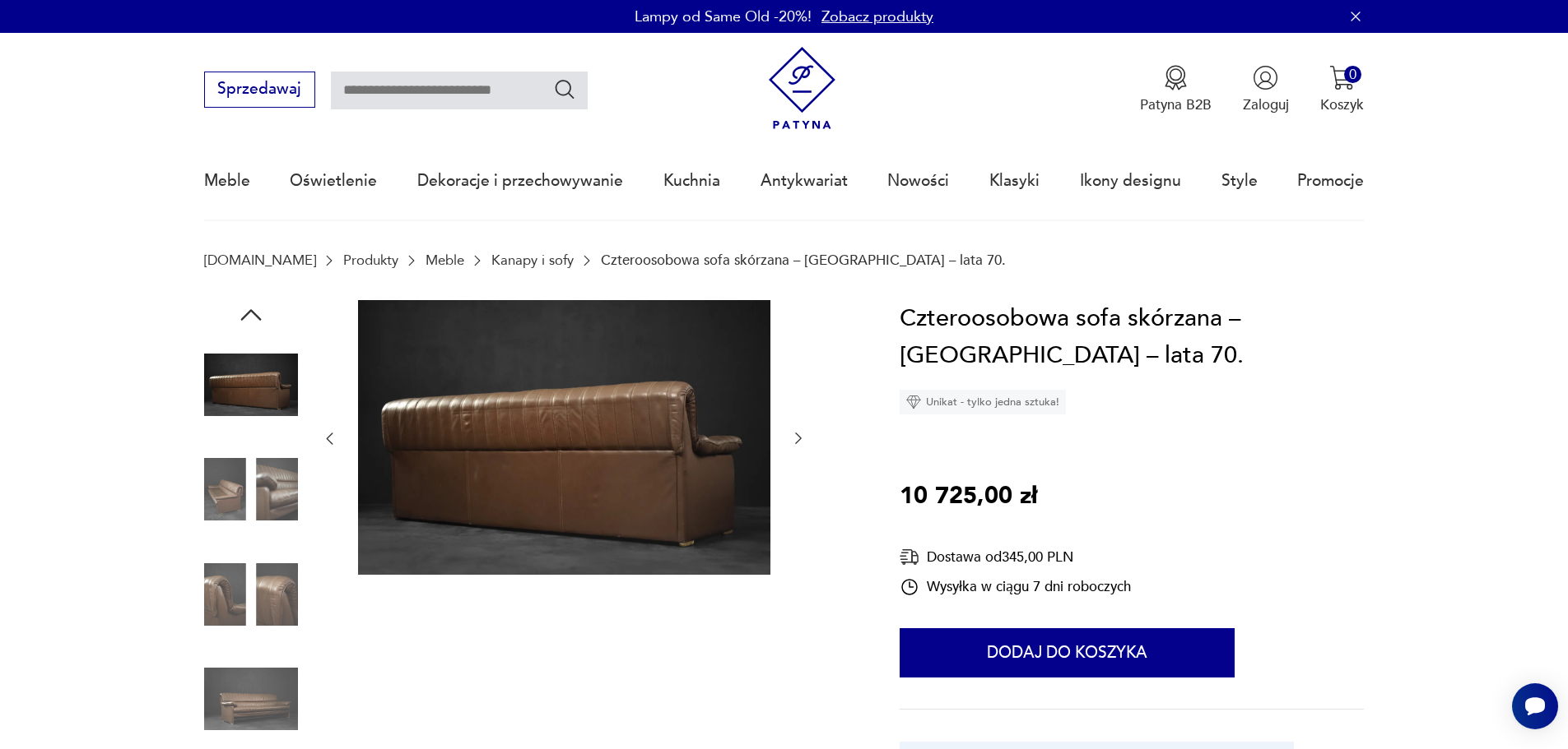
click at [225, 385] on img at bounding box center [250, 385] width 94 height 94
click at [247, 314] on icon "button" at bounding box center [250, 314] width 20 height 11
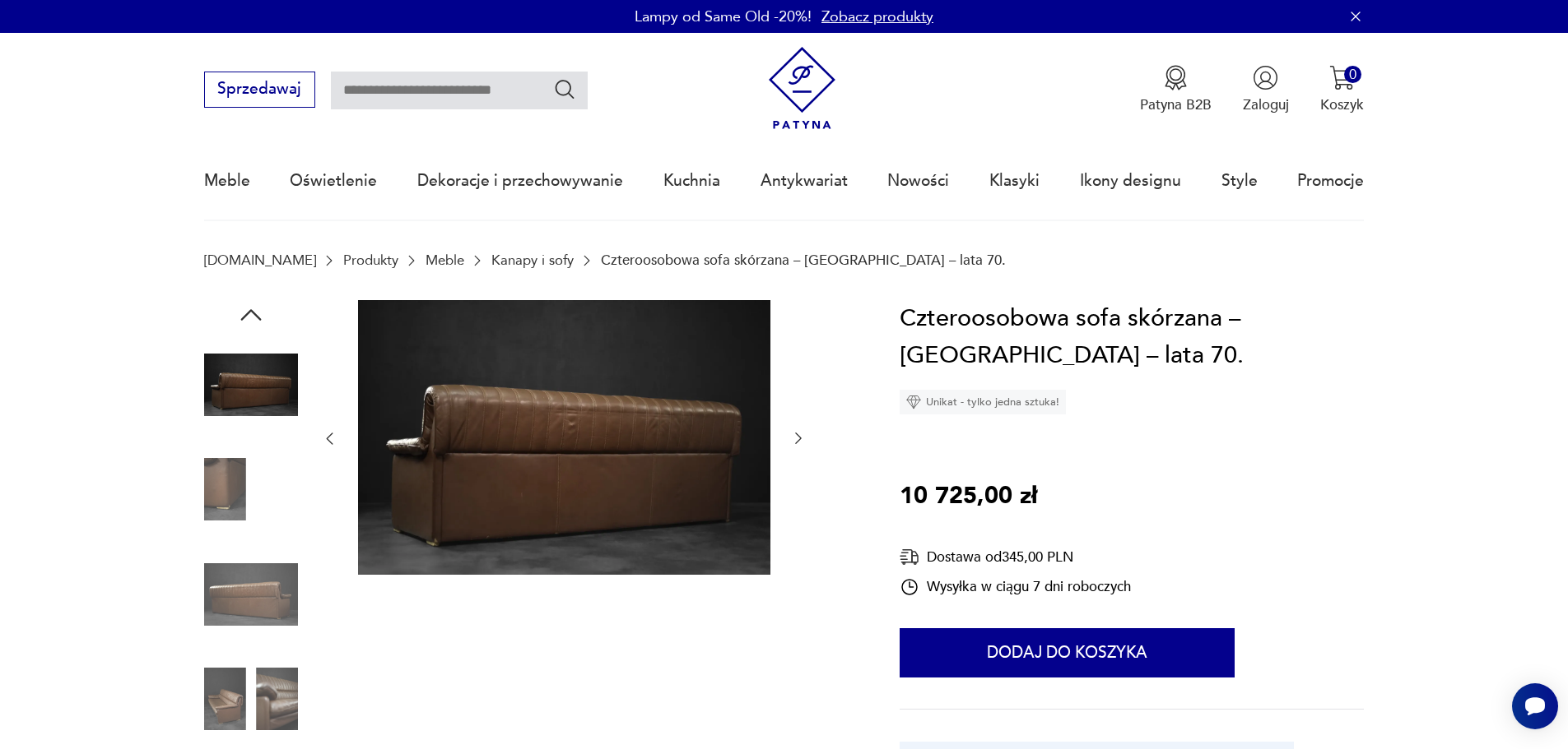
click at [243, 404] on img at bounding box center [250, 385] width 94 height 94
click at [245, 490] on img at bounding box center [250, 489] width 94 height 94
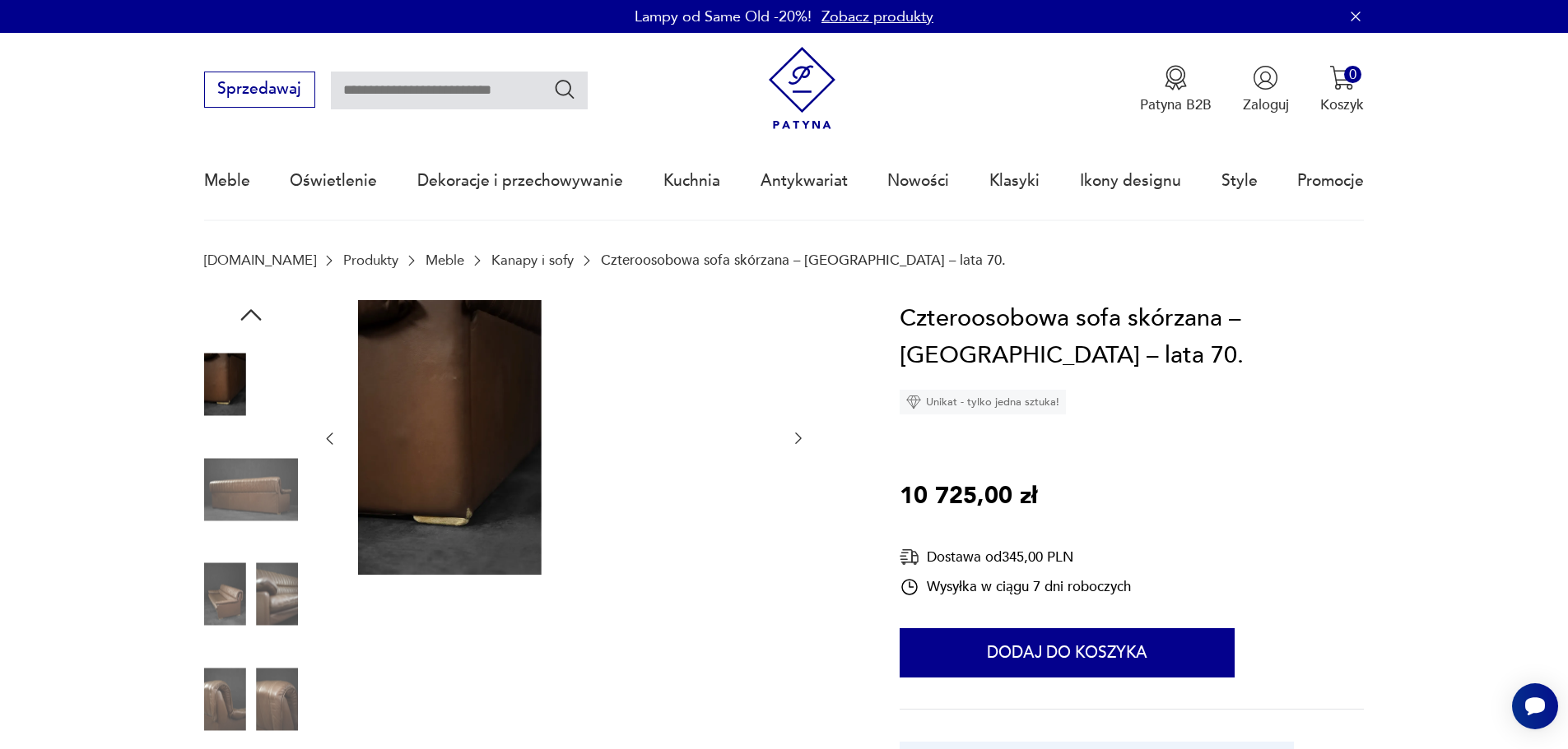
click at [246, 551] on img at bounding box center [250, 594] width 94 height 94
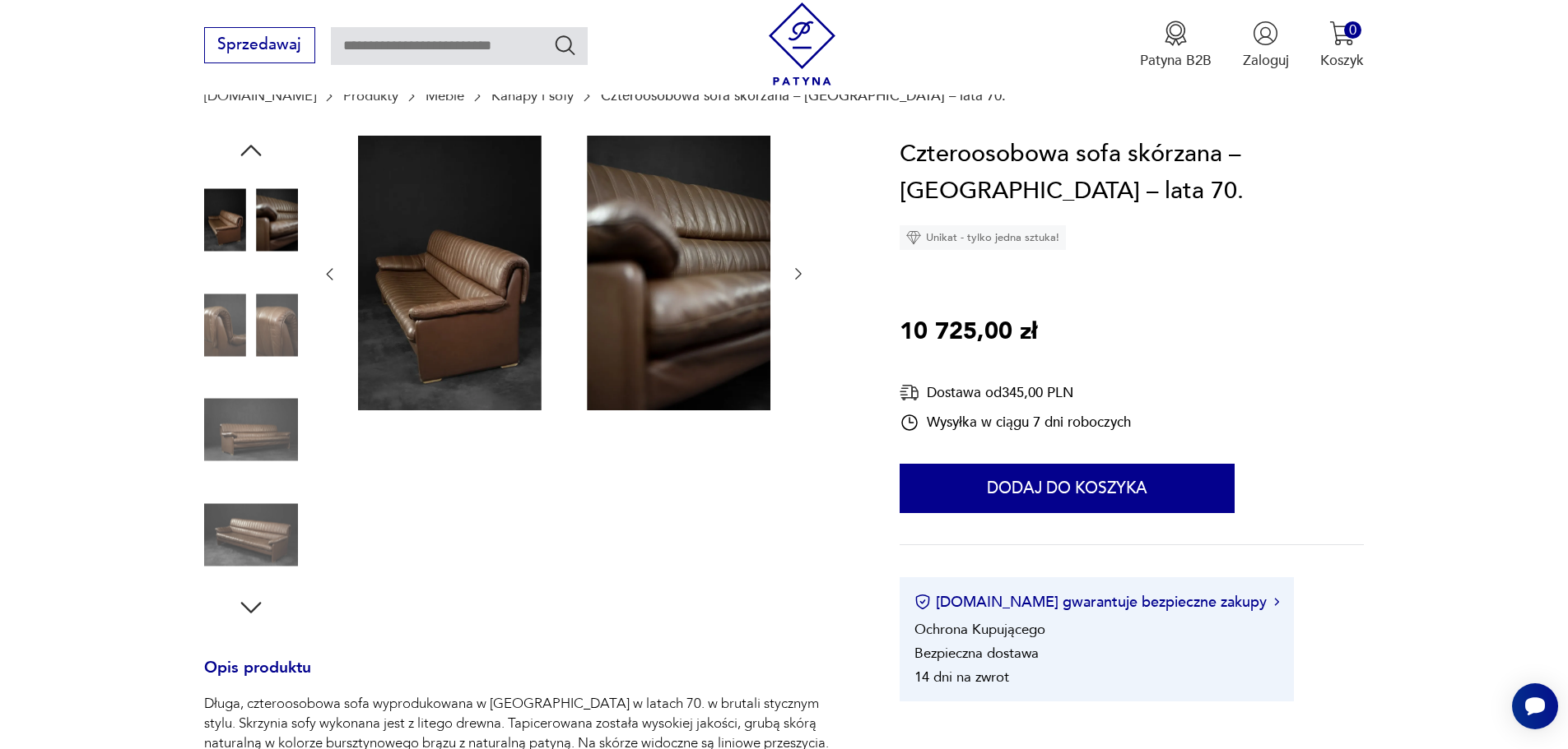
scroll to position [329, 0]
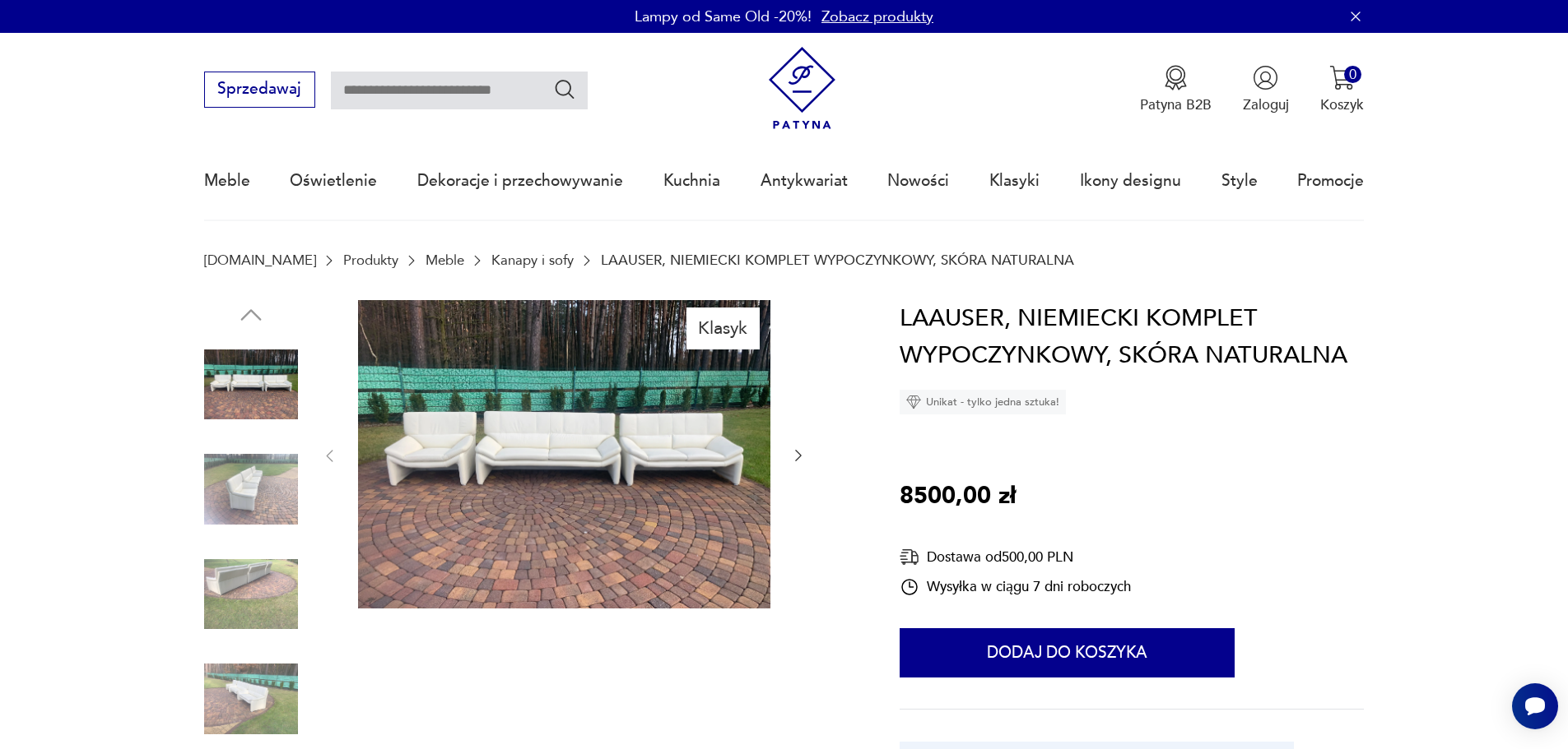
click at [226, 494] on img at bounding box center [250, 489] width 94 height 94
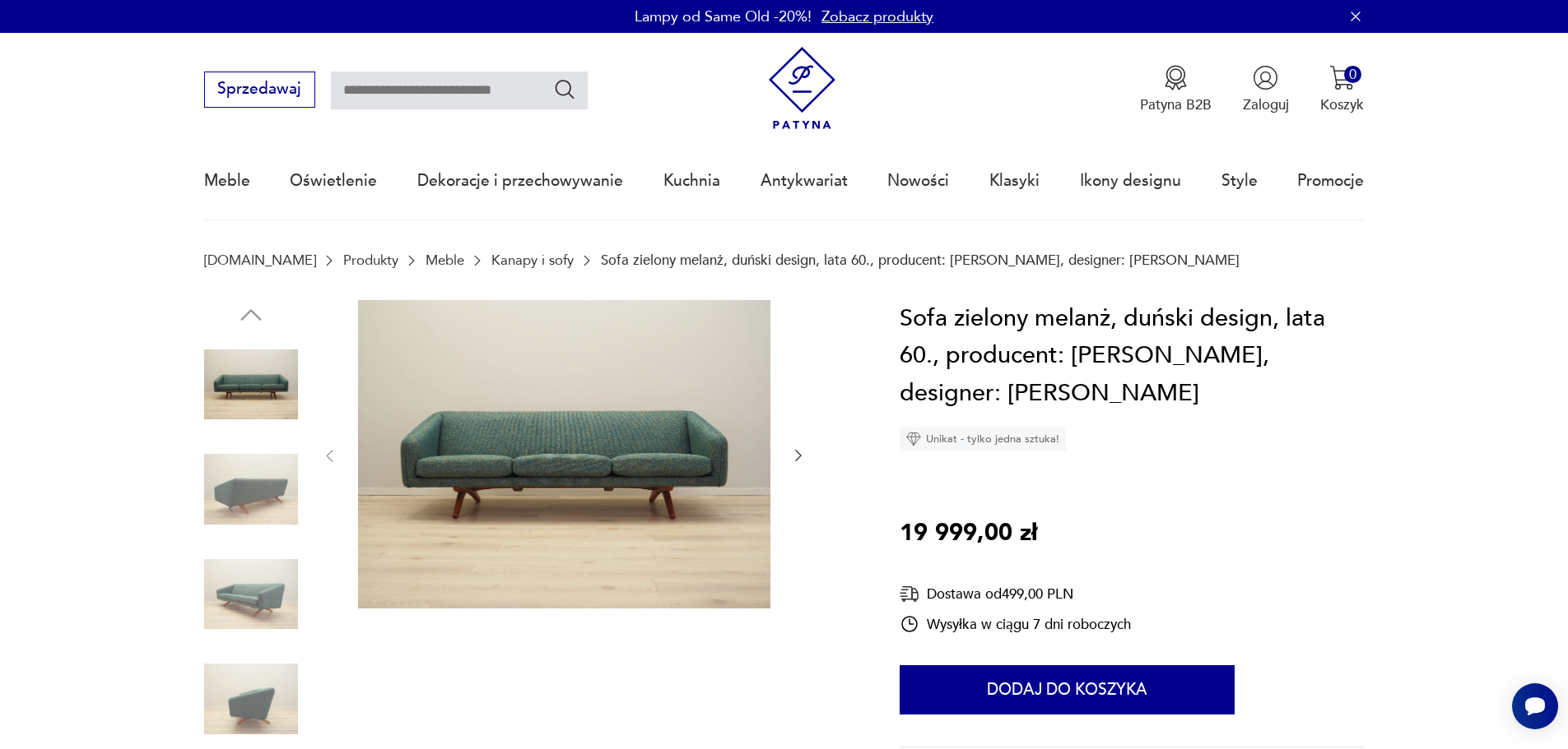
click at [240, 491] on img at bounding box center [250, 489] width 94 height 94
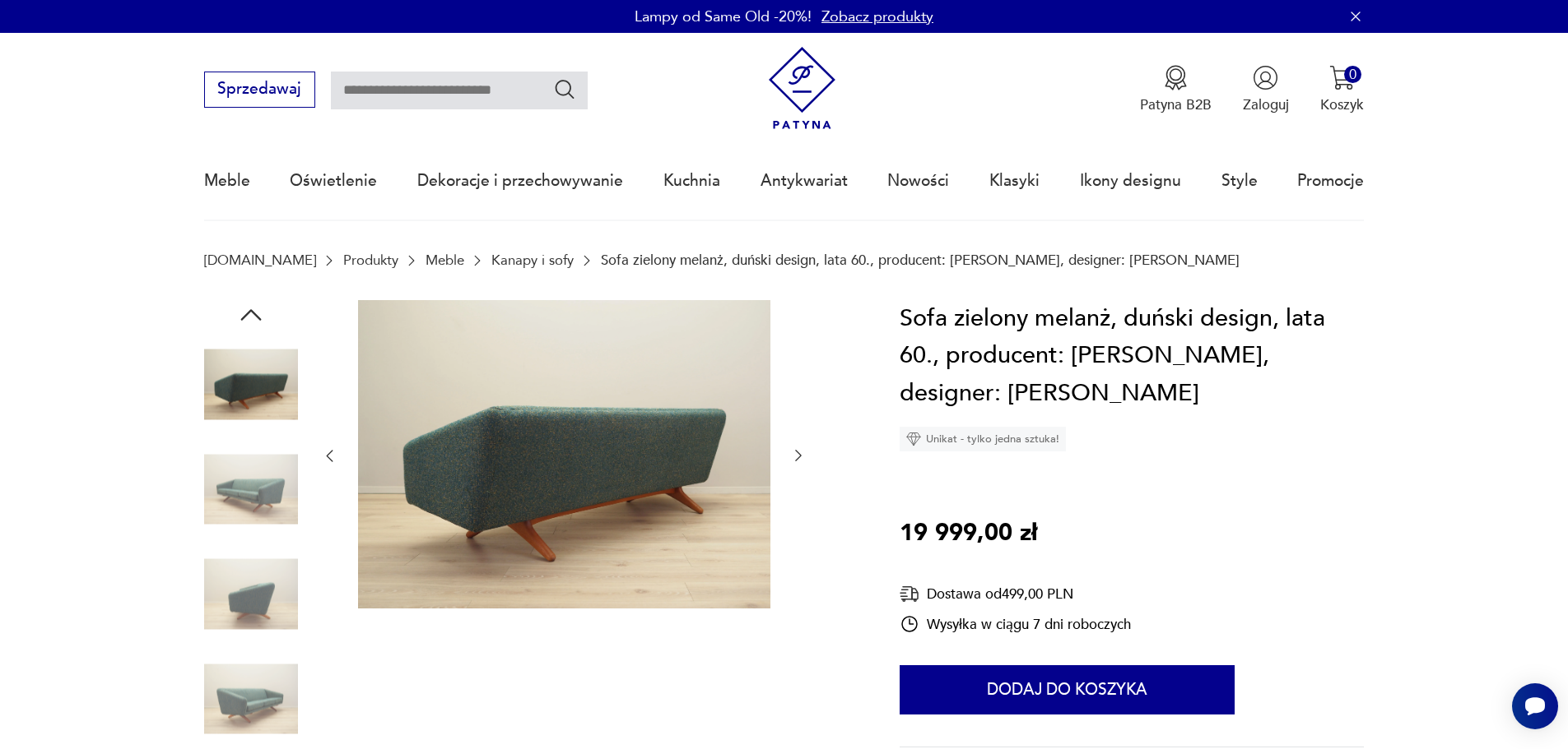
click at [242, 592] on img at bounding box center [250, 594] width 94 height 94
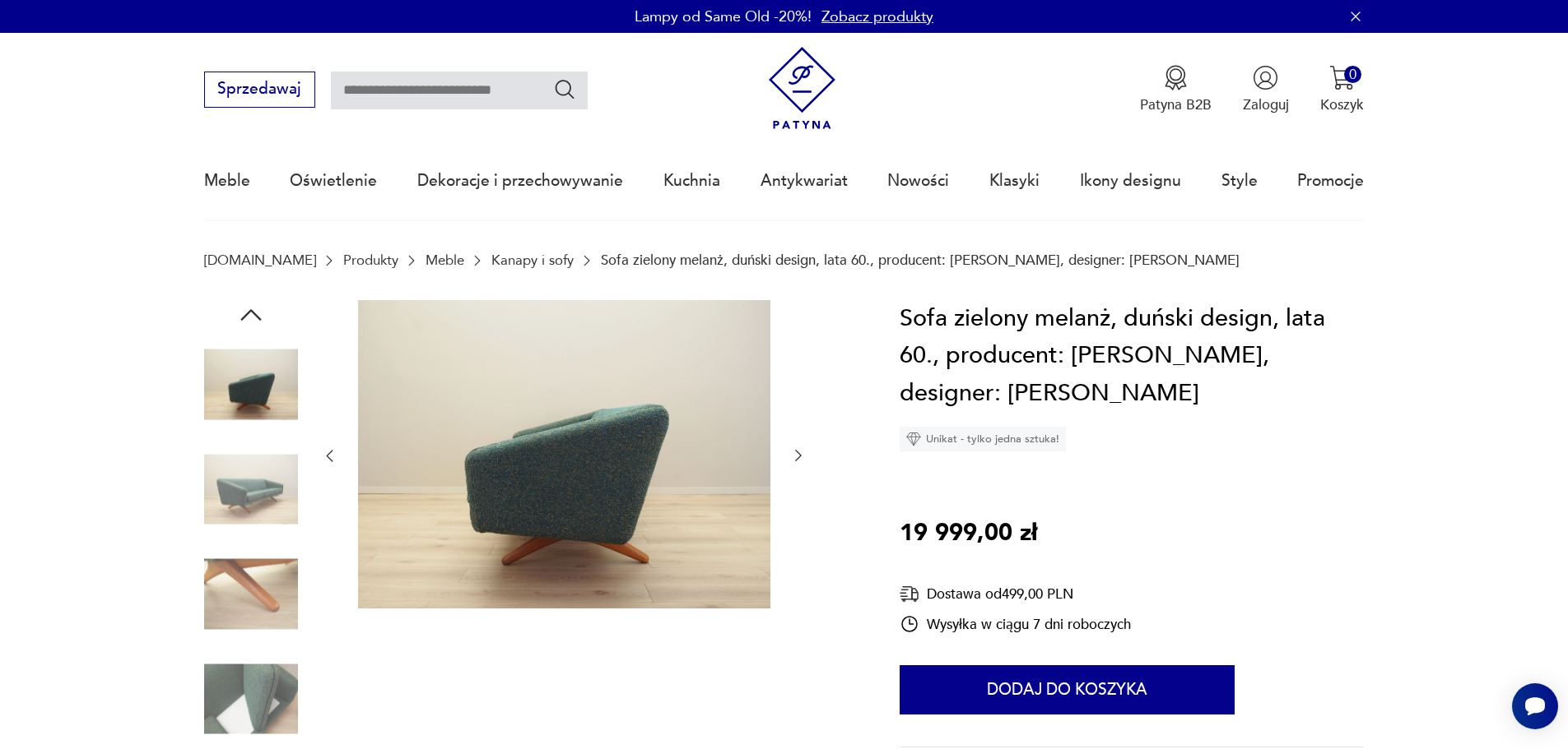
click at [243, 695] on img at bounding box center [250, 699] width 94 height 94
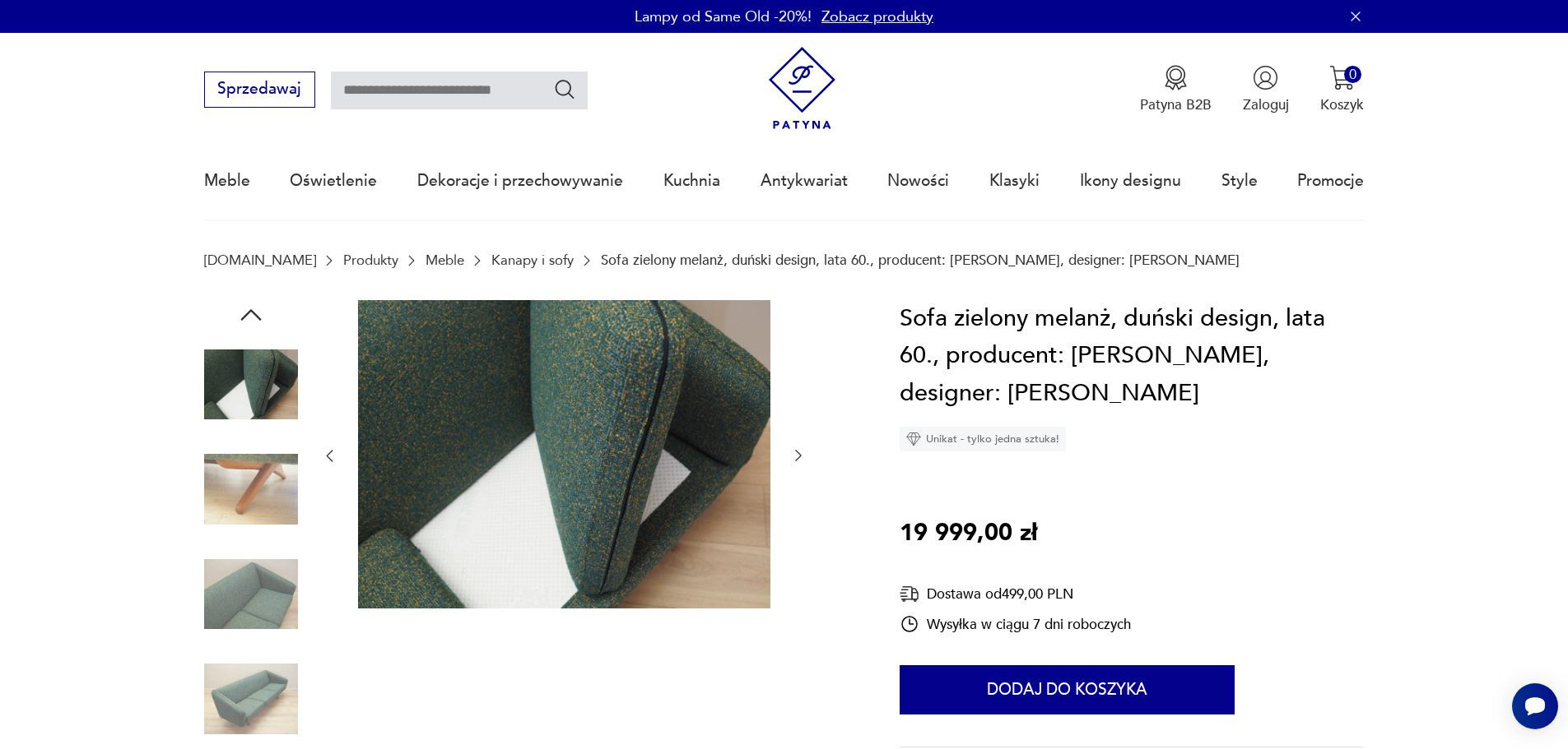
click at [256, 311] on icon "button" at bounding box center [251, 315] width 30 height 30
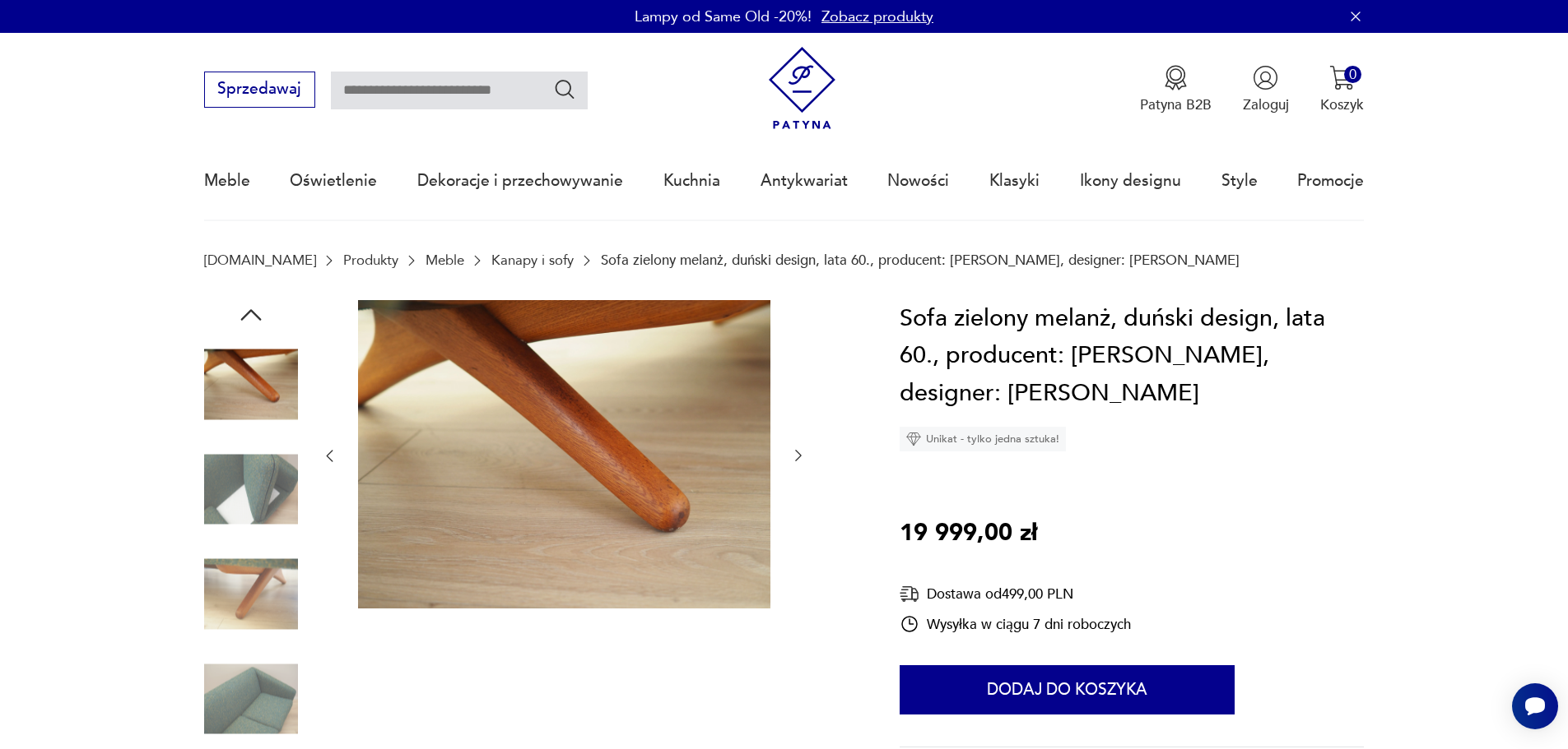
click at [256, 311] on icon "button" at bounding box center [251, 315] width 30 height 30
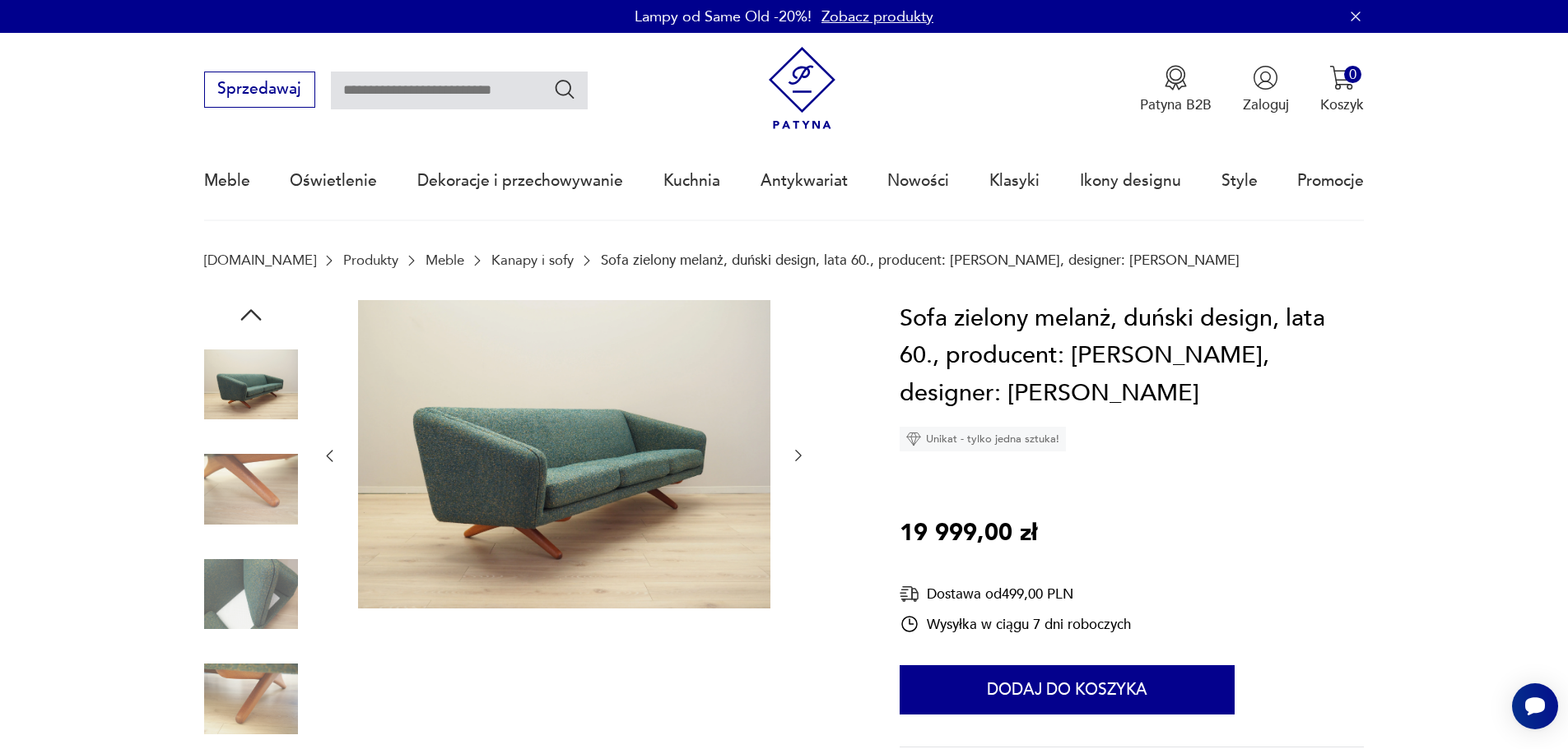
click at [251, 371] on img at bounding box center [250, 385] width 94 height 94
drag, startPoint x: 646, startPoint y: 440, endPoint x: 169, endPoint y: 403, distance: 478.4
click at [842, 522] on div at bounding box center [528, 544] width 648 height 487
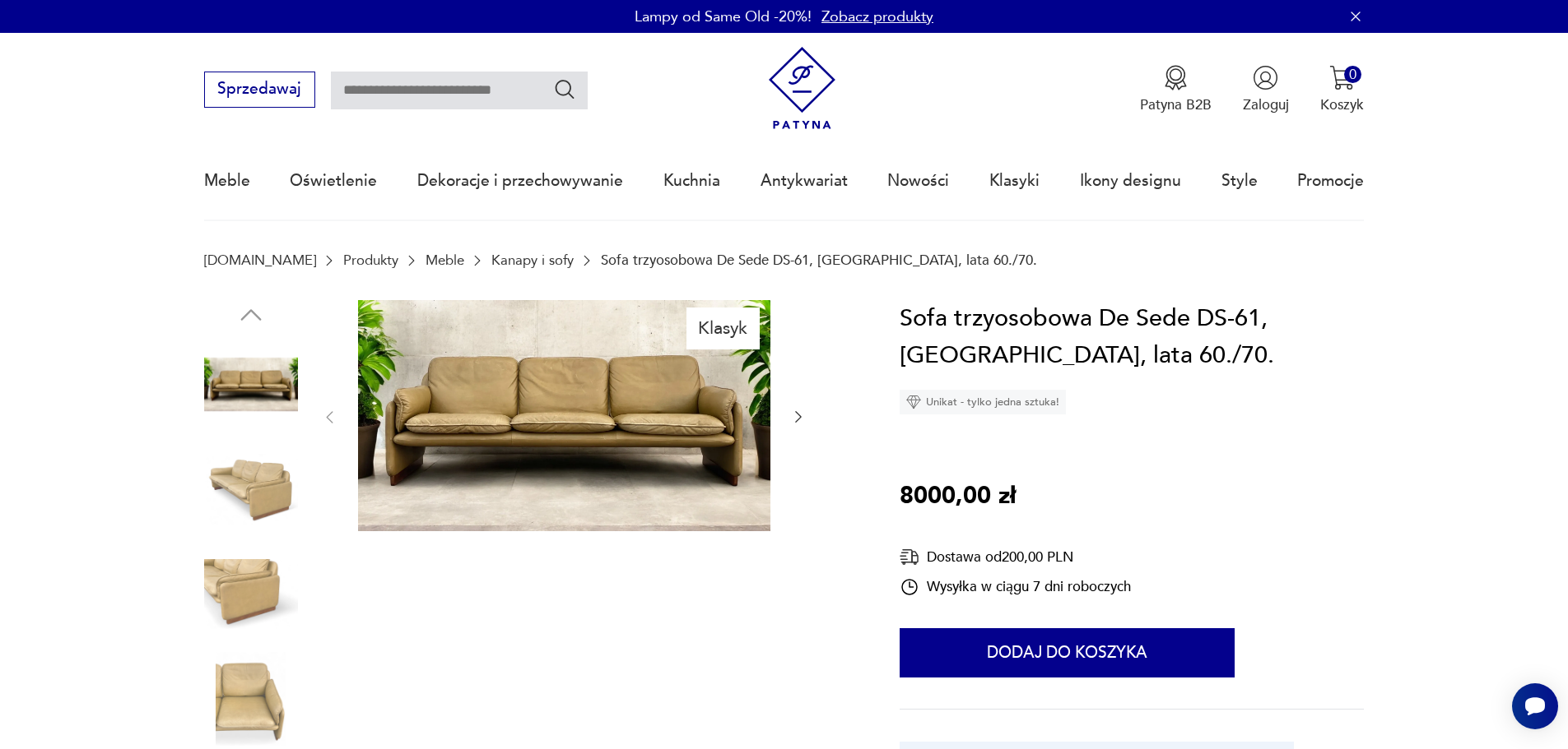
click at [249, 461] on img at bounding box center [250, 489] width 94 height 94
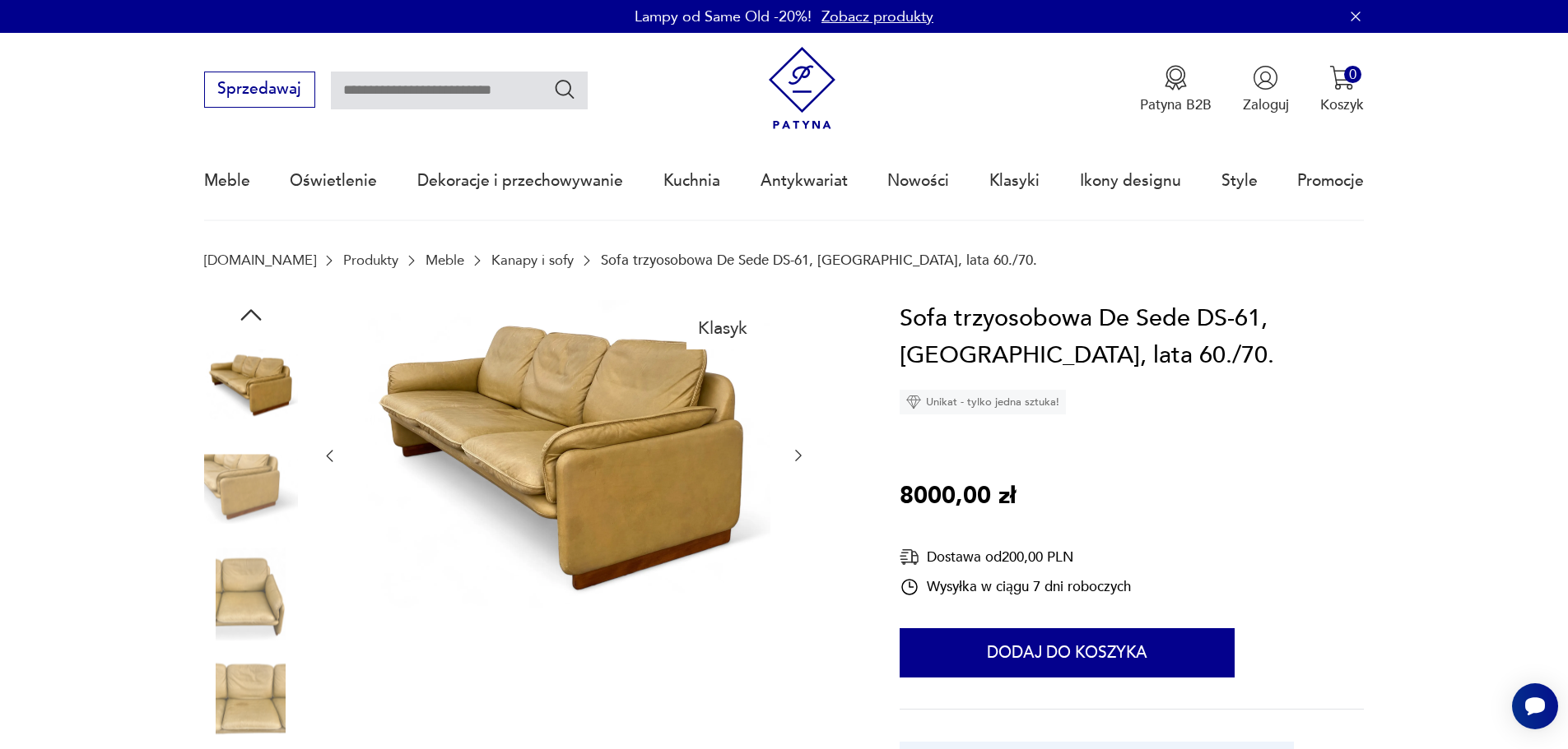
click at [255, 548] on img at bounding box center [250, 594] width 94 height 94
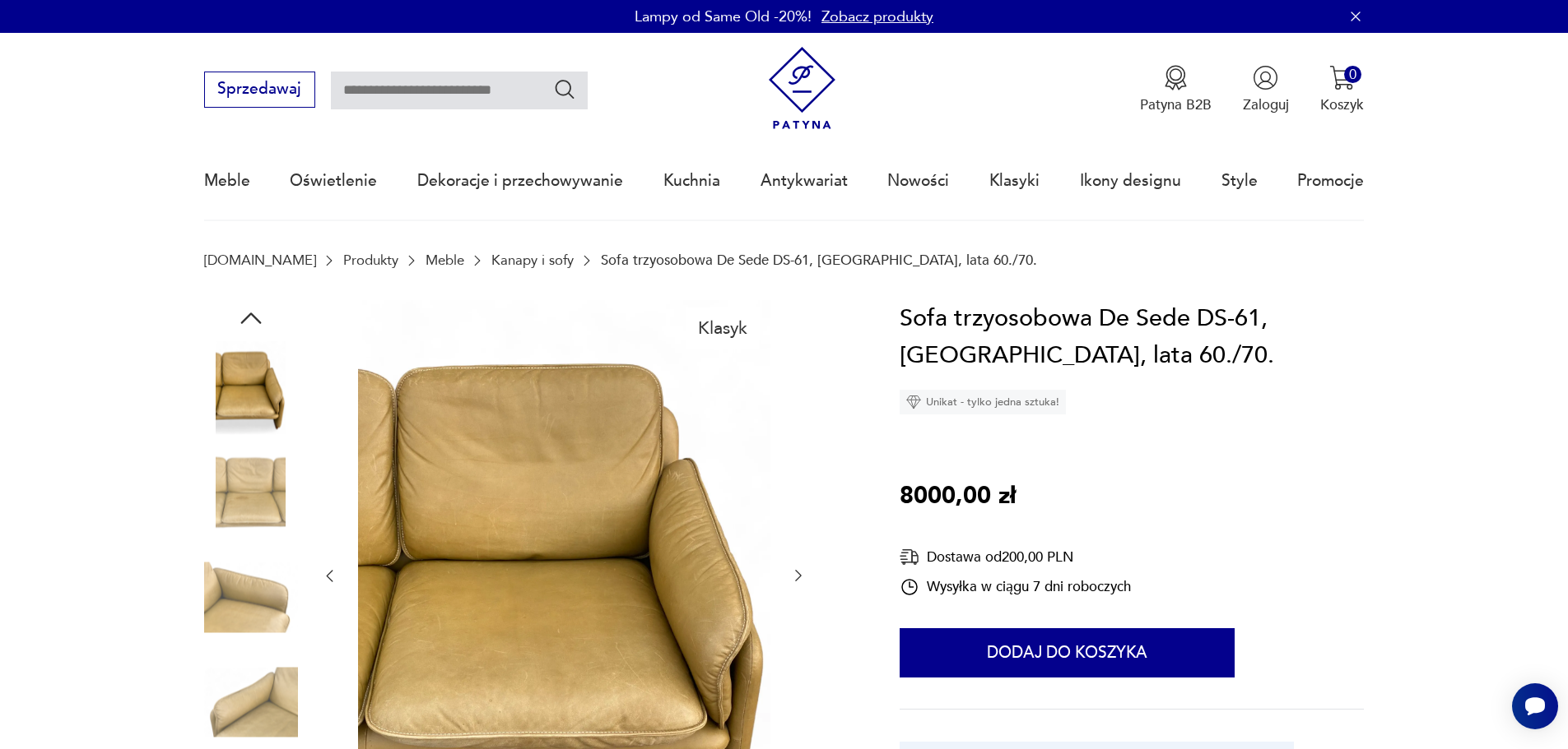
click at [261, 689] on img at bounding box center [250, 702] width 94 height 94
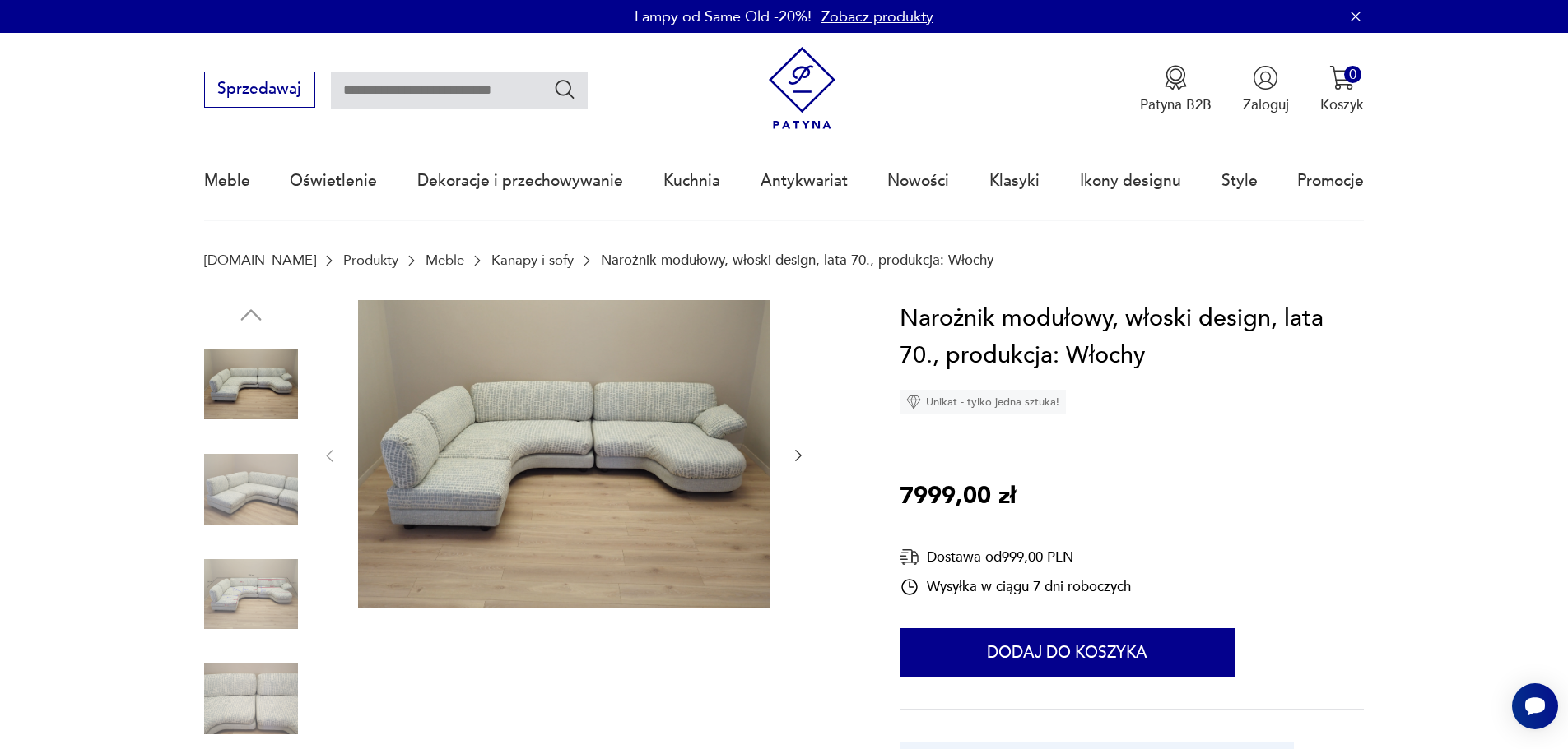
click at [228, 501] on img at bounding box center [250, 489] width 94 height 94
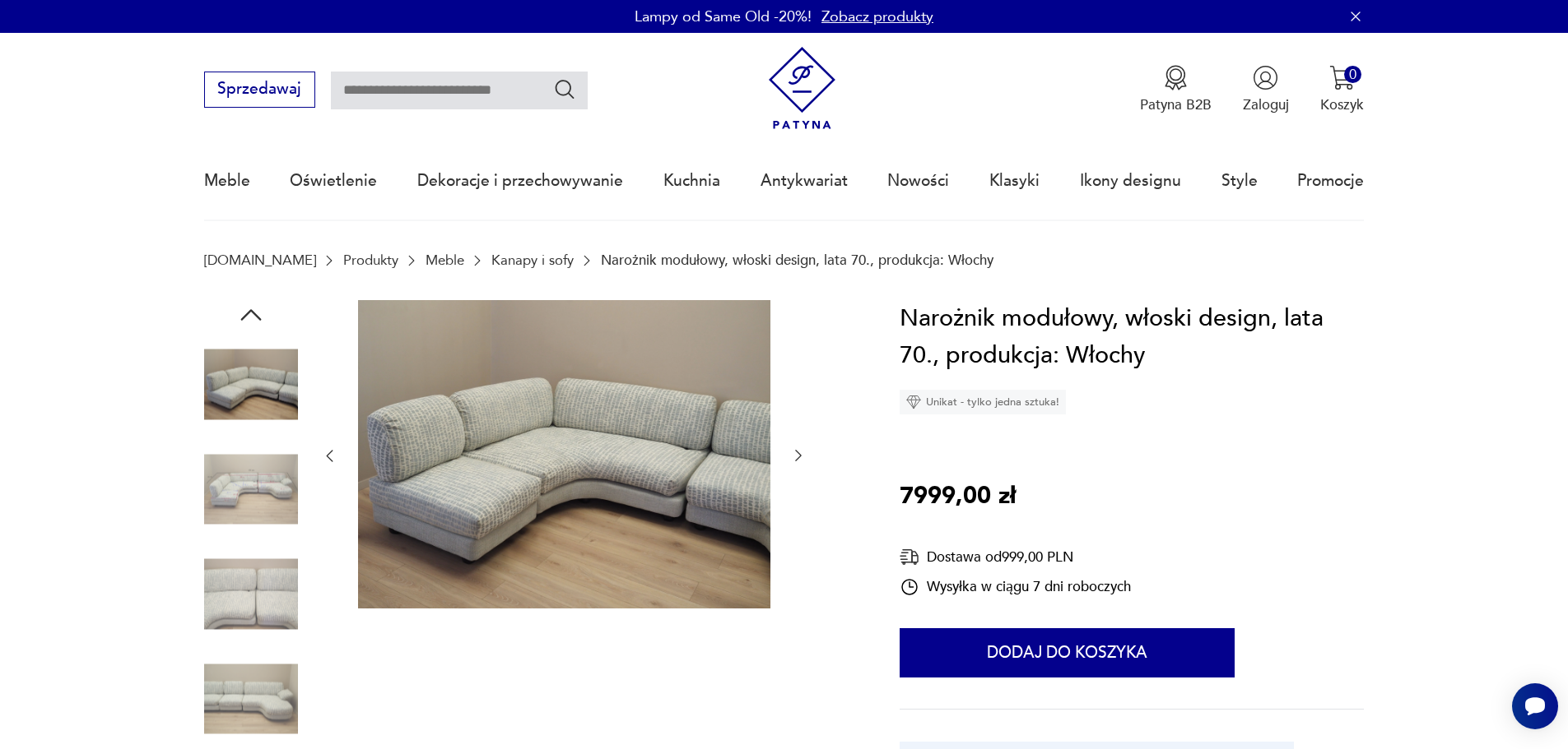
click at [671, 482] on img at bounding box center [564, 455] width 412 height 309
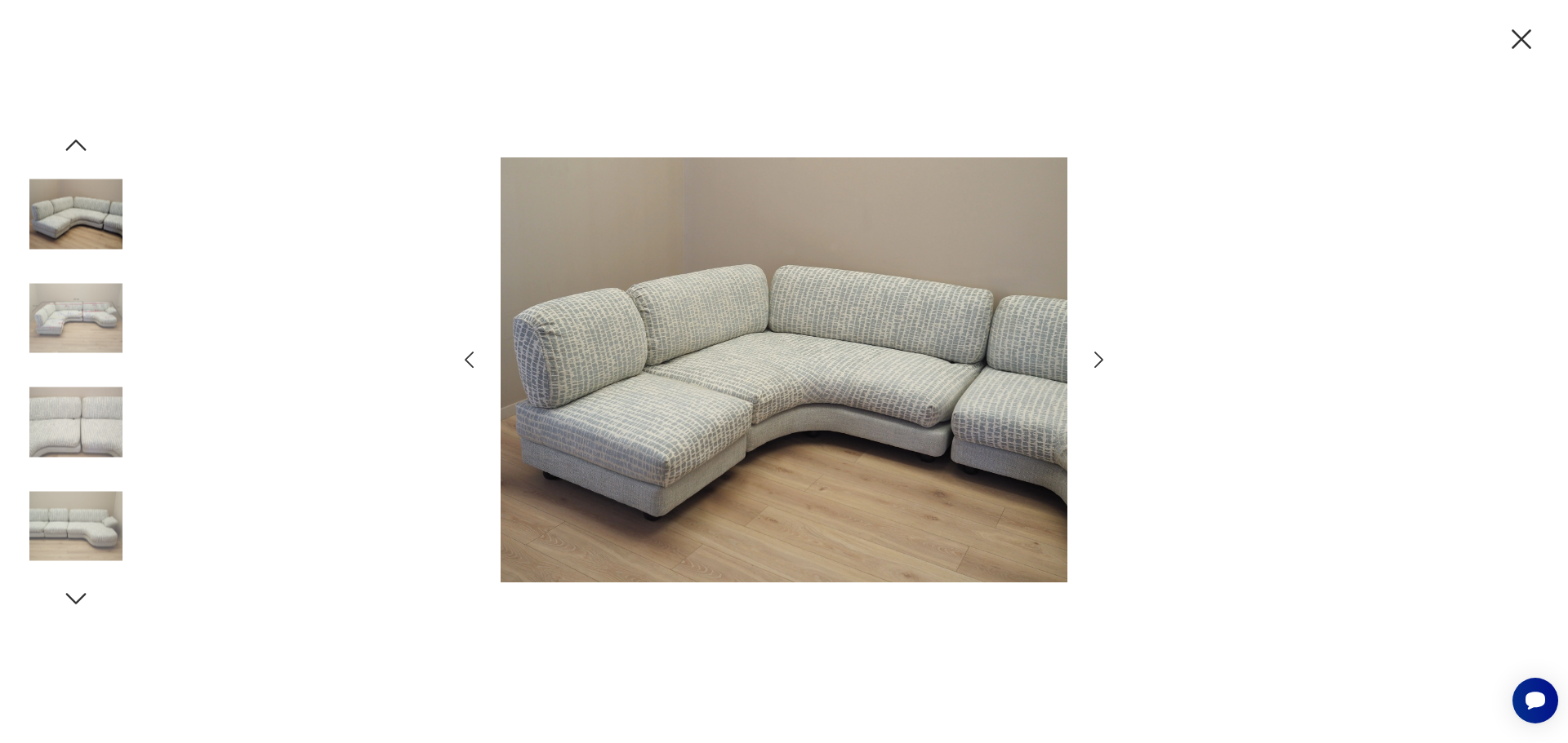
click at [963, 363] on img at bounding box center [784, 369] width 567 height 595
click at [1105, 365] on icon "button" at bounding box center [1098, 360] width 24 height 24
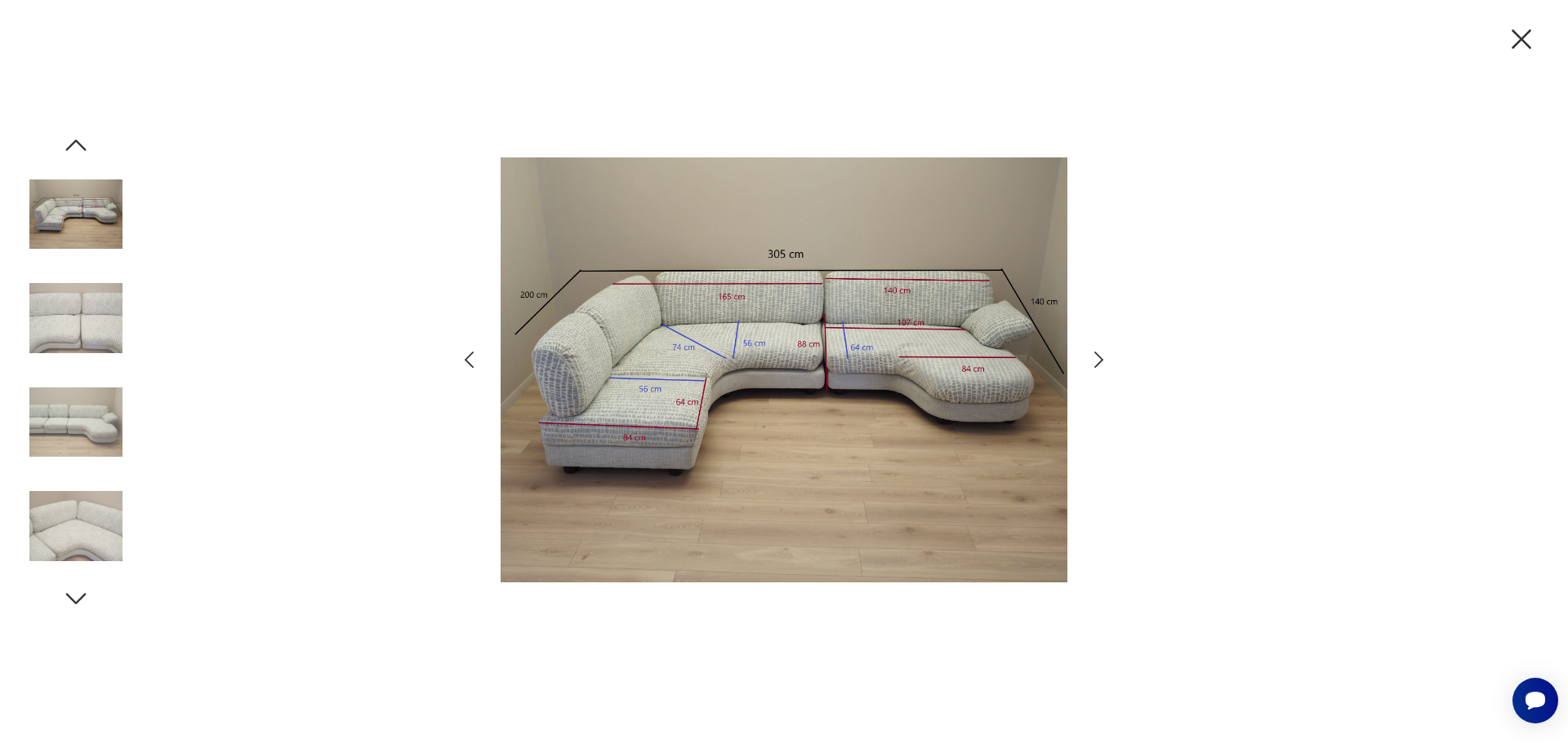
click at [1105, 365] on icon "button" at bounding box center [1098, 360] width 24 height 24
